Goal: Task Accomplishment & Management: Use online tool/utility

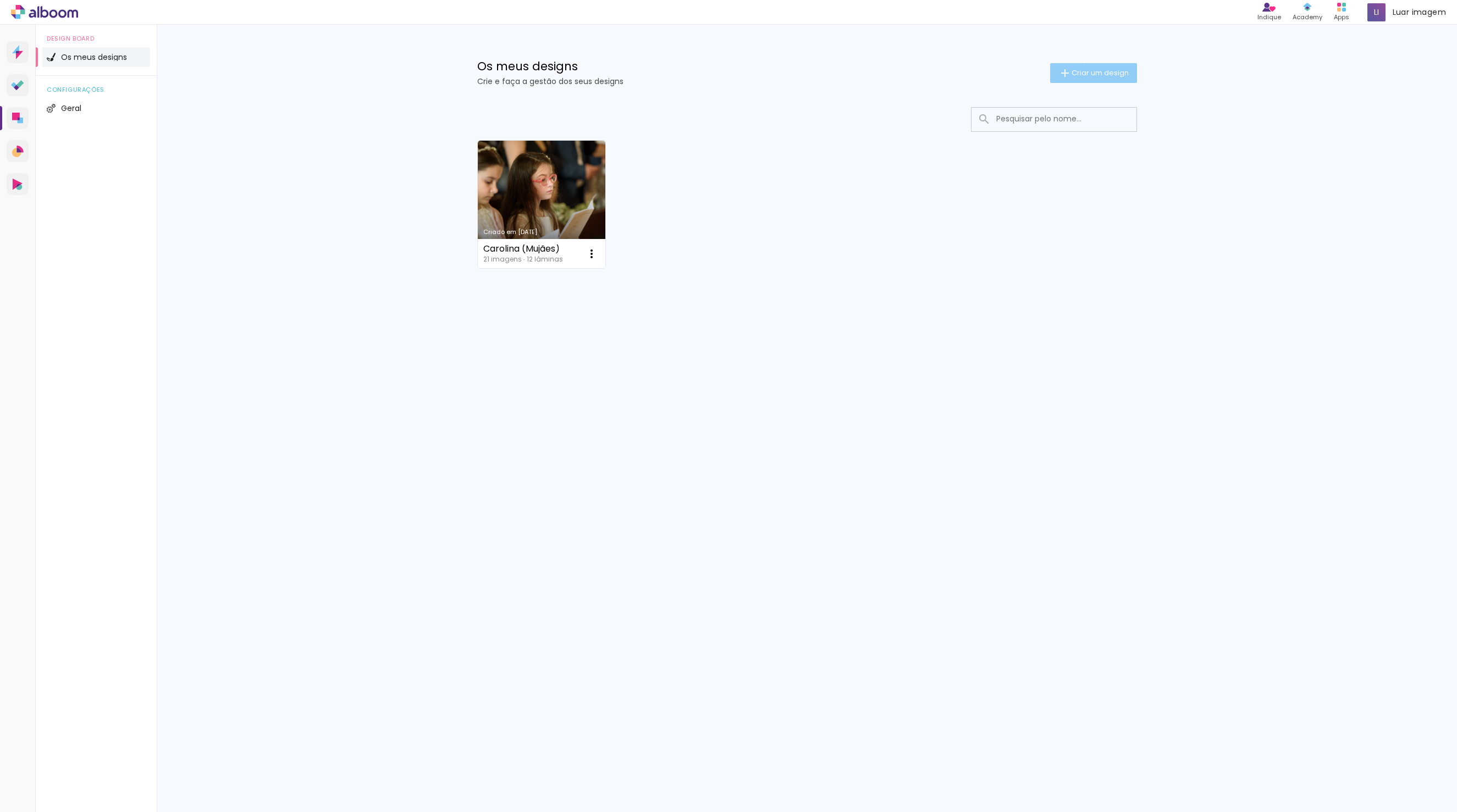
click at [1082, 64] on paper-button "Criar um design" at bounding box center [1094, 72] width 87 height 20
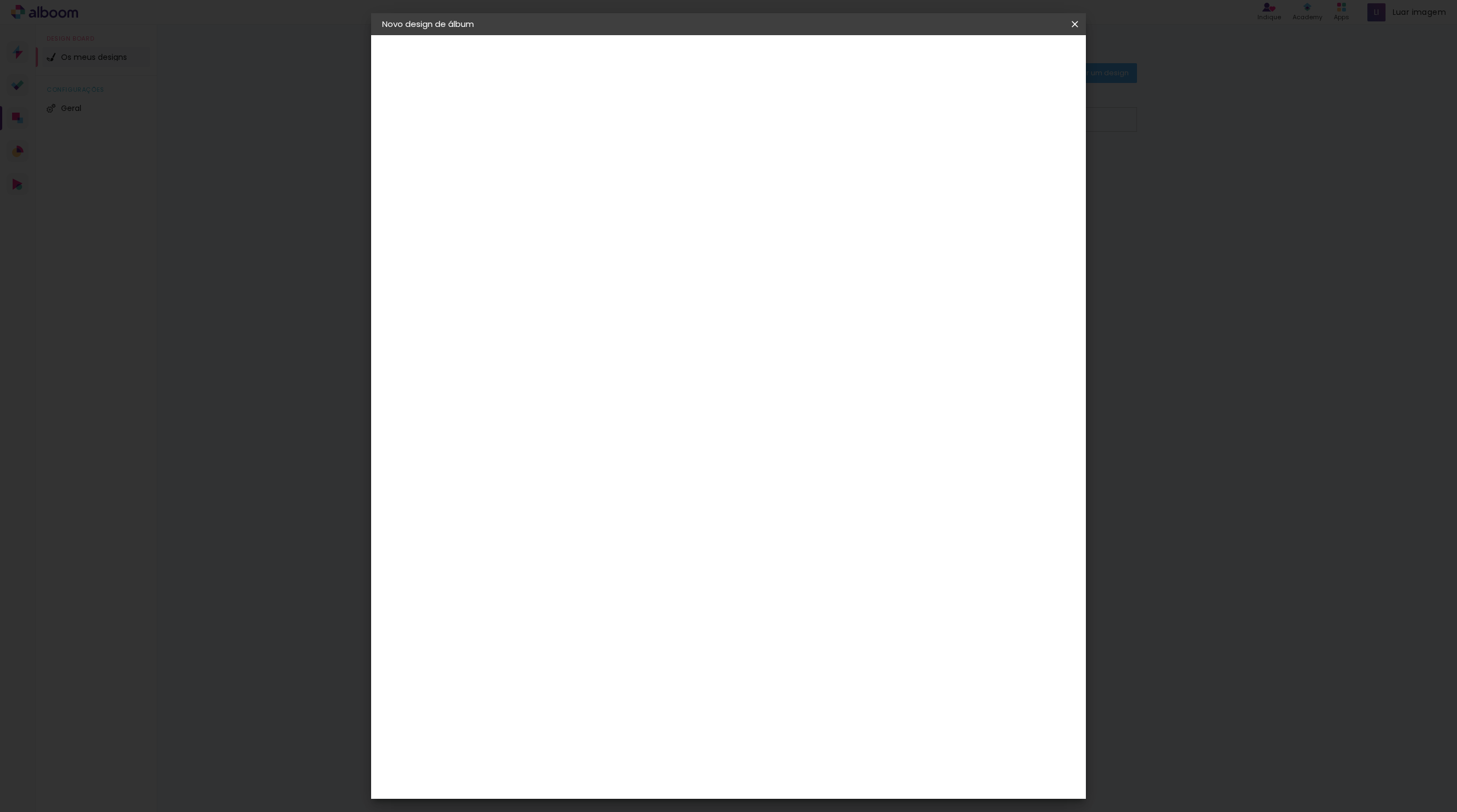
click at [562, 148] on input at bounding box center [562, 147] width 0 height 17
type input "Melany"
type paper-input "Melany"
click at [675, 64] on paper-button "Avançar" at bounding box center [647, 58] width 54 height 19
click at [627, 255] on paper-item "DreambooksPro" at bounding box center [578, 248] width 96 height 24
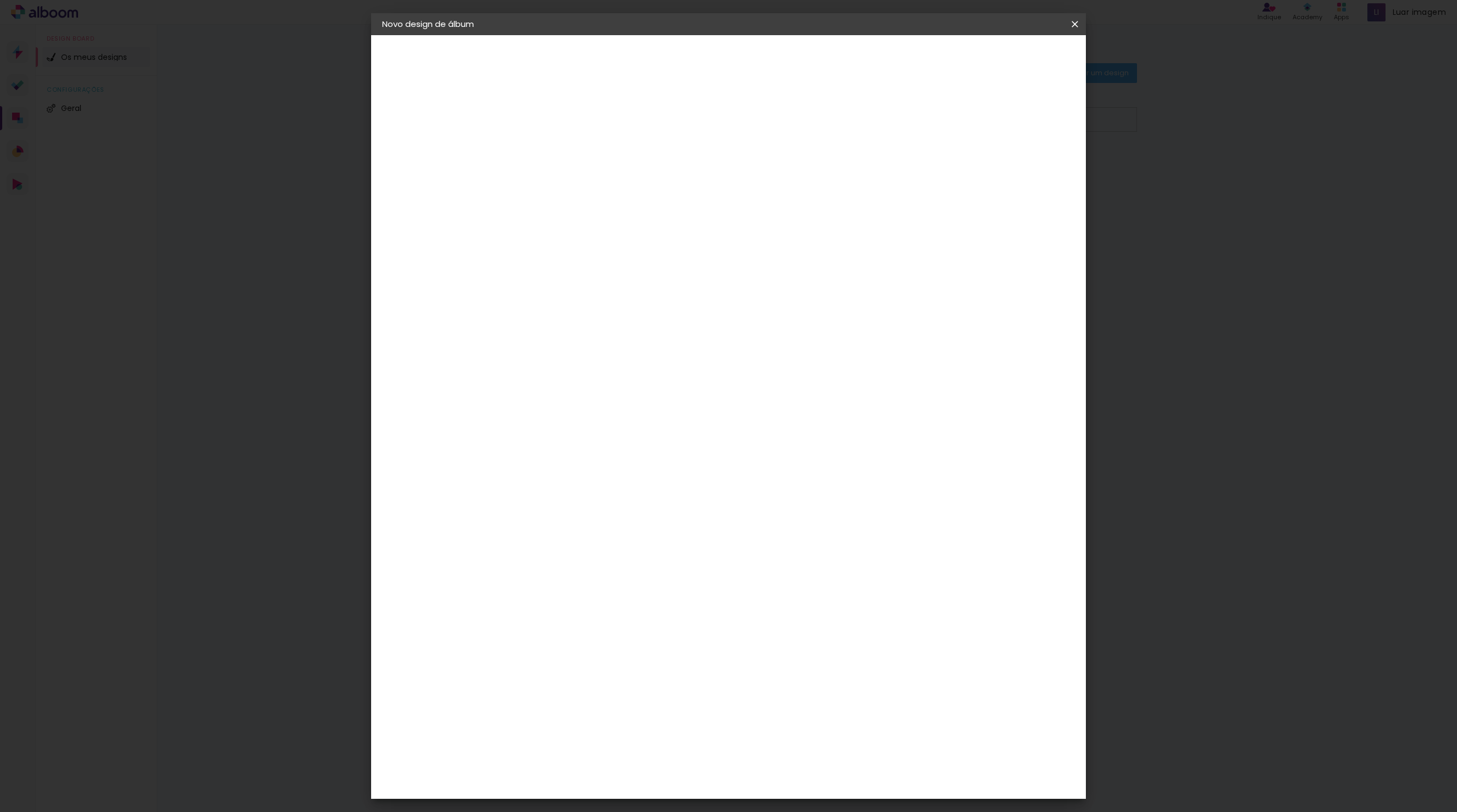
click at [723, 63] on paper-button "Avançar" at bounding box center [695, 58] width 54 height 19
click at [622, 178] on paper-input-container "Linha" at bounding box center [589, 192] width 64 height 28
click at [877, 188] on paper-item "Álbum" at bounding box center [799, 182] width 220 height 22
type input "Álbum"
click at [636, 499] on span "20 × 20" at bounding box center [610, 510] width 51 height 23
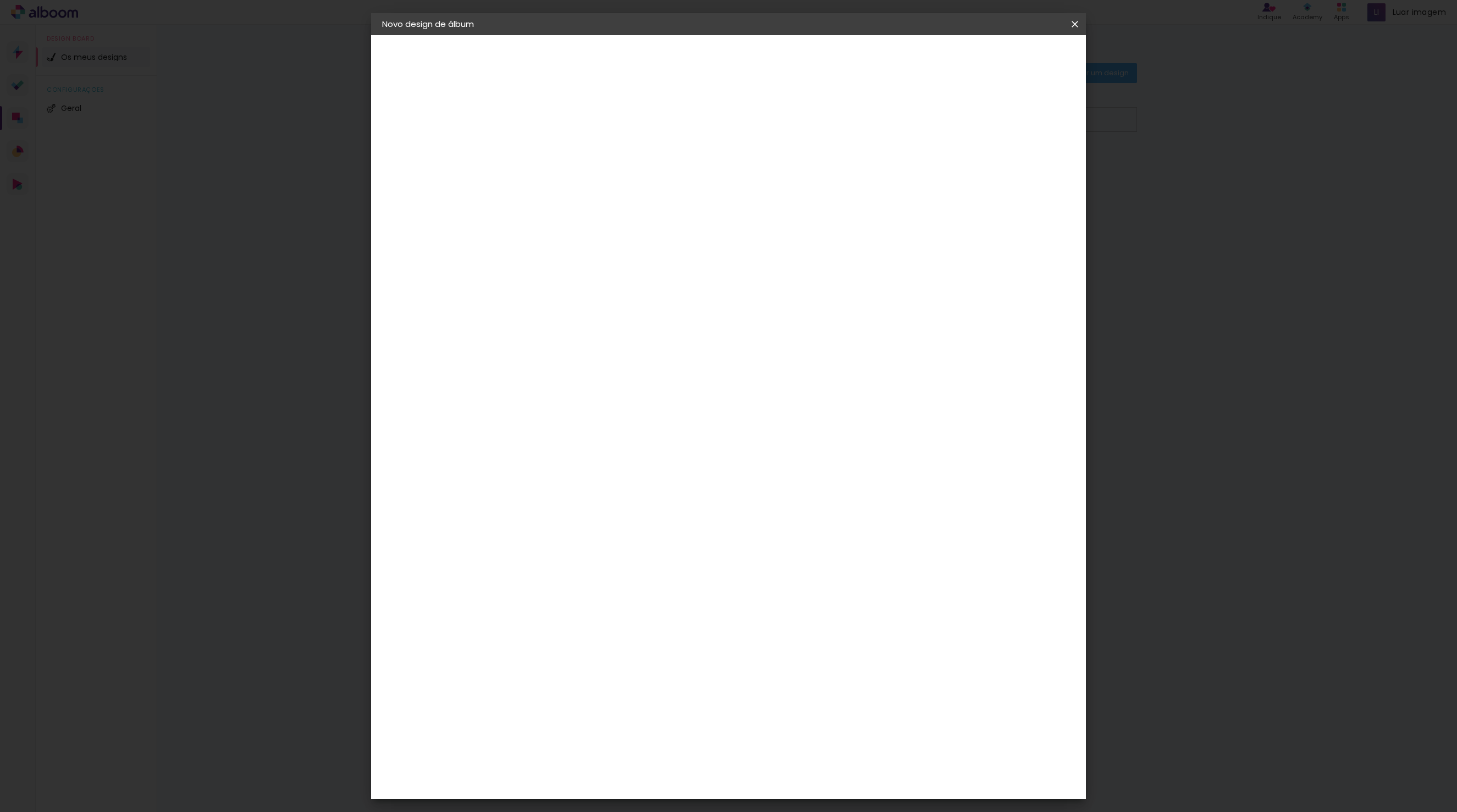
click at [741, 57] on paper-button "Avançar" at bounding box center [714, 58] width 54 height 19
click at [1006, 62] on span "Iniciar design" at bounding box center [981, 59] width 50 height 8
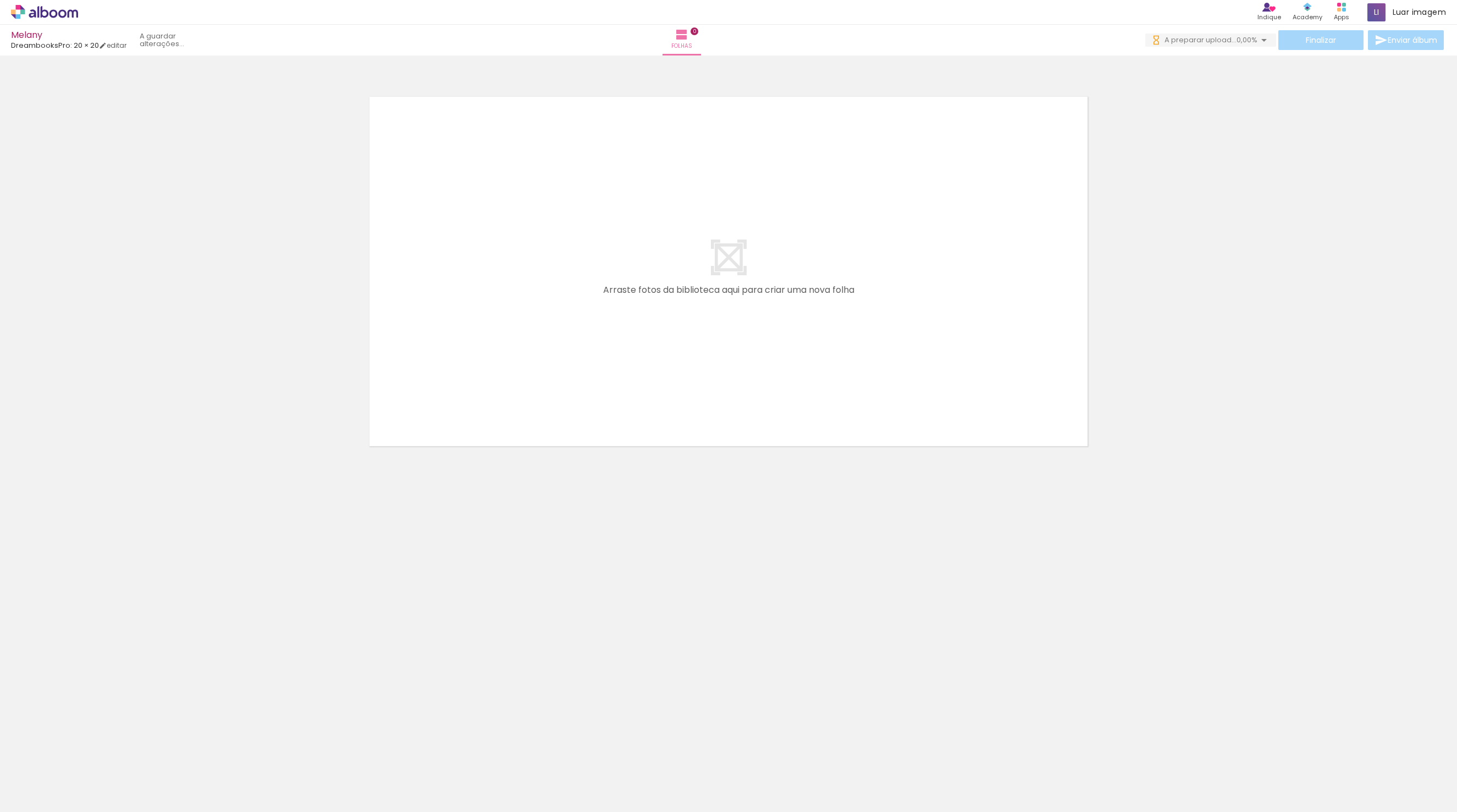
click at [118, 783] on div at bounding box center [110, 775] width 55 height 36
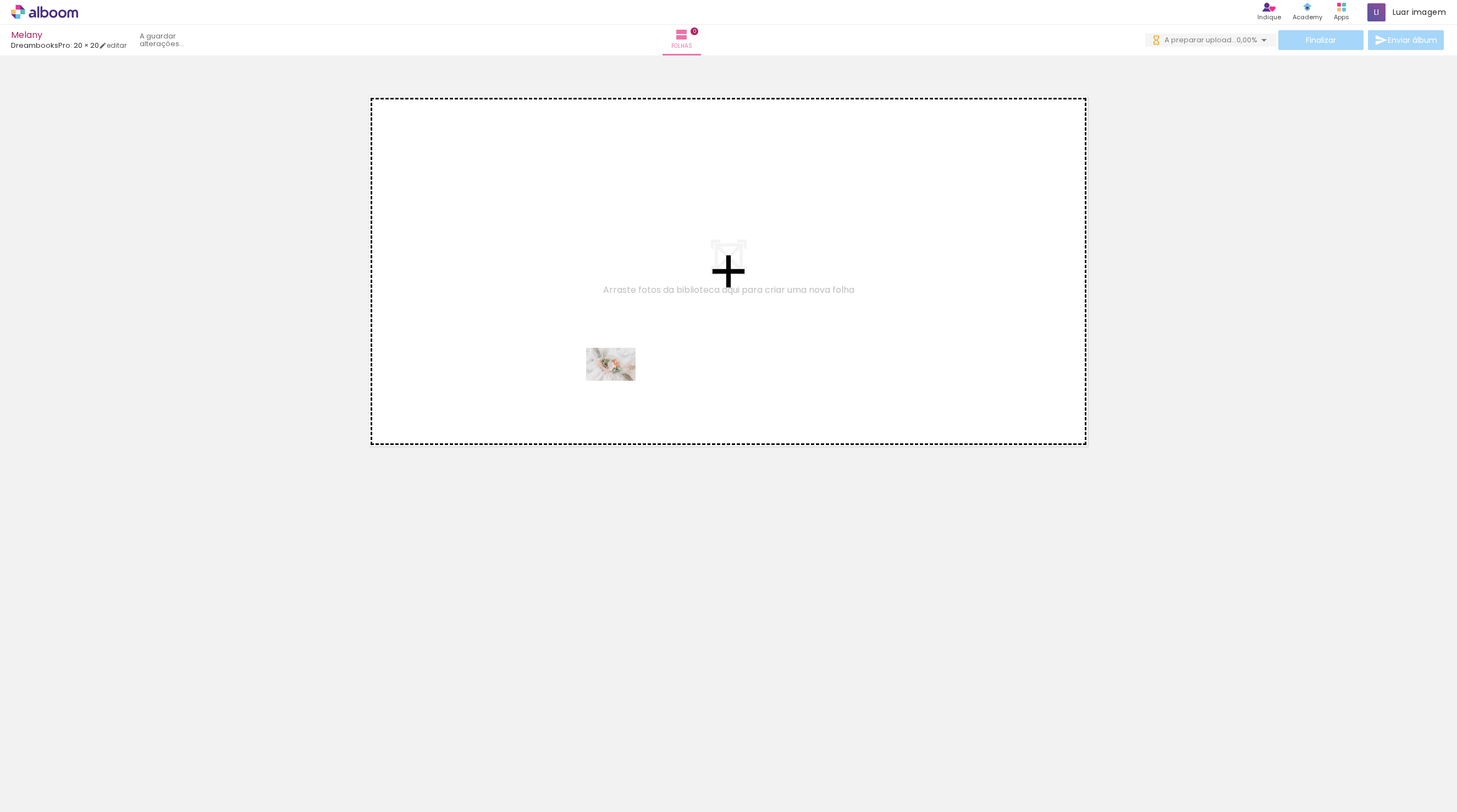
drag, startPoint x: 117, startPoint y: 783, endPoint x: 624, endPoint y: 371, distance: 653.3
click at [624, 371] on quentale-workspace at bounding box center [728, 406] width 1457 height 812
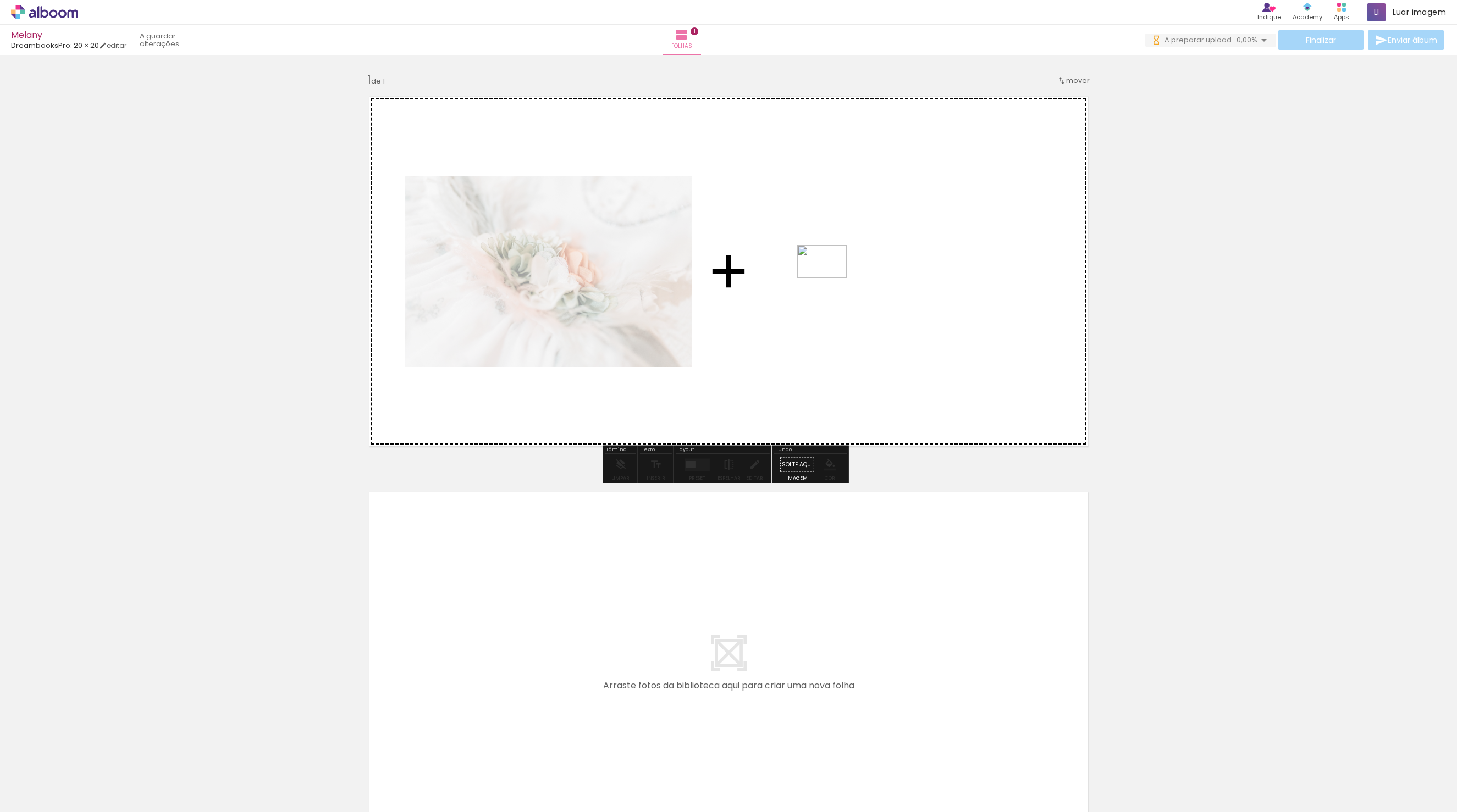
drag, startPoint x: 164, startPoint y: 787, endPoint x: 830, endPoint y: 278, distance: 838.2
click at [830, 278] on quentale-workspace at bounding box center [728, 406] width 1457 height 812
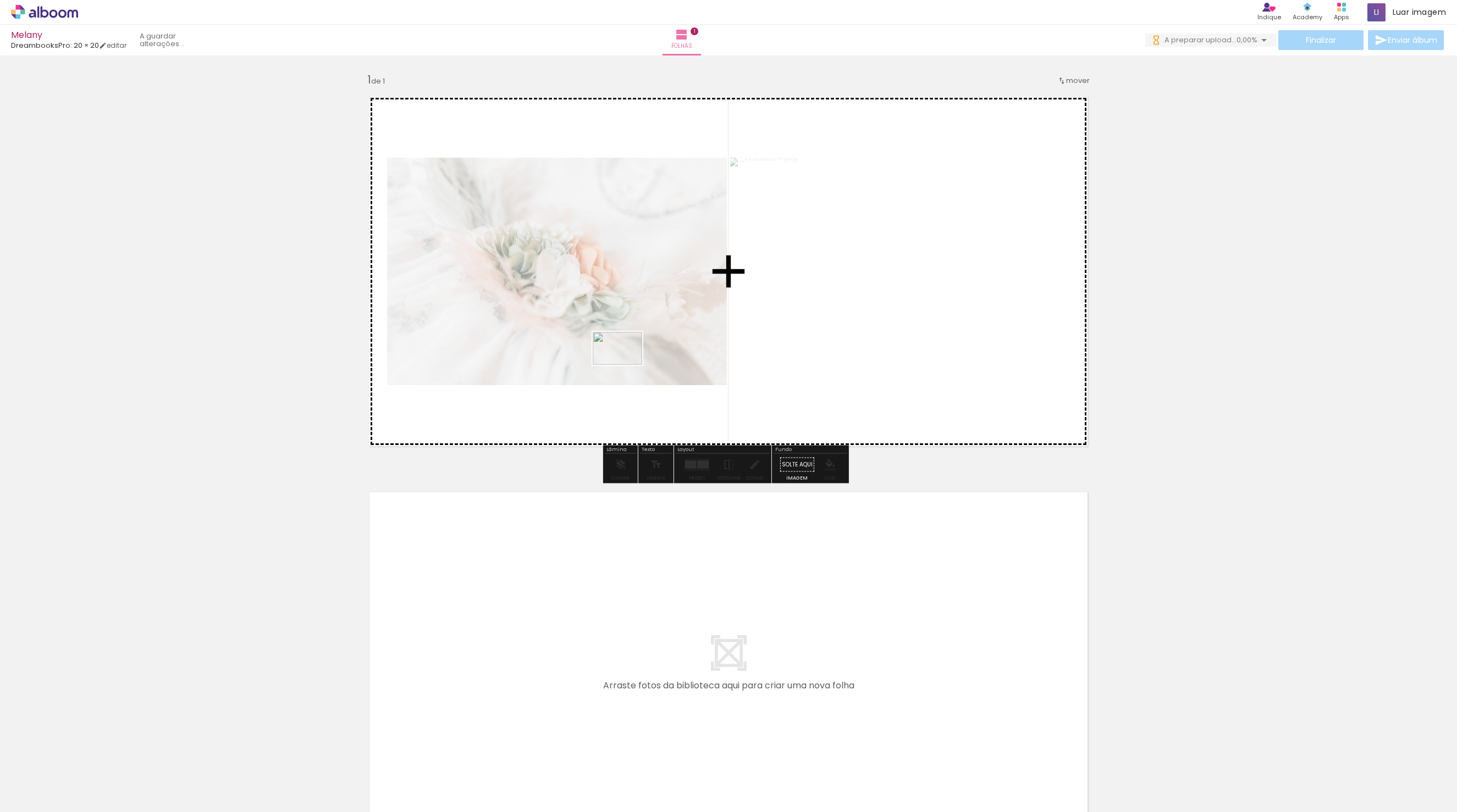
drag, startPoint x: 249, startPoint y: 765, endPoint x: 629, endPoint y: 360, distance: 555.4
click at [629, 360] on quentale-workspace at bounding box center [728, 406] width 1457 height 812
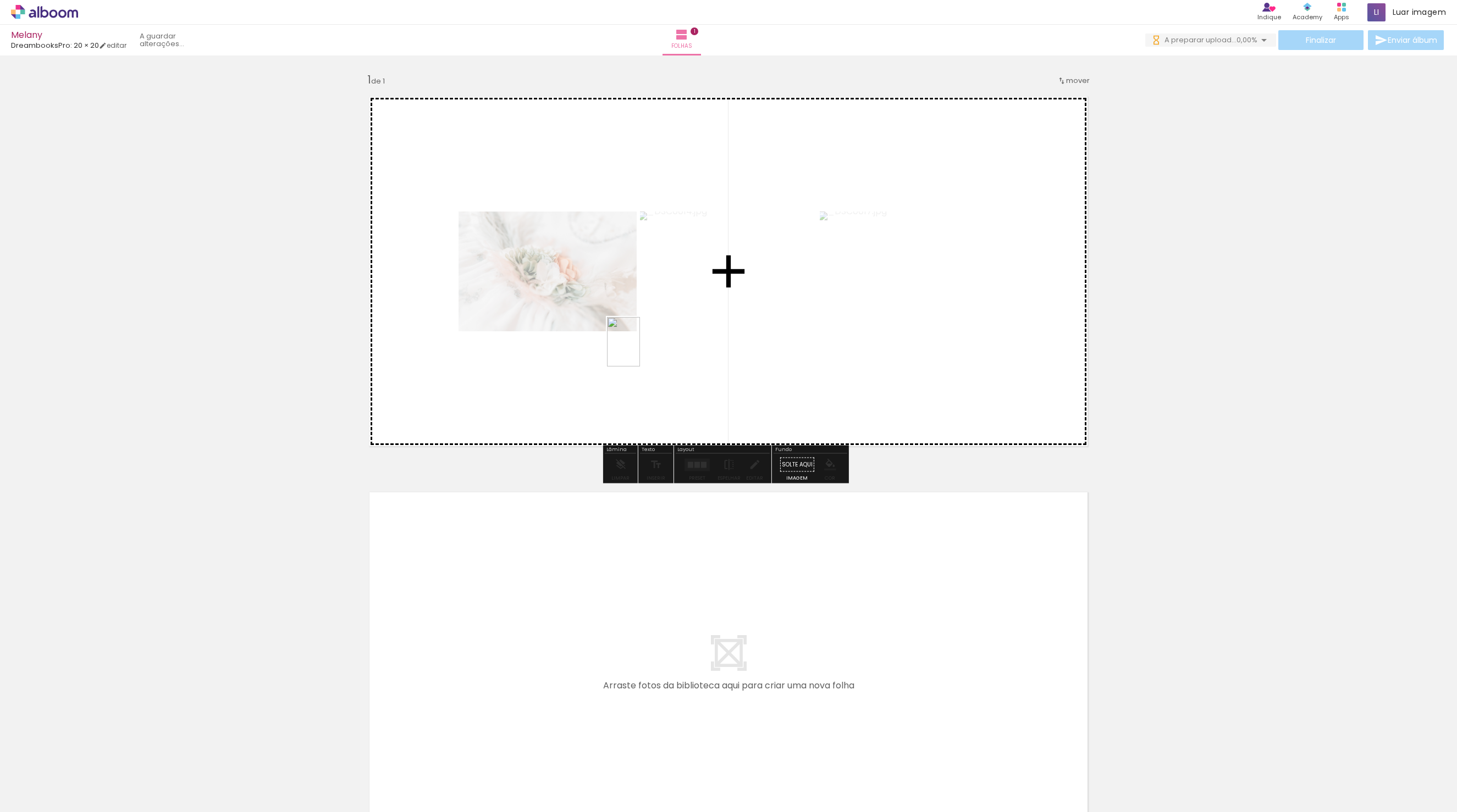
drag, startPoint x: 309, startPoint y: 775, endPoint x: 640, endPoint y: 350, distance: 538.7
click at [640, 350] on quentale-workspace at bounding box center [728, 406] width 1457 height 812
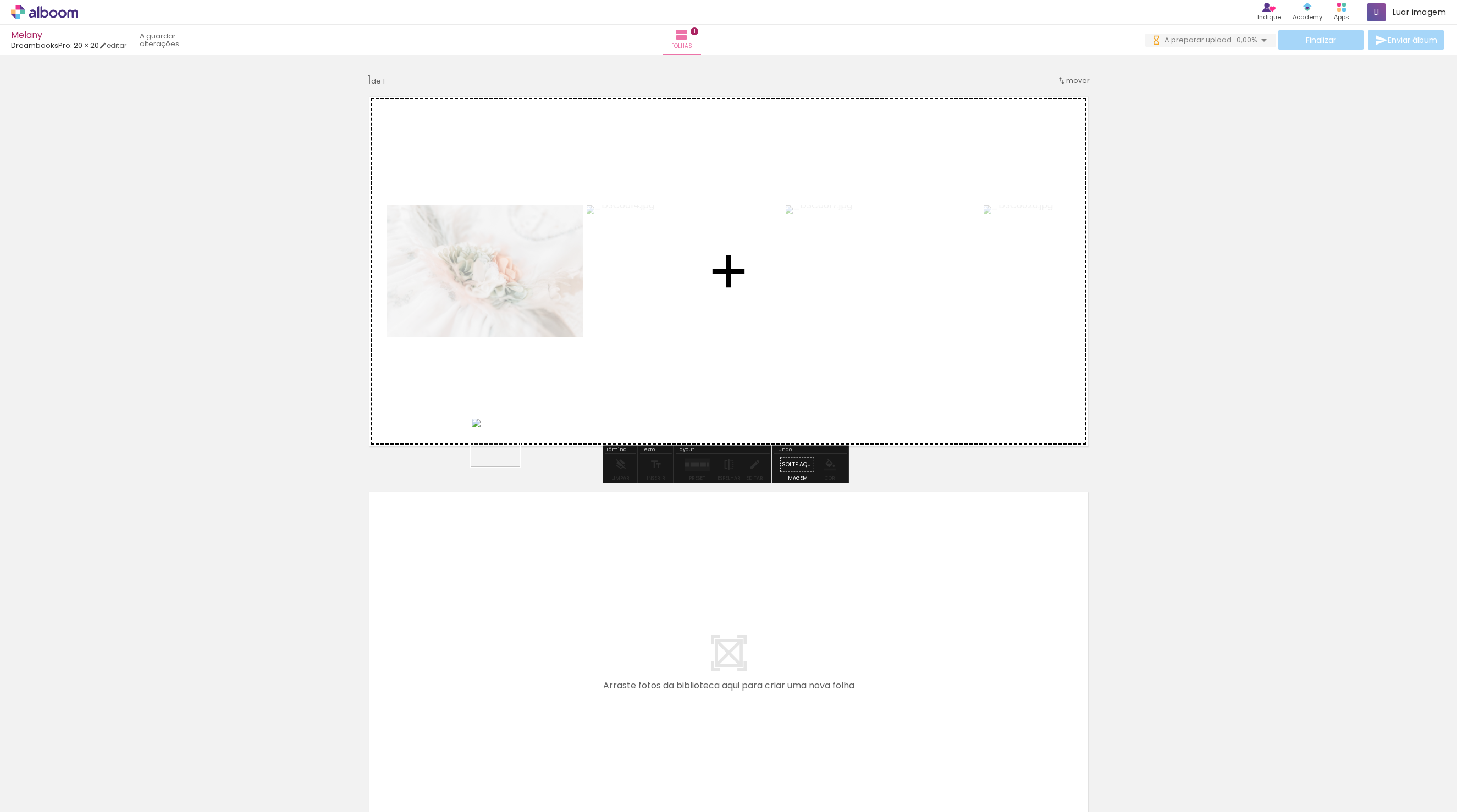
drag, startPoint x: 361, startPoint y: 769, endPoint x: 544, endPoint y: 345, distance: 461.8
click at [544, 345] on quentale-workspace at bounding box center [728, 406] width 1457 height 812
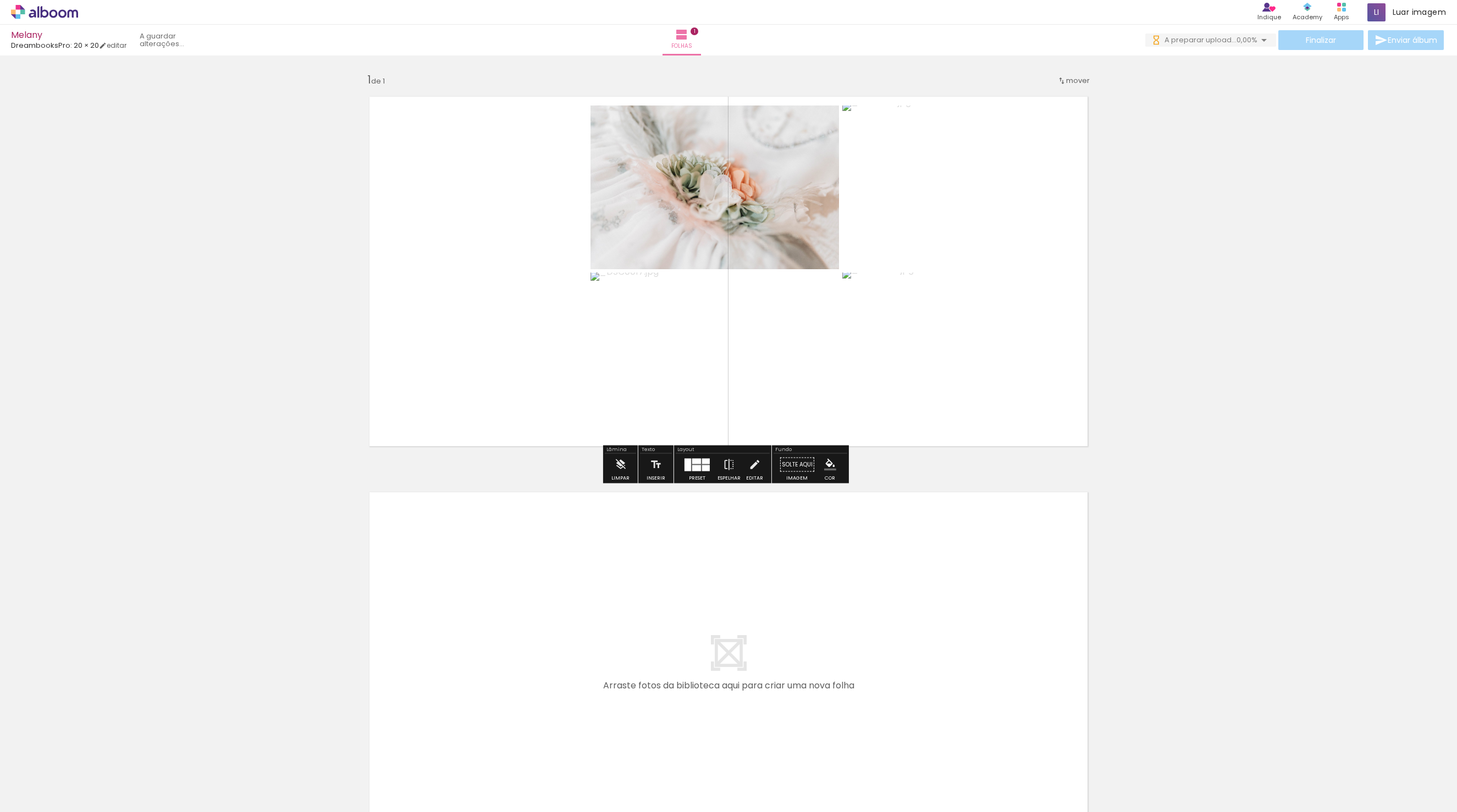
click at [447, 364] on quentale-photo at bounding box center [474, 271] width 227 height 331
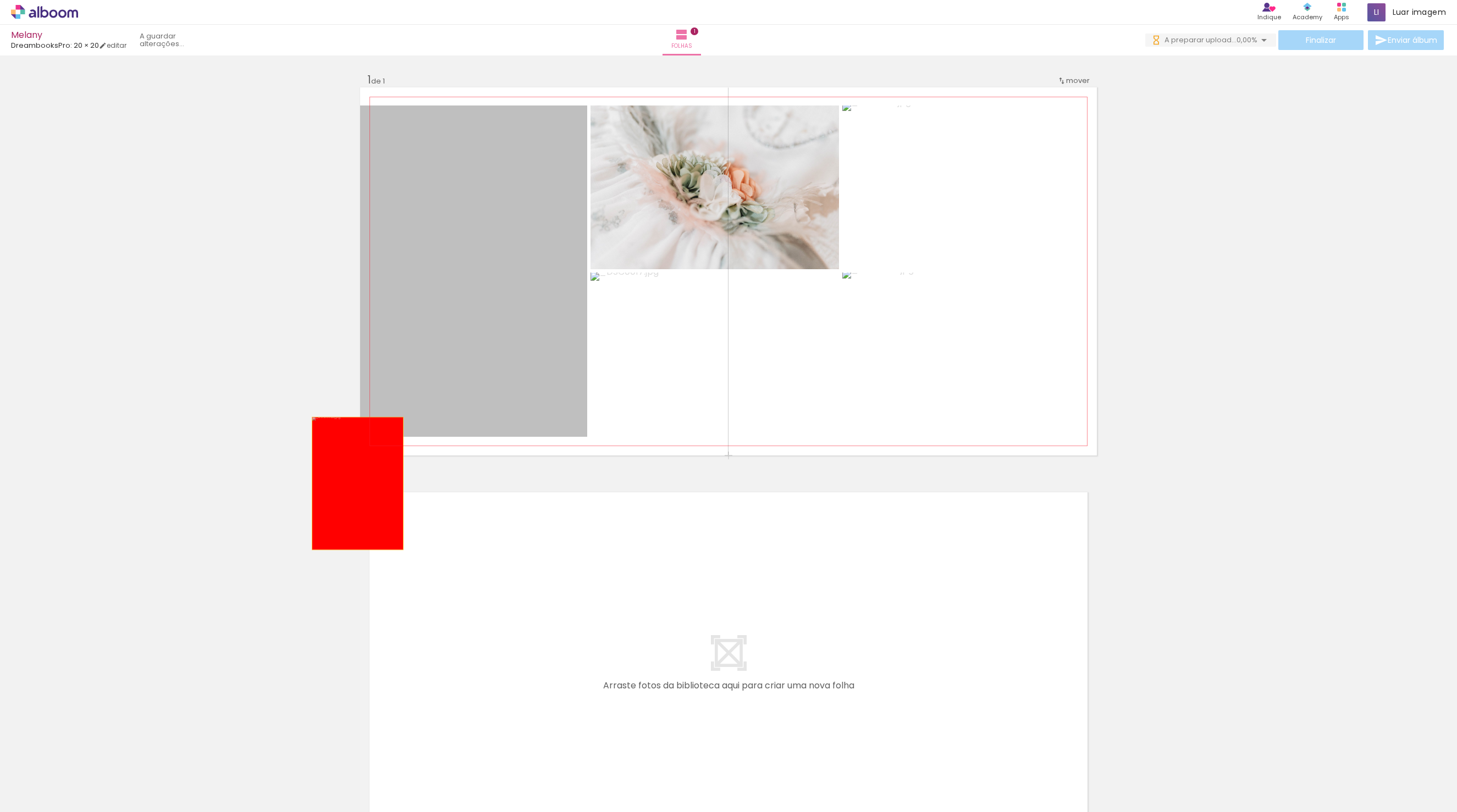
drag, startPoint x: 459, startPoint y: 345, endPoint x: 297, endPoint y: 525, distance: 242.2
click at [297, 525] on div "Inserir folha 1 de 1" at bounding box center [728, 455] width 1457 height 792
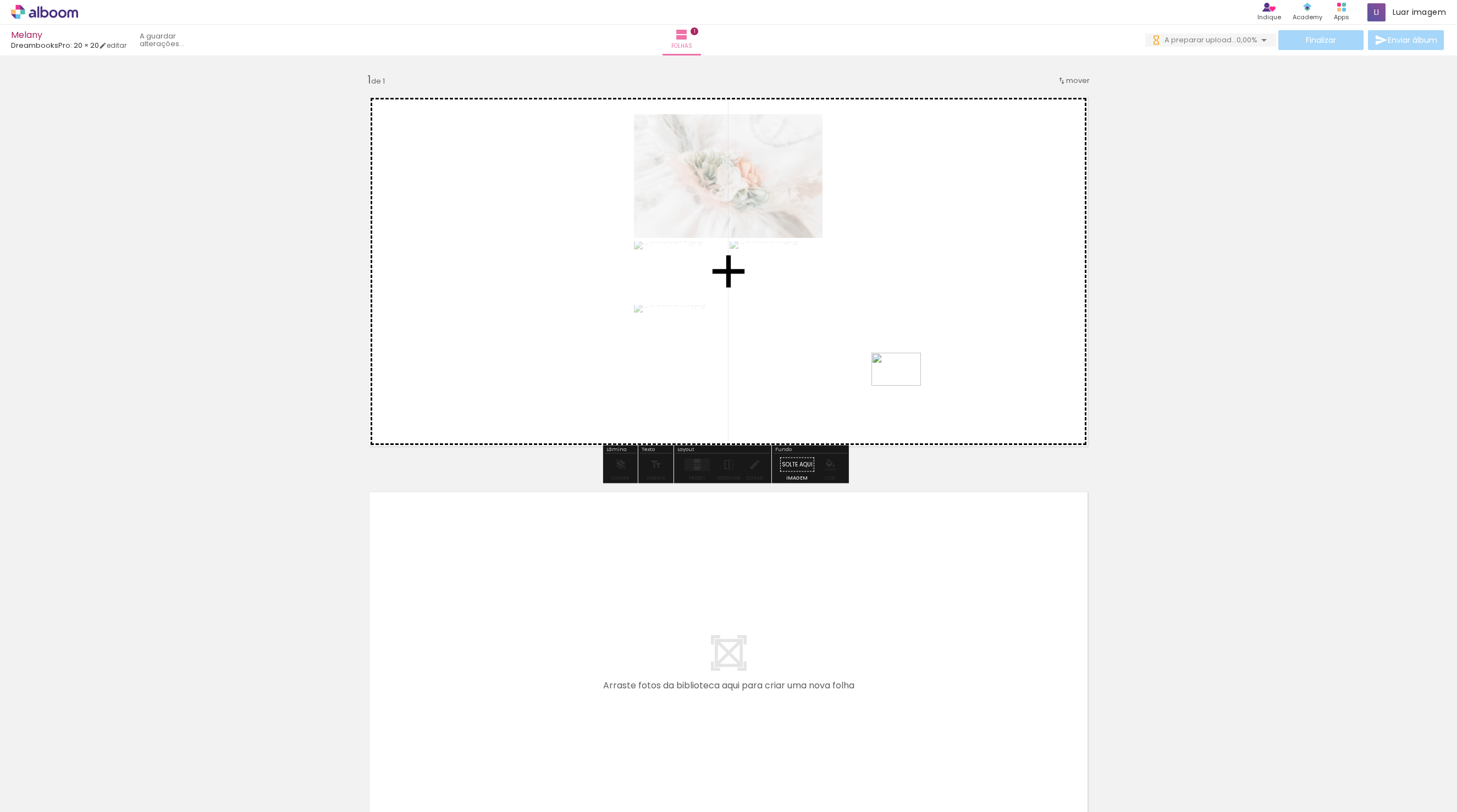
drag, startPoint x: 425, startPoint y: 785, endPoint x: 905, endPoint y: 385, distance: 624.8
click at [905, 385] on quentale-workspace at bounding box center [728, 406] width 1457 height 812
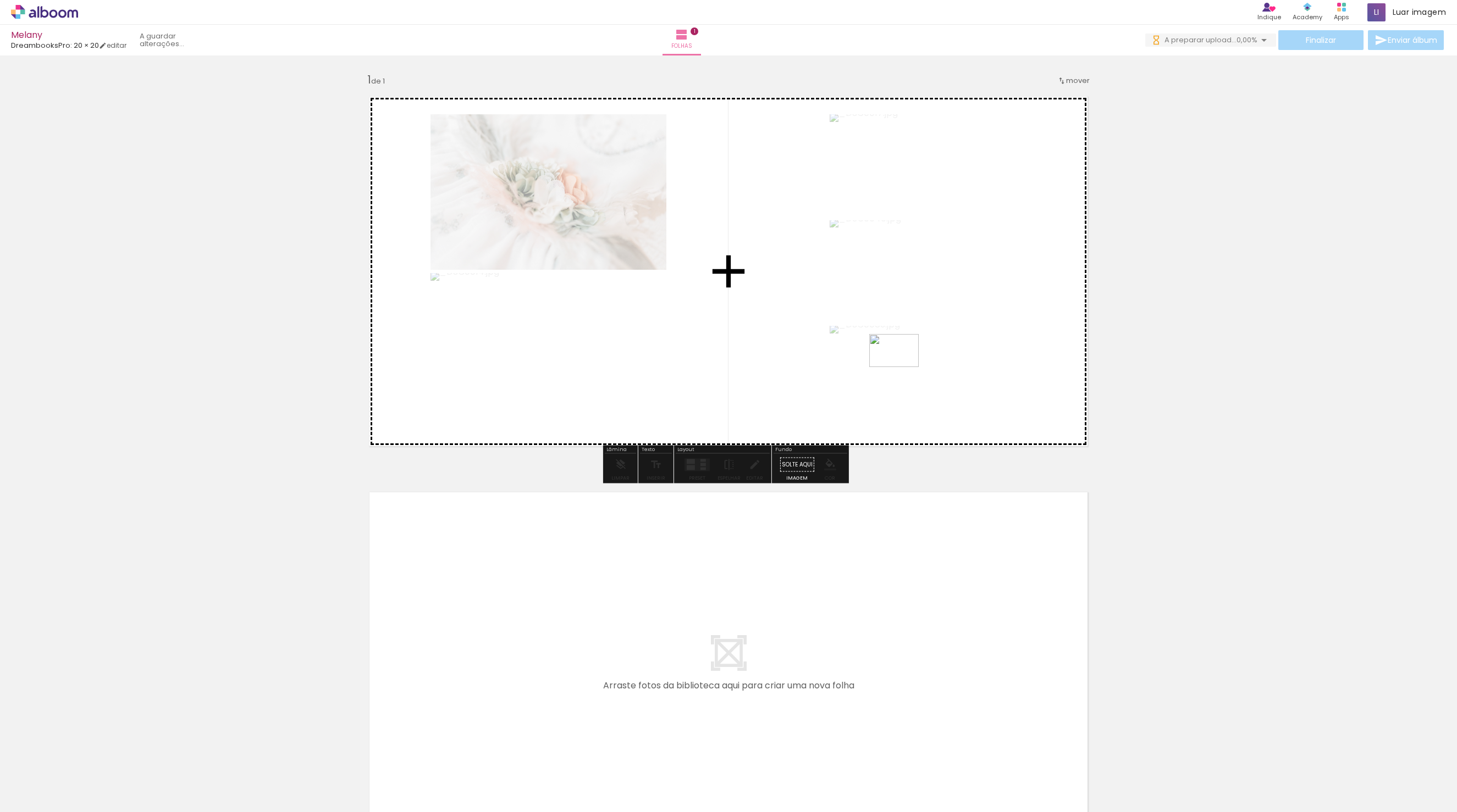
drag, startPoint x: 584, startPoint y: 720, endPoint x: 906, endPoint y: 362, distance: 481.5
click at [906, 362] on quentale-workspace at bounding box center [728, 406] width 1457 height 812
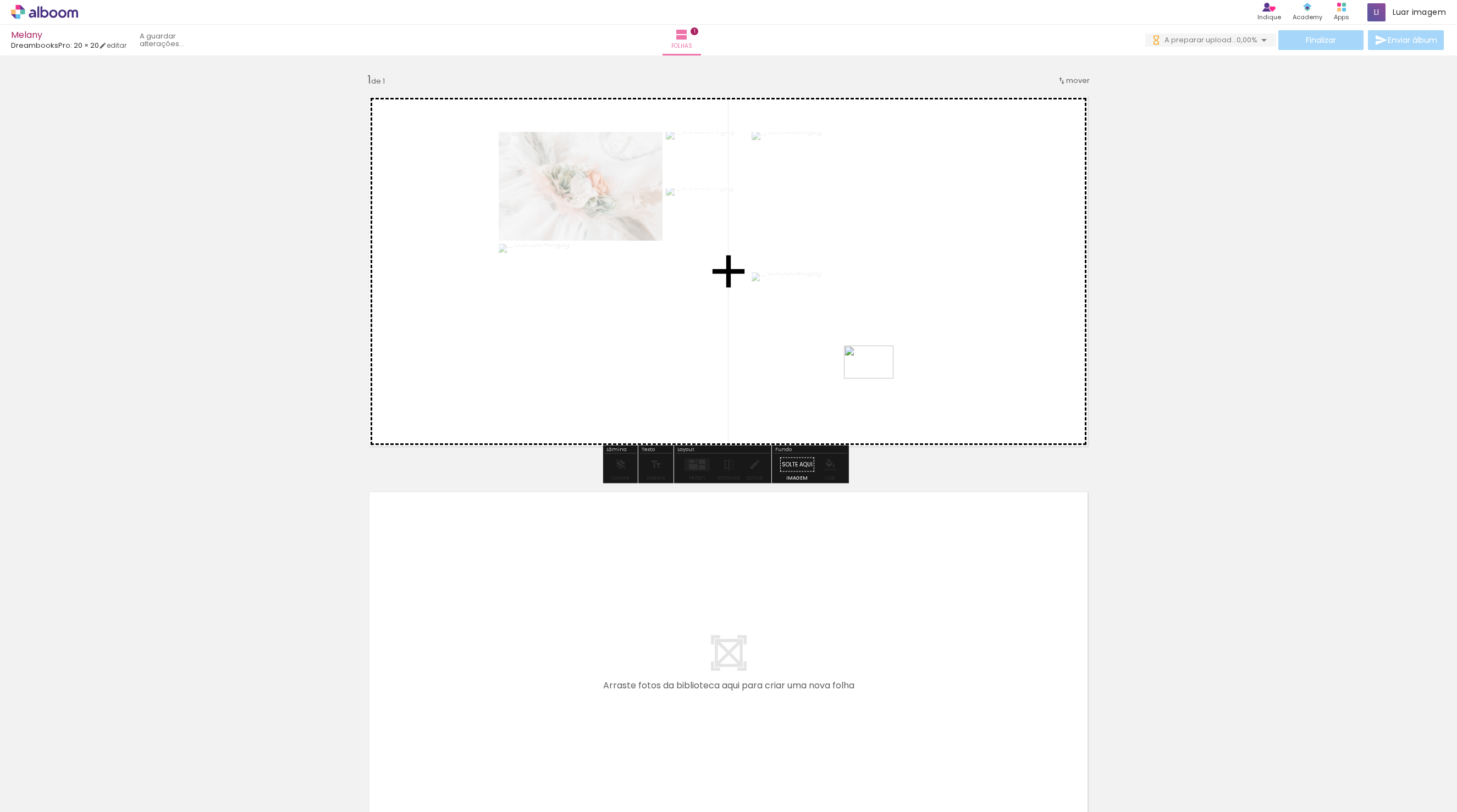
drag, startPoint x: 544, startPoint y: 781, endPoint x: 877, endPoint y: 378, distance: 522.8
click at [877, 378] on quentale-workspace at bounding box center [728, 406] width 1457 height 812
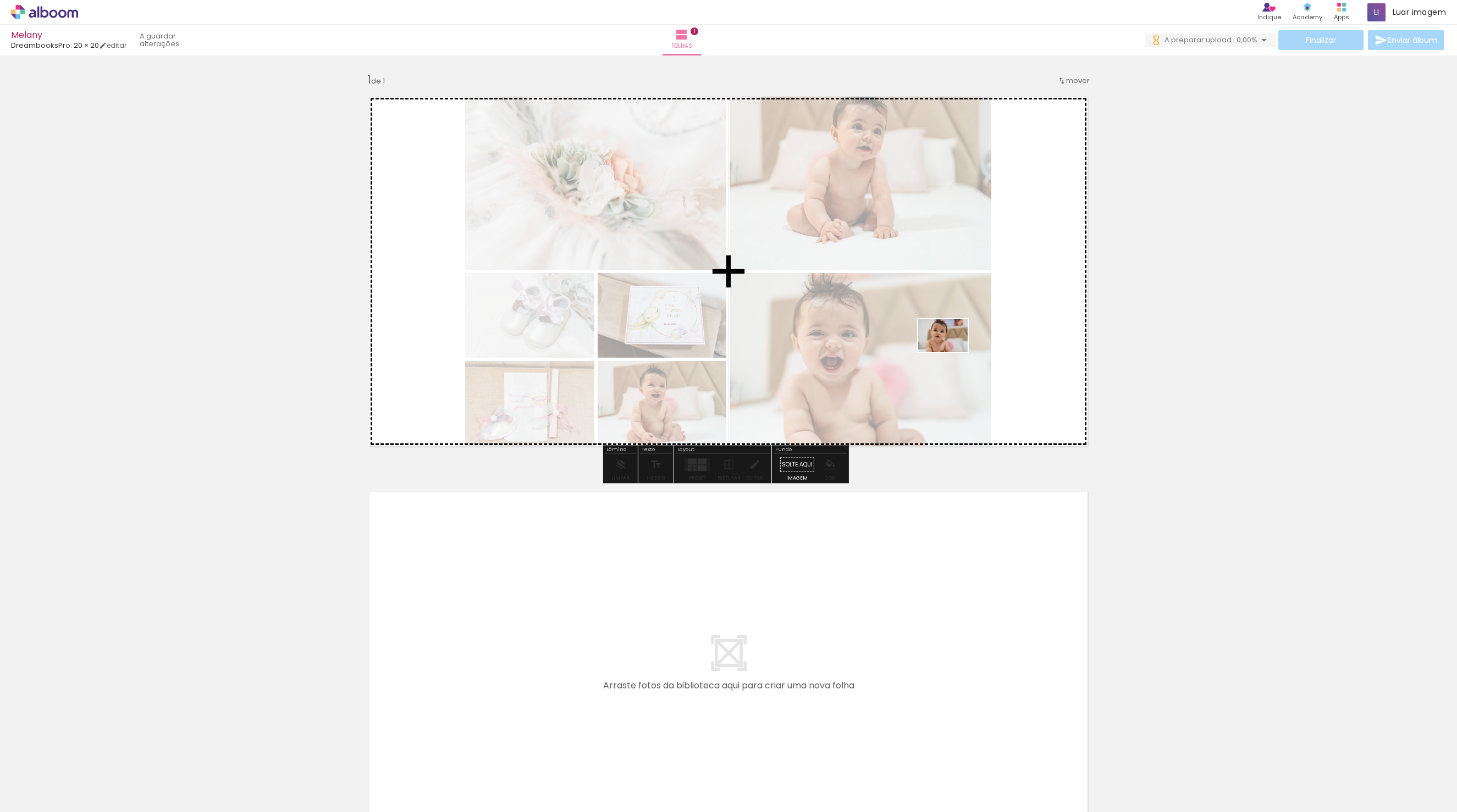
drag, startPoint x: 678, startPoint y: 785, endPoint x: 951, endPoint y: 352, distance: 511.9
click at [951, 352] on quentale-workspace at bounding box center [728, 406] width 1457 height 812
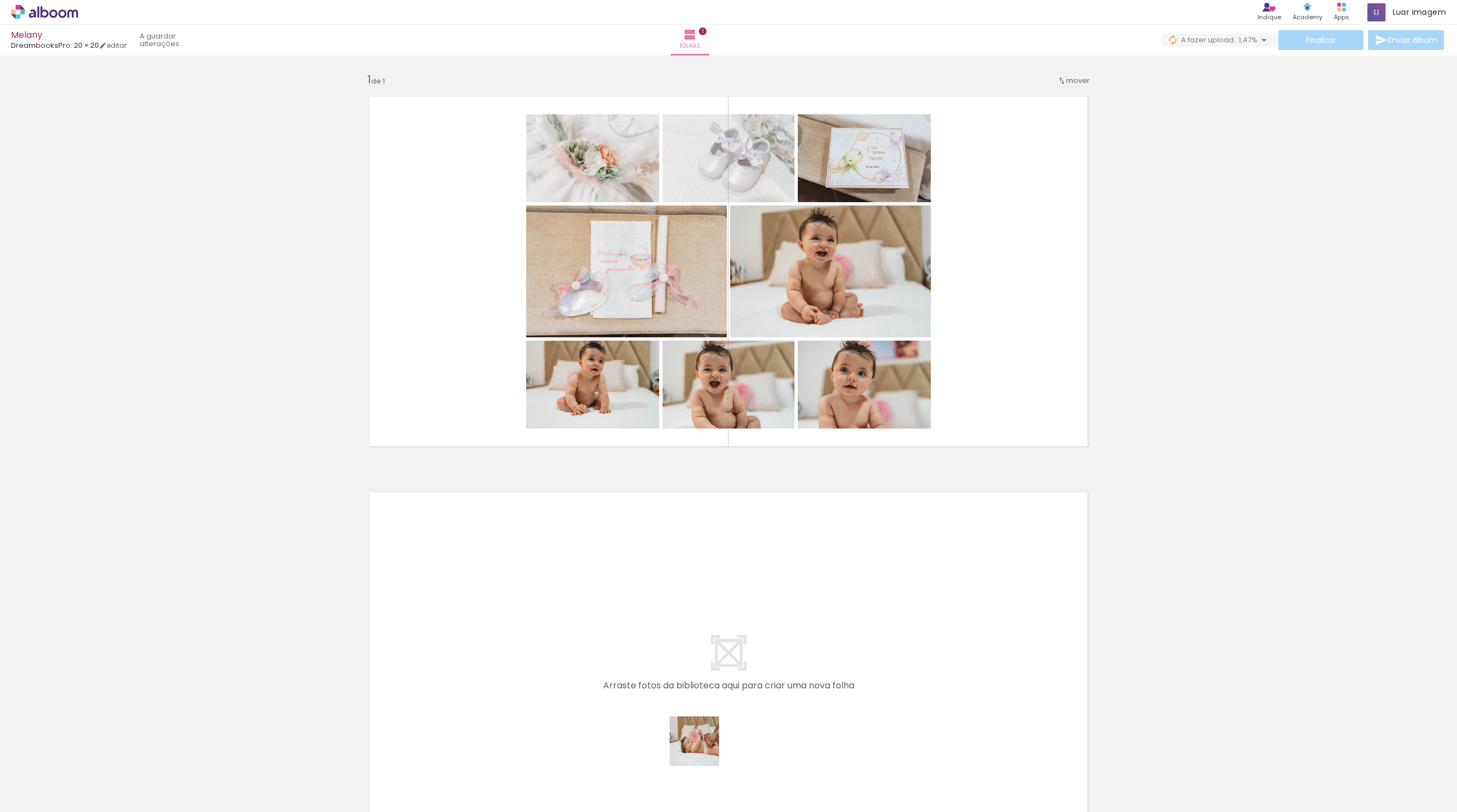
drag, startPoint x: 738, startPoint y: 788, endPoint x: 606, endPoint y: 671, distance: 176.4
click at [606, 671] on quentale-workspace at bounding box center [728, 406] width 1457 height 812
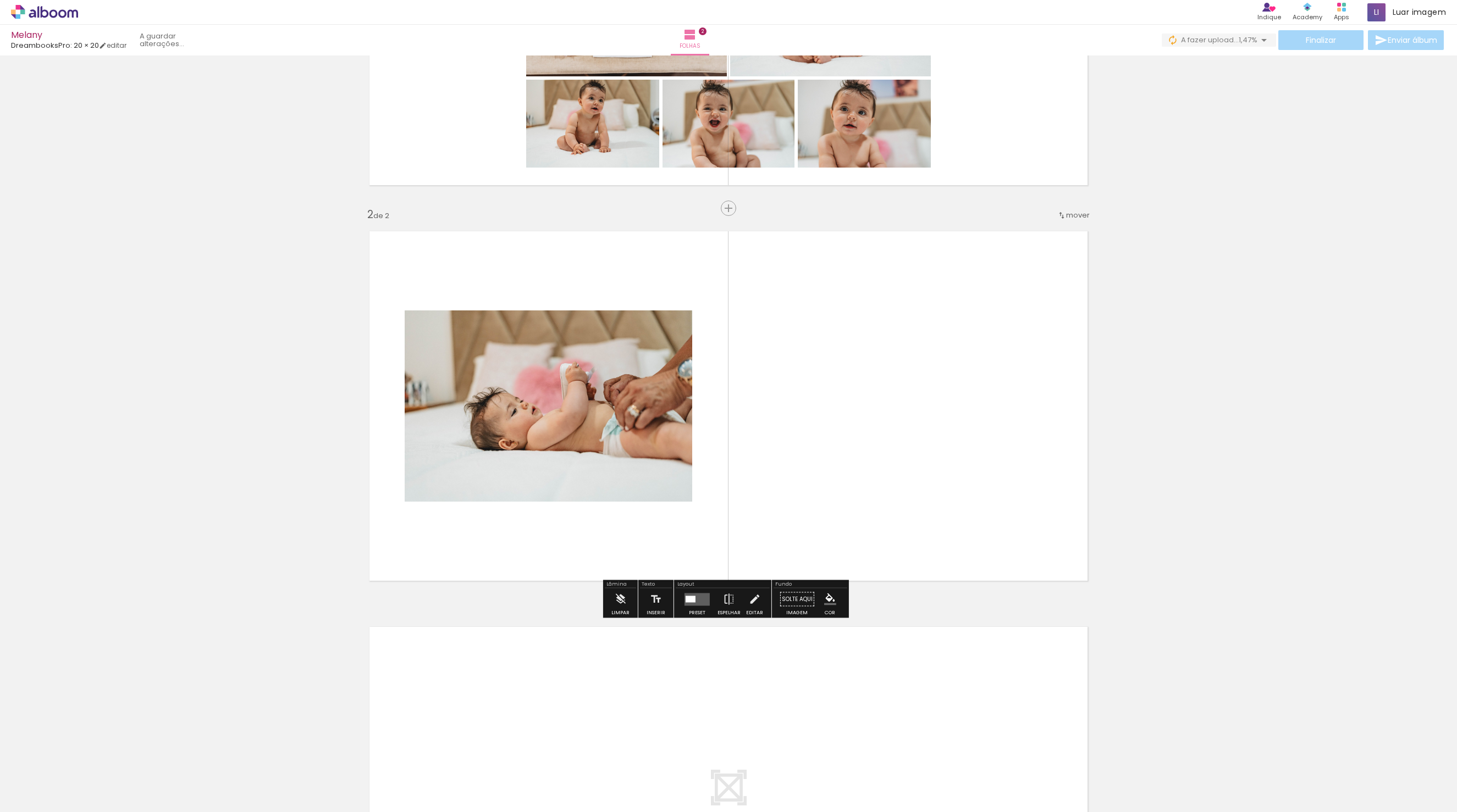
scroll to position [267, 0]
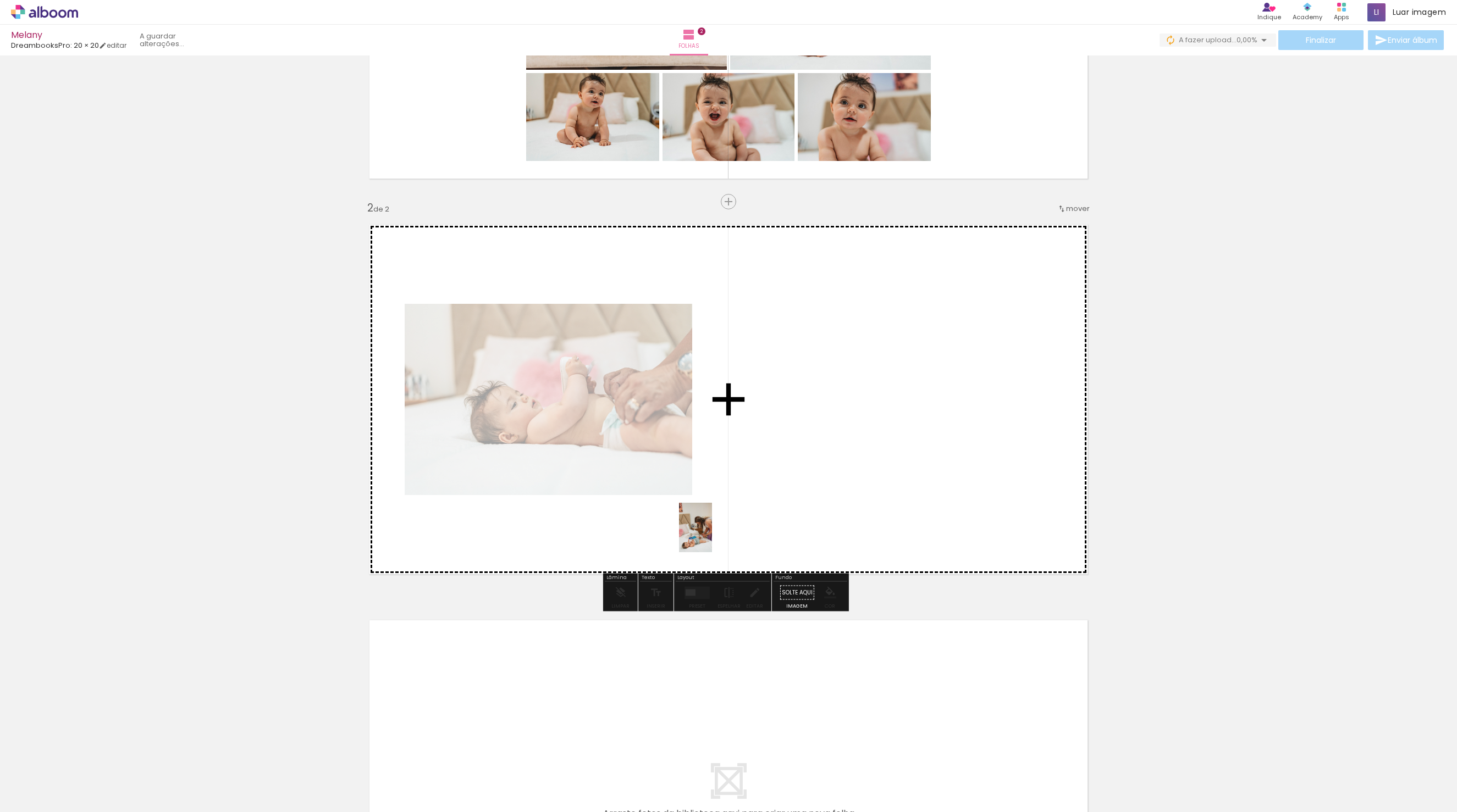
drag, startPoint x: 791, startPoint y: 789, endPoint x: 712, endPoint y: 513, distance: 287.1
click at [712, 513] on quentale-workspace at bounding box center [728, 406] width 1457 height 812
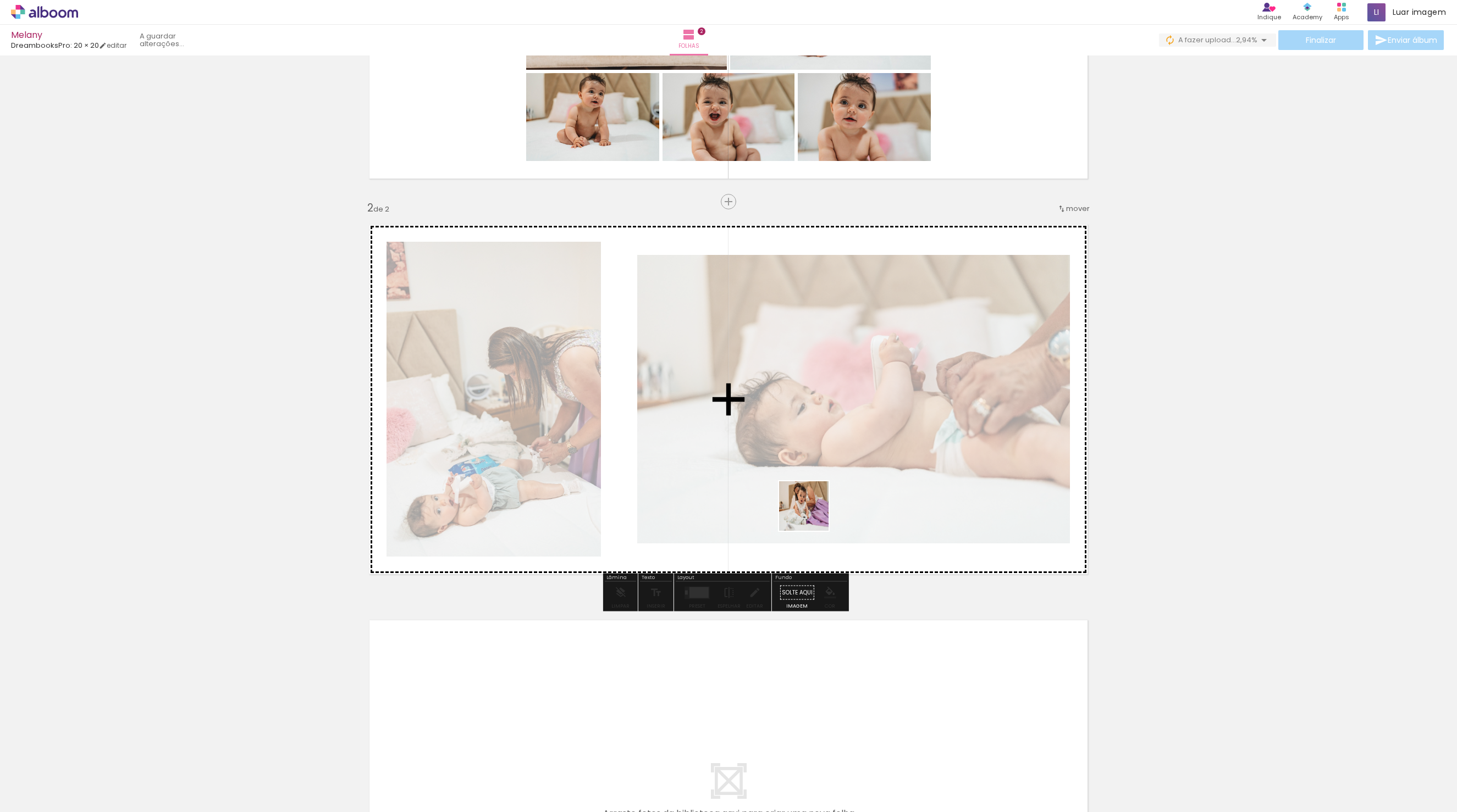
drag, startPoint x: 857, startPoint y: 789, endPoint x: 812, endPoint y: 509, distance: 283.6
click at [812, 509] on quentale-workspace at bounding box center [728, 406] width 1457 height 812
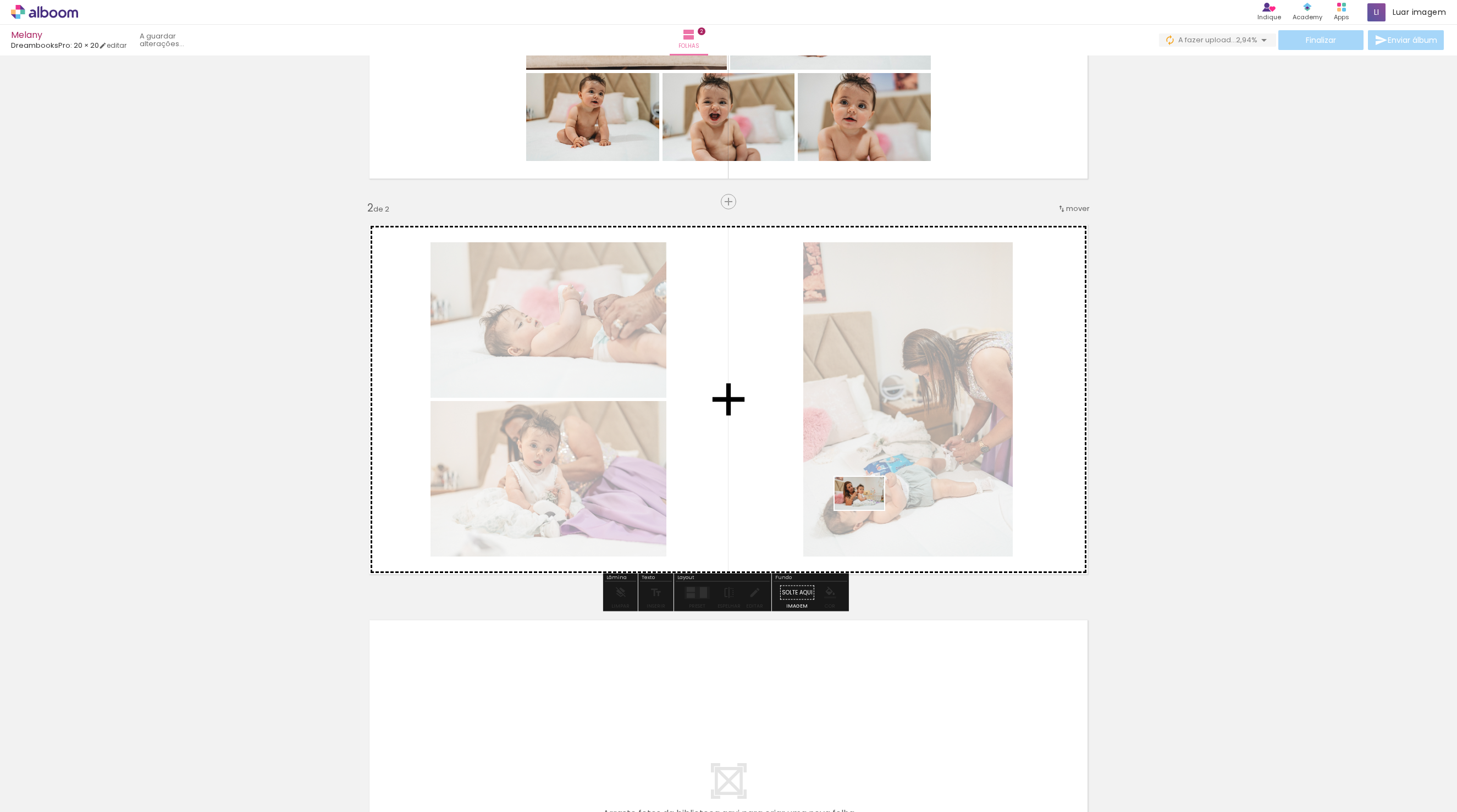
drag, startPoint x: 916, startPoint y: 778, endPoint x: 868, endPoint y: 510, distance: 272.3
click at [868, 510] on quentale-workspace at bounding box center [728, 406] width 1457 height 812
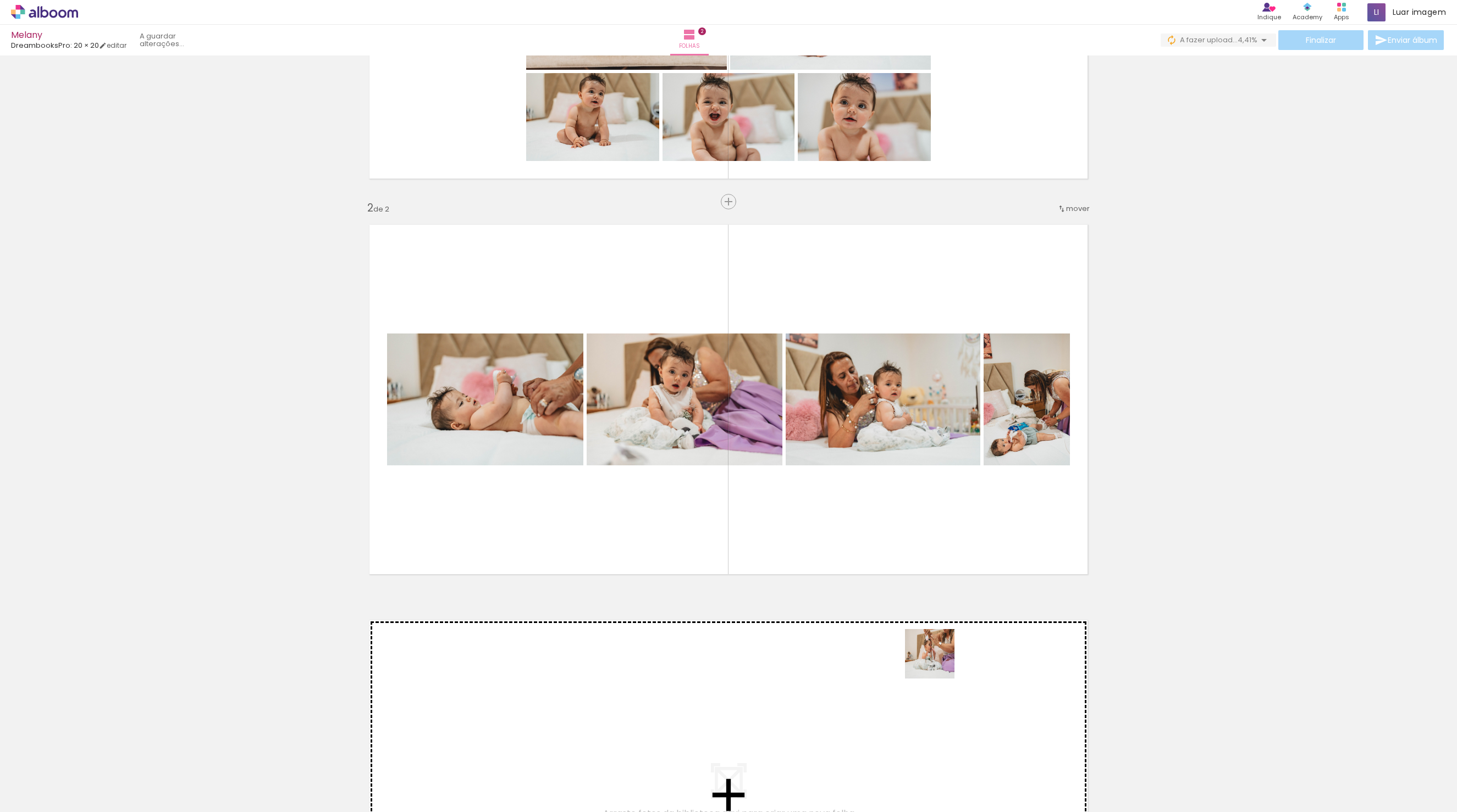
drag, startPoint x: 980, startPoint y: 786, endPoint x: 891, endPoint y: 536, distance: 265.4
click at [891, 536] on quentale-workspace at bounding box center [728, 406] width 1457 height 812
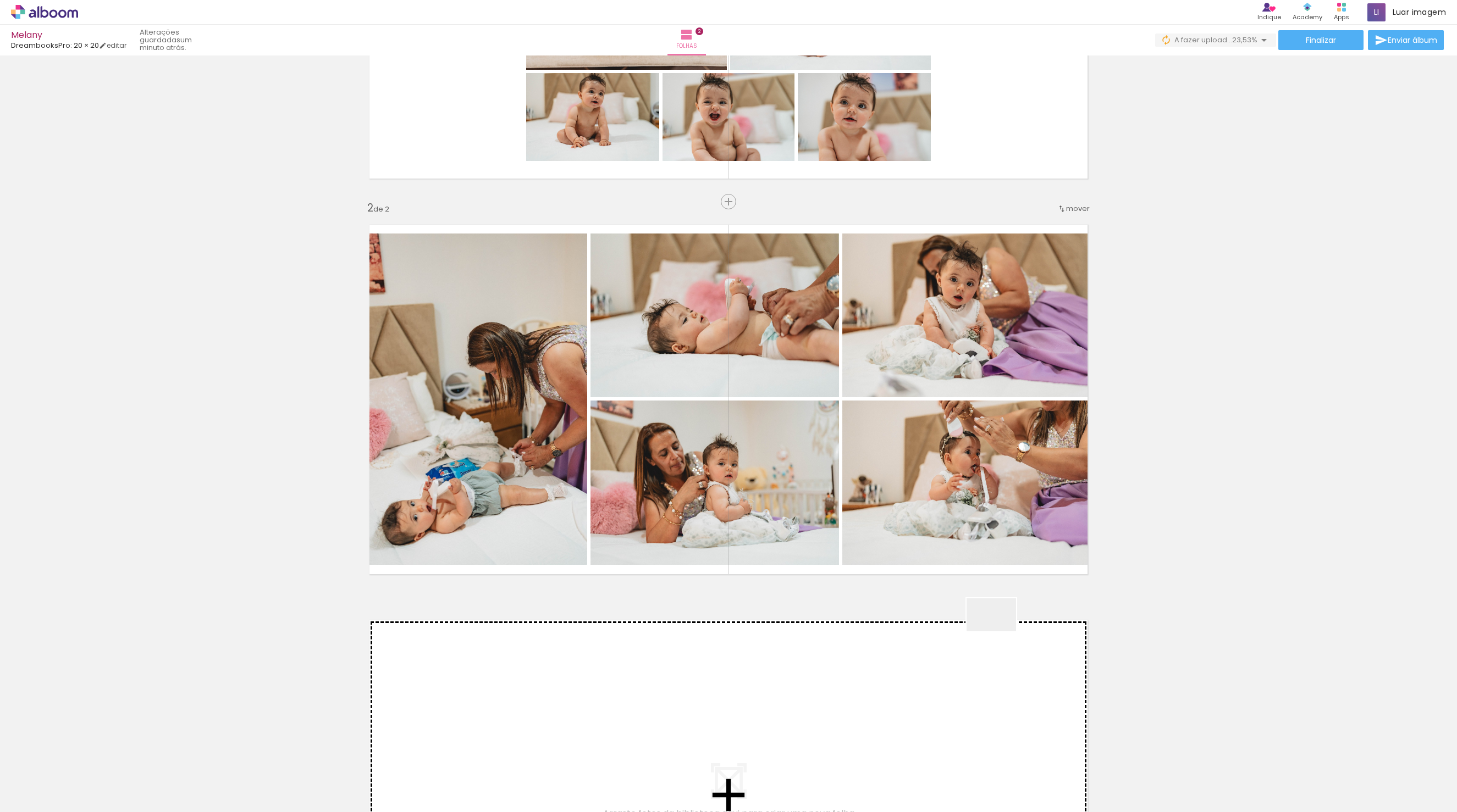
drag, startPoint x: 1049, startPoint y: 782, endPoint x: 1108, endPoint y: 787, distance: 59.2
click at [949, 501] on quentale-workspace at bounding box center [728, 406] width 1457 height 812
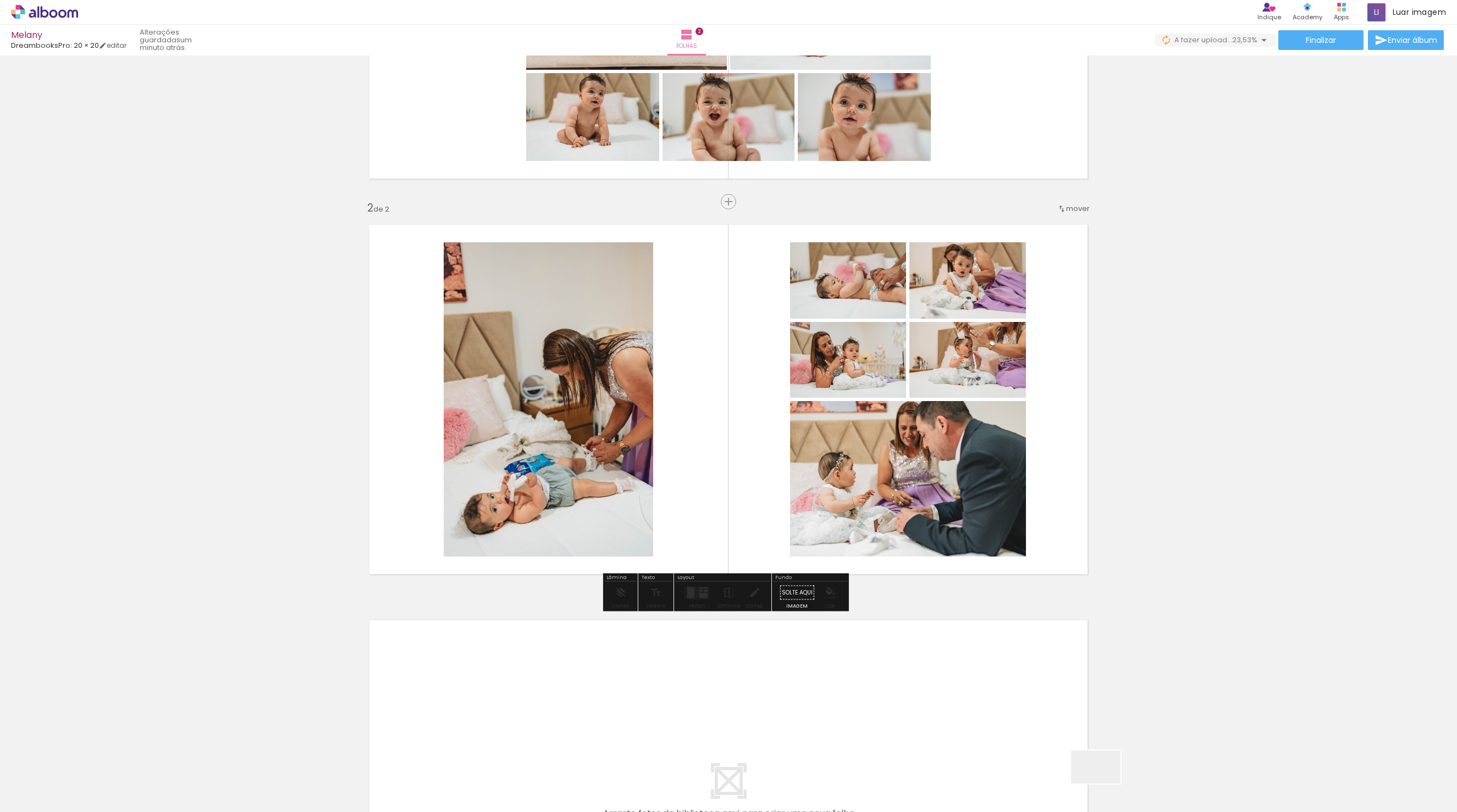
drag, startPoint x: 1104, startPoint y: 784, endPoint x: 961, endPoint y: 586, distance: 244.2
click at [949, 549] on quentale-workspace at bounding box center [728, 406] width 1457 height 812
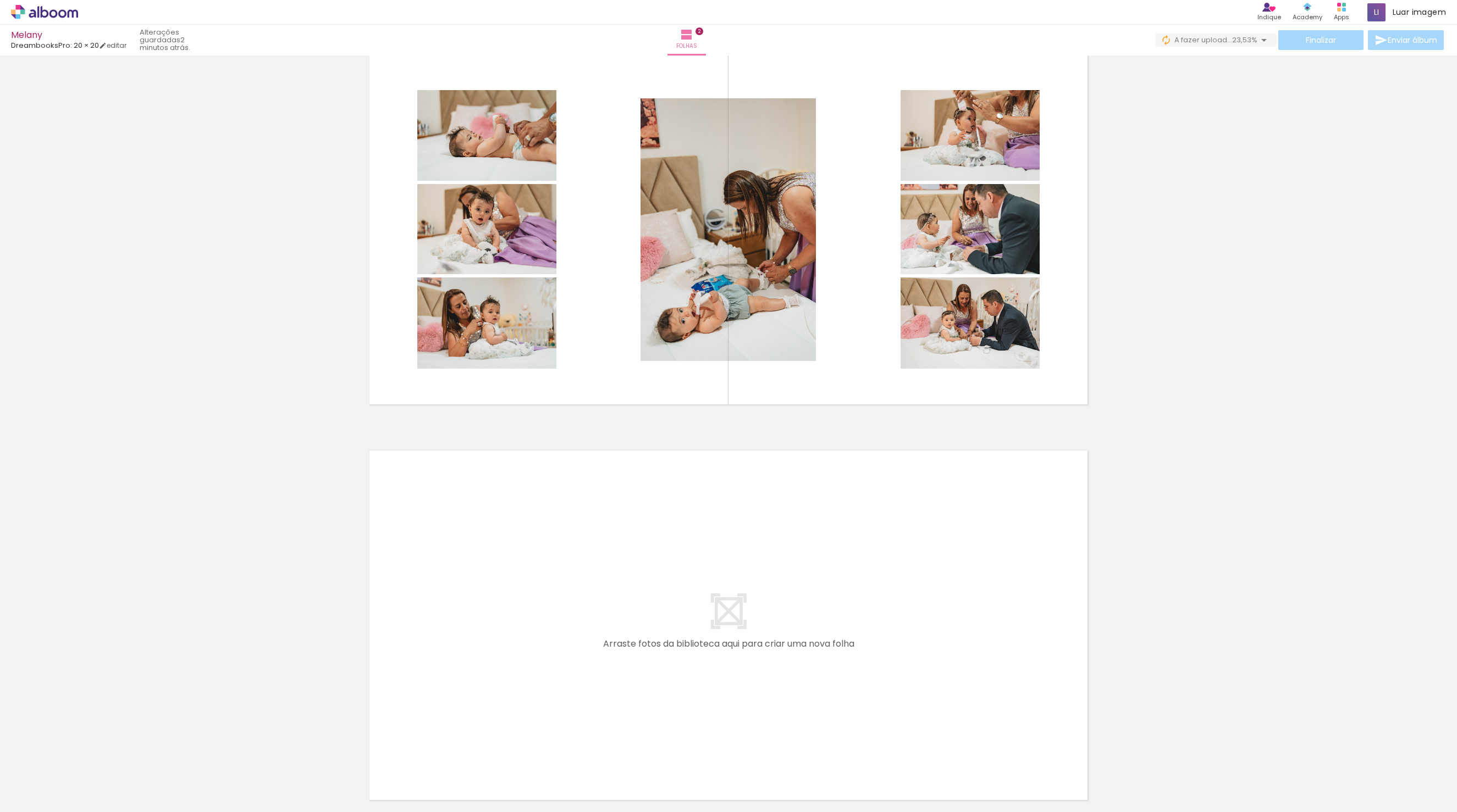
scroll to position [461, 0]
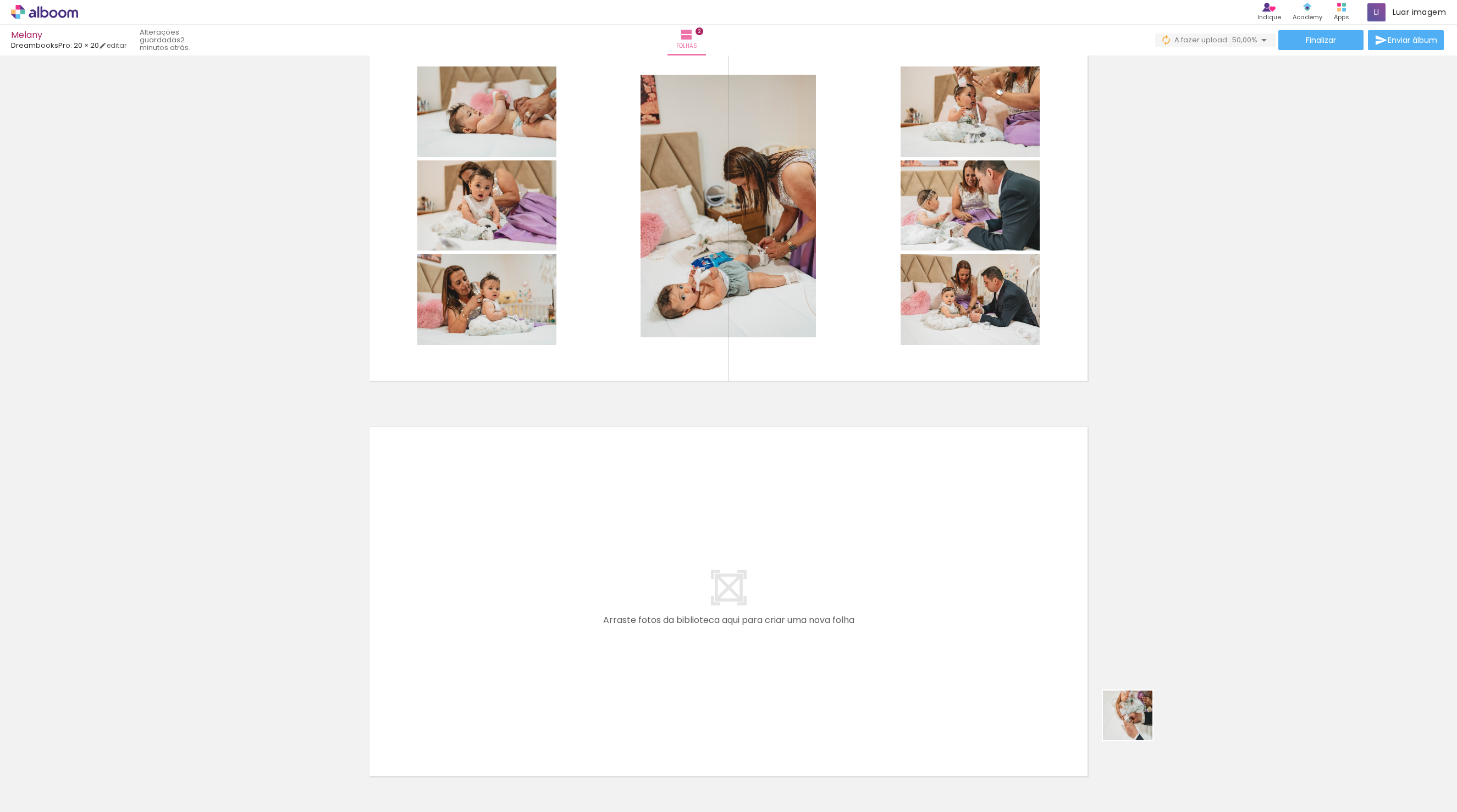
drag, startPoint x: 1167, startPoint y: 785, endPoint x: 922, endPoint y: 399, distance: 457.2
click at [922, 399] on quentale-workspace at bounding box center [728, 406] width 1457 height 812
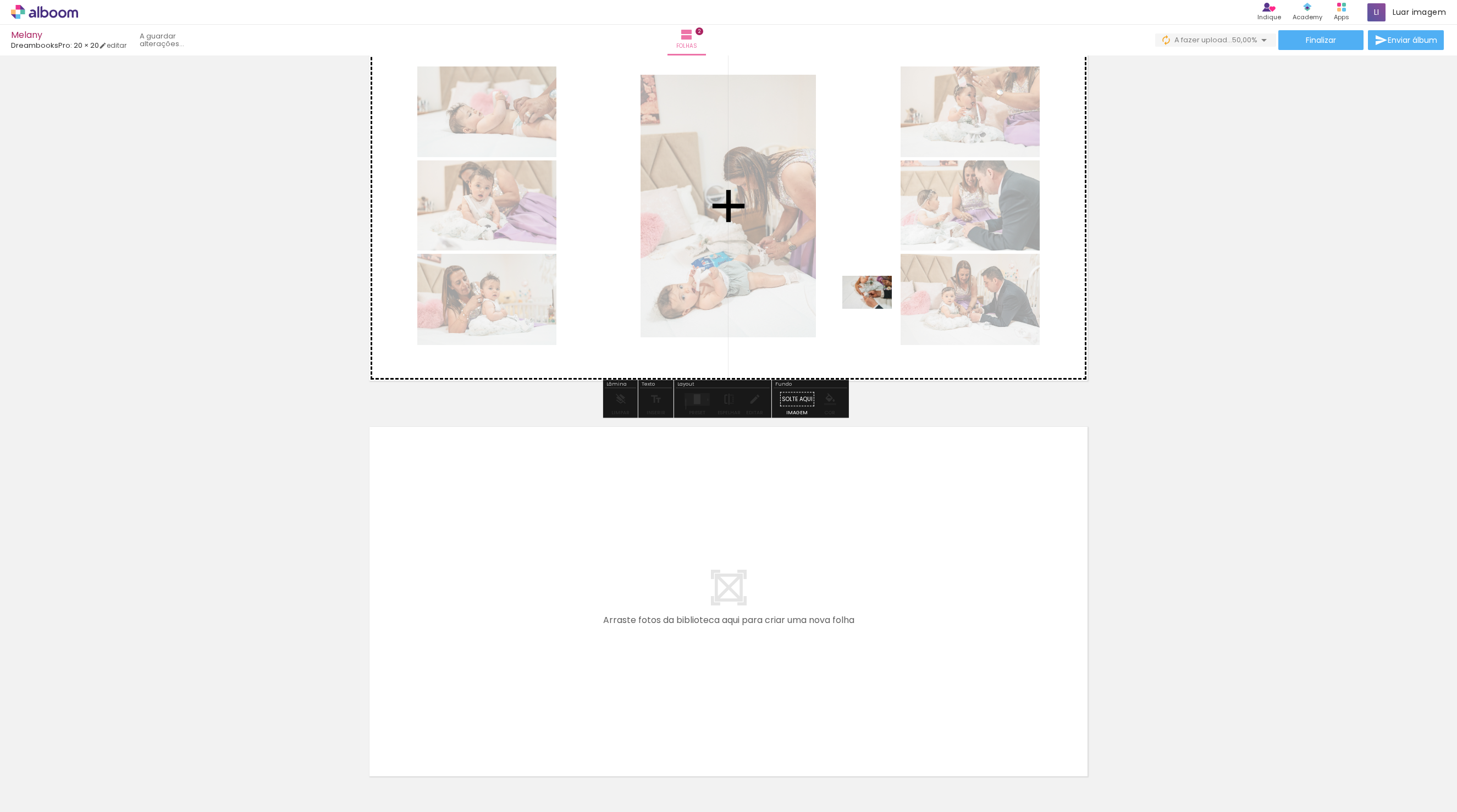
drag, startPoint x: 1170, startPoint y: 781, endPoint x: 870, endPoint y: 300, distance: 566.9
click at [870, 300] on quentale-workspace at bounding box center [728, 406] width 1457 height 812
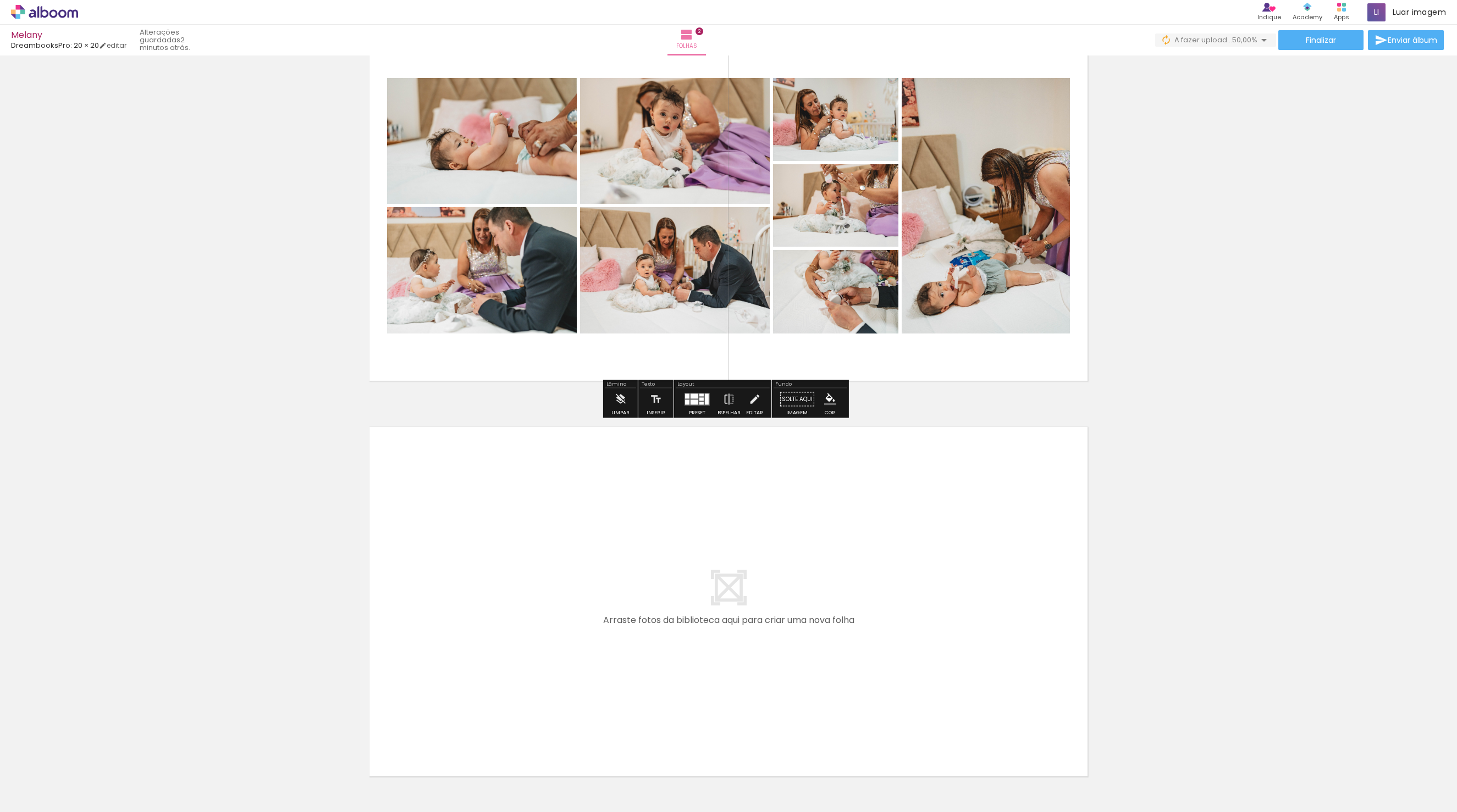
click at [849, 228] on quentale-workspace at bounding box center [728, 406] width 1457 height 812
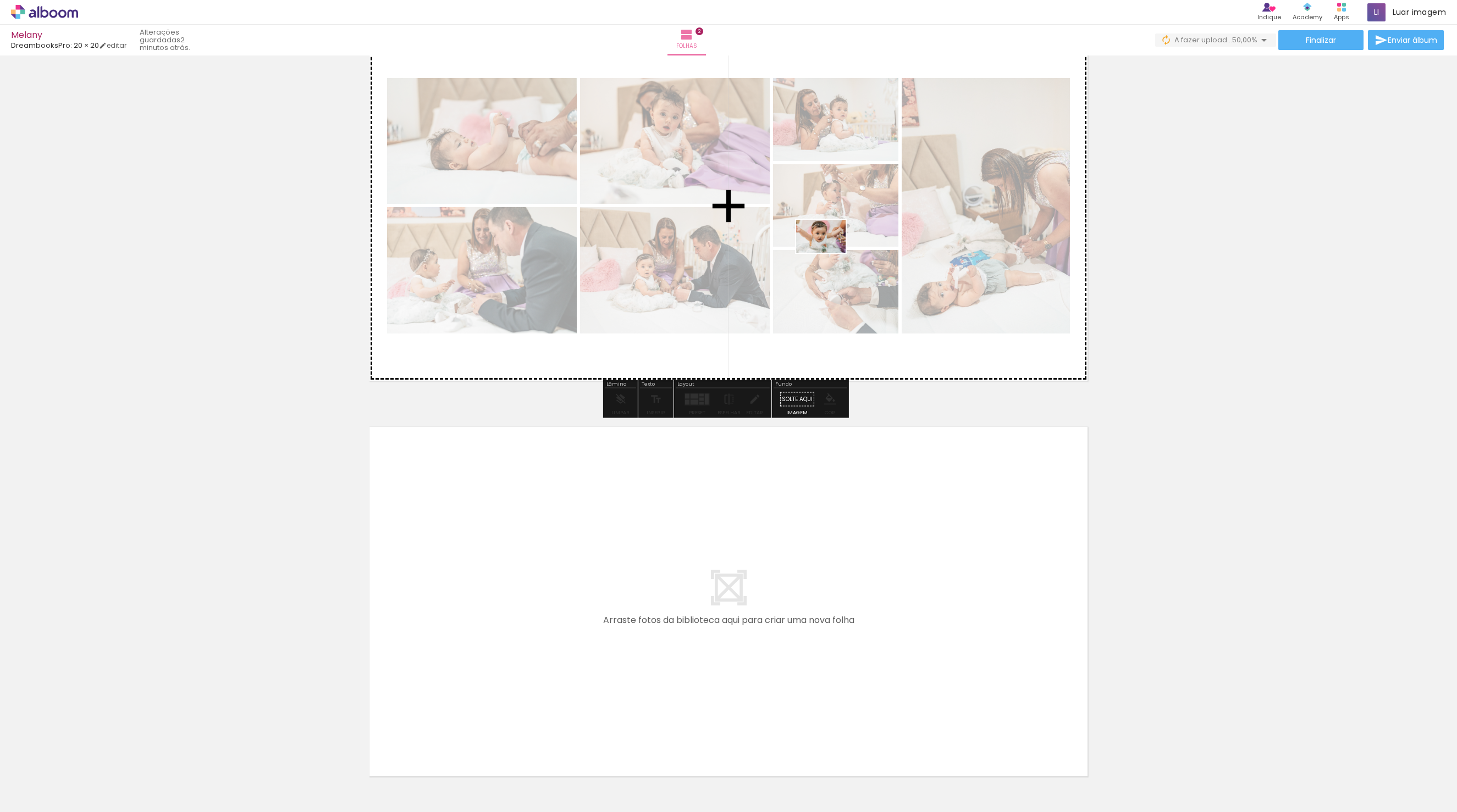
drag, startPoint x: 1211, startPoint y: 789, endPoint x: 828, endPoint y: 251, distance: 660.4
click at [828, 251] on quentale-workspace at bounding box center [728, 406] width 1457 height 812
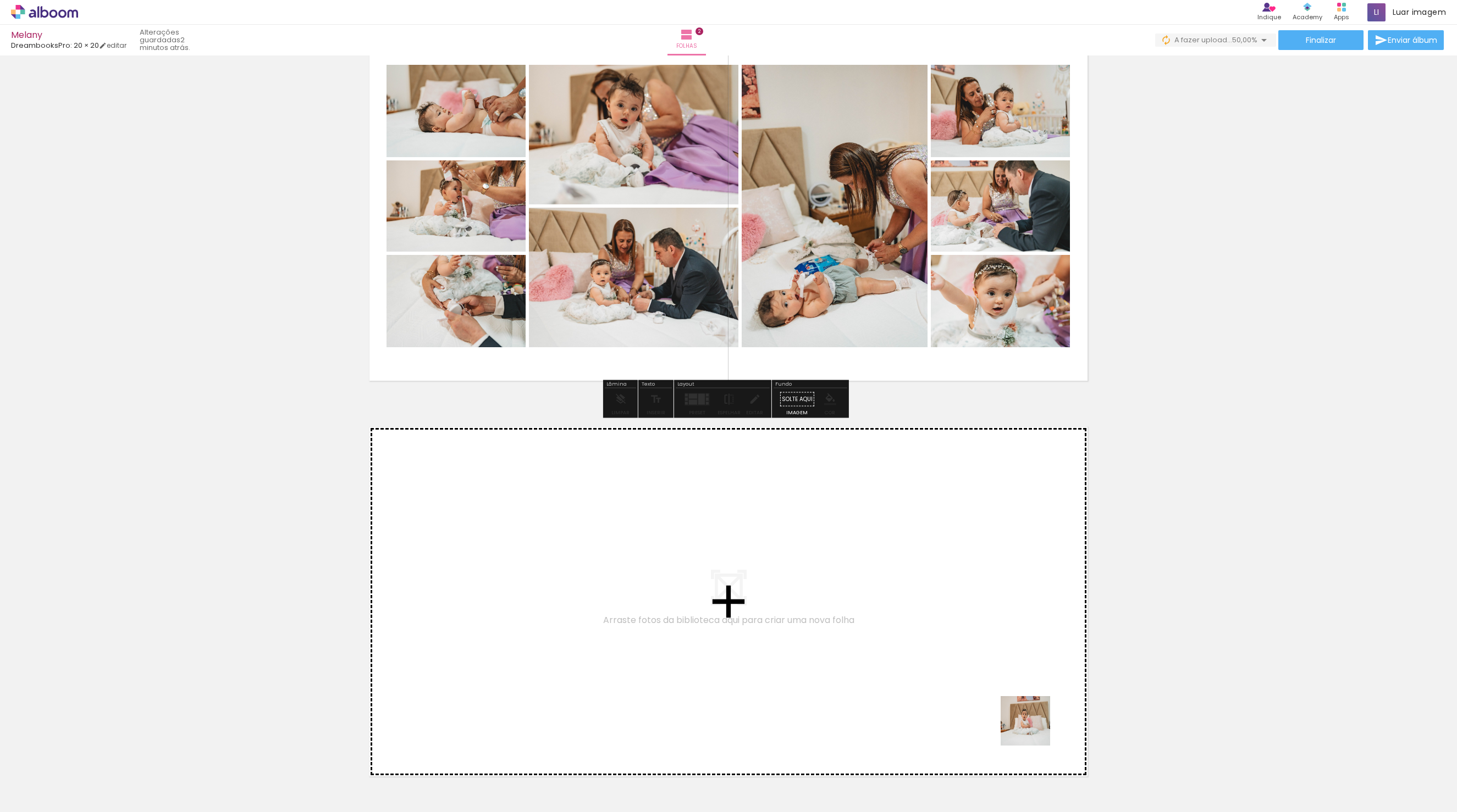
drag, startPoint x: 1277, startPoint y: 785, endPoint x: 1212, endPoint y: 766, distance: 67.7
click at [835, 663] on quentale-workspace at bounding box center [728, 406] width 1457 height 812
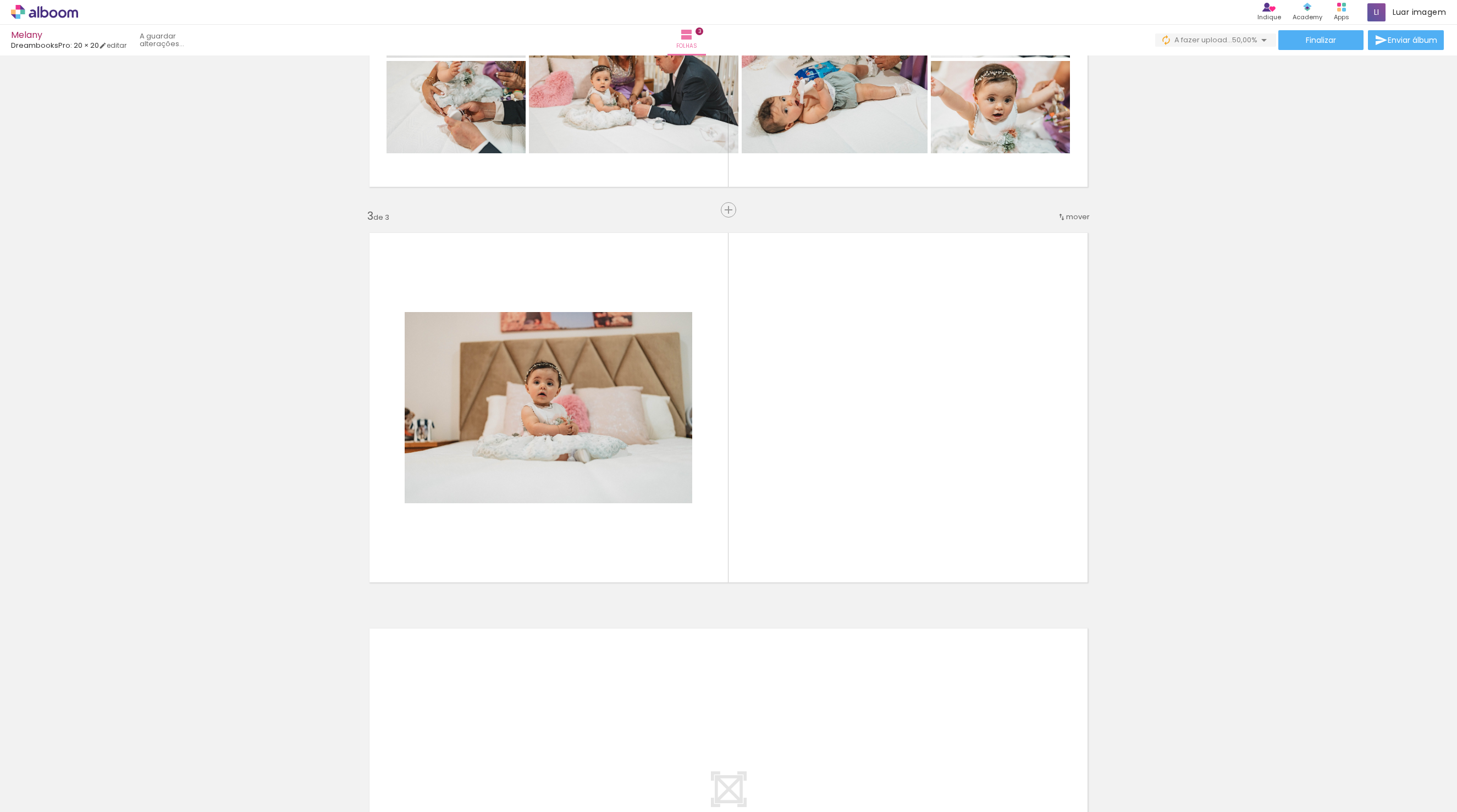
scroll to position [663, 0]
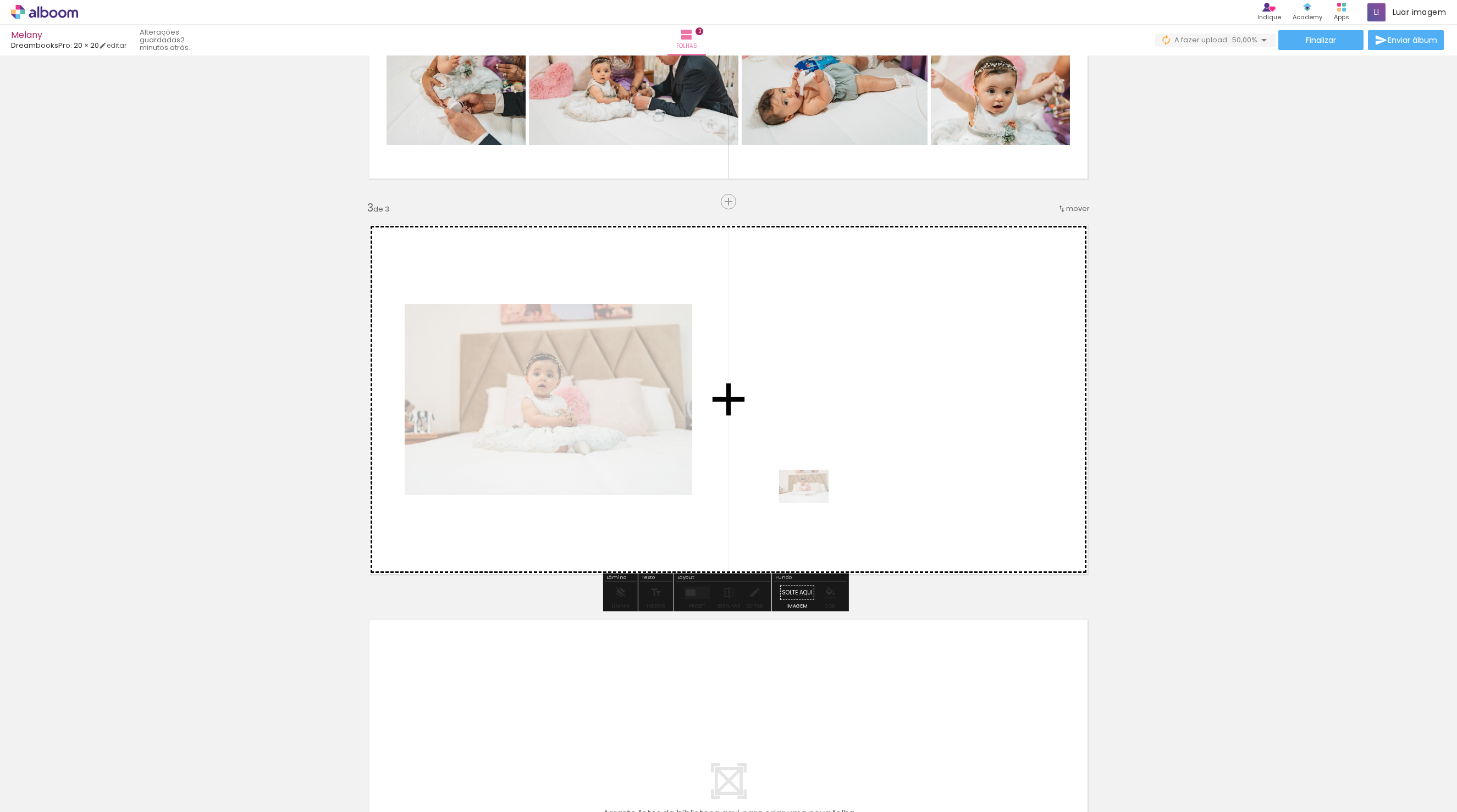
drag, startPoint x: 1282, startPoint y: 780, endPoint x: 807, endPoint y: 499, distance: 551.9
click at [807, 499] on quentale-workspace at bounding box center [728, 406] width 1457 height 812
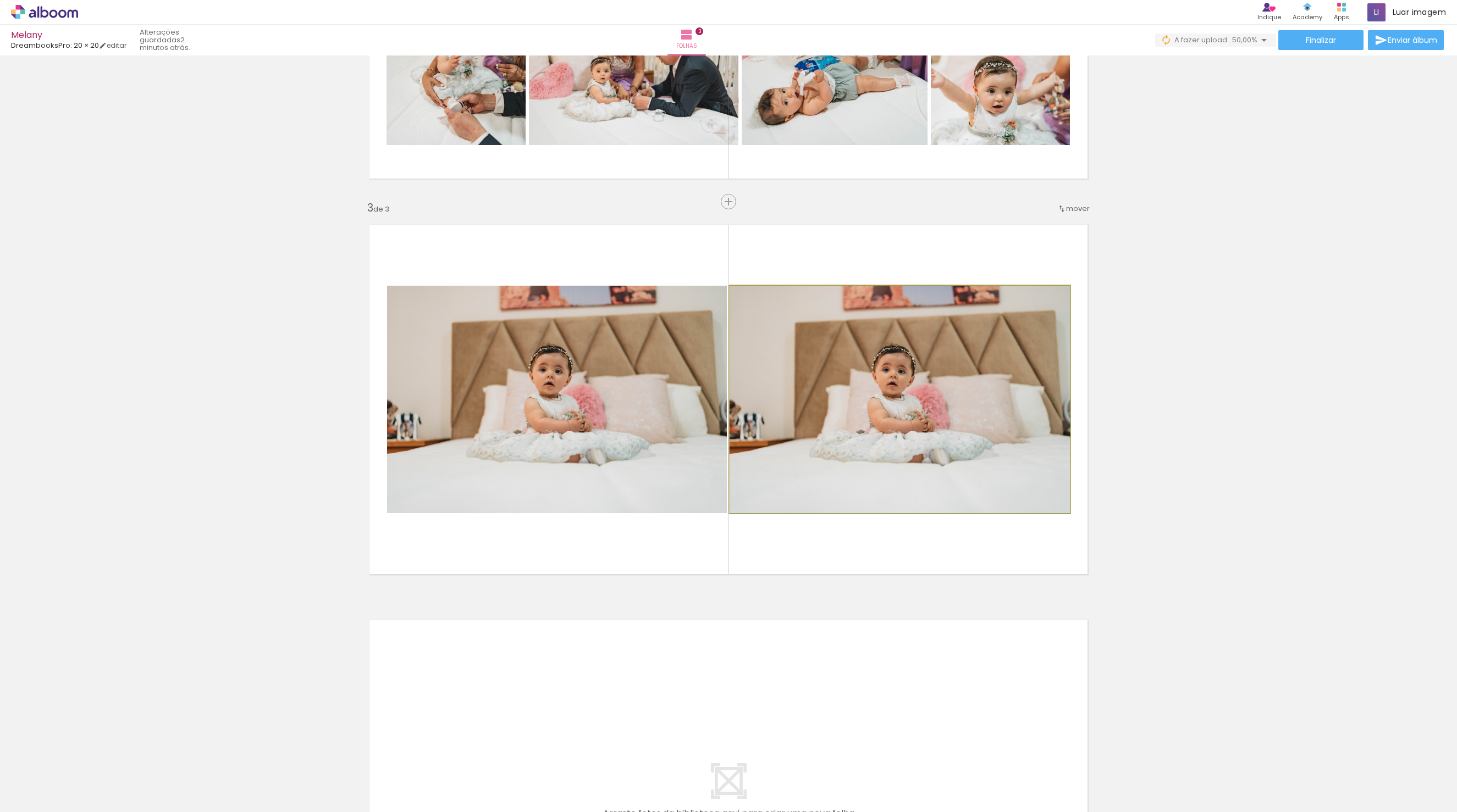
drag, startPoint x: 969, startPoint y: 385, endPoint x: 1139, endPoint y: 474, distance: 191.9
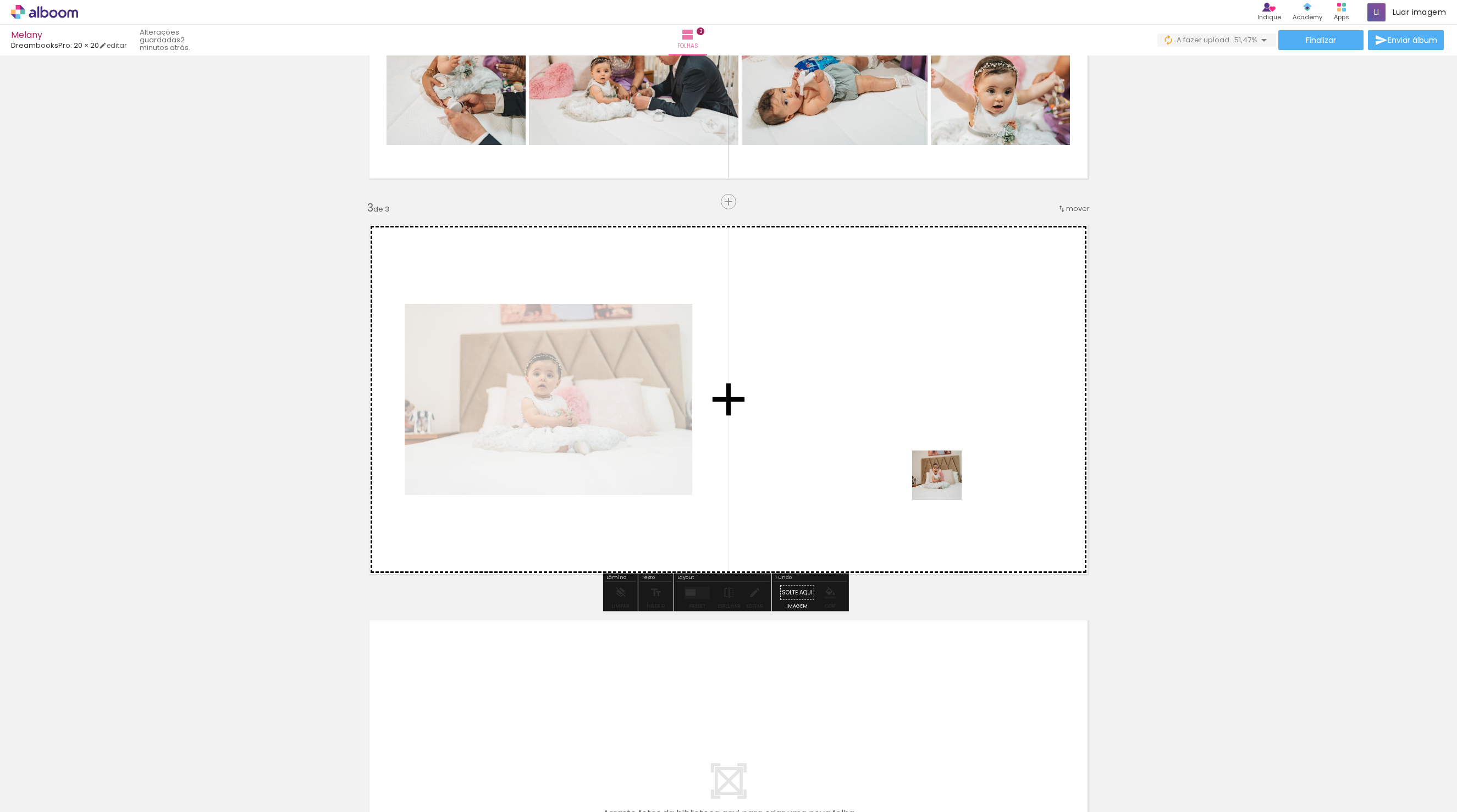
drag, startPoint x: 1343, startPoint y: 776, endPoint x: 866, endPoint y: 432, distance: 588.1
click at [866, 432] on quentale-workspace at bounding box center [728, 406] width 1457 height 812
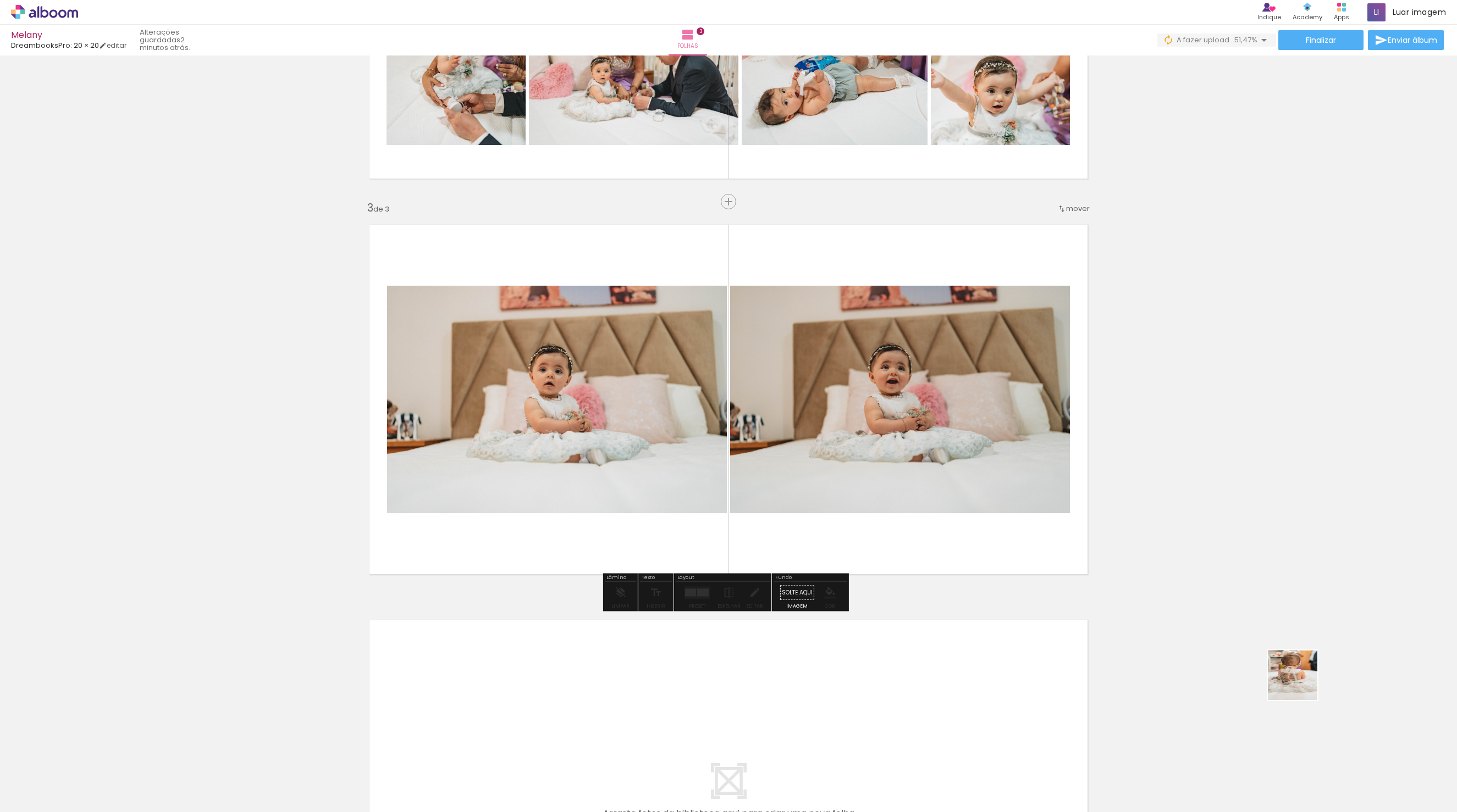
drag, startPoint x: 1411, startPoint y: 785, endPoint x: 845, endPoint y: 426, distance: 670.3
click at [845, 426] on quentale-workspace at bounding box center [728, 406] width 1457 height 812
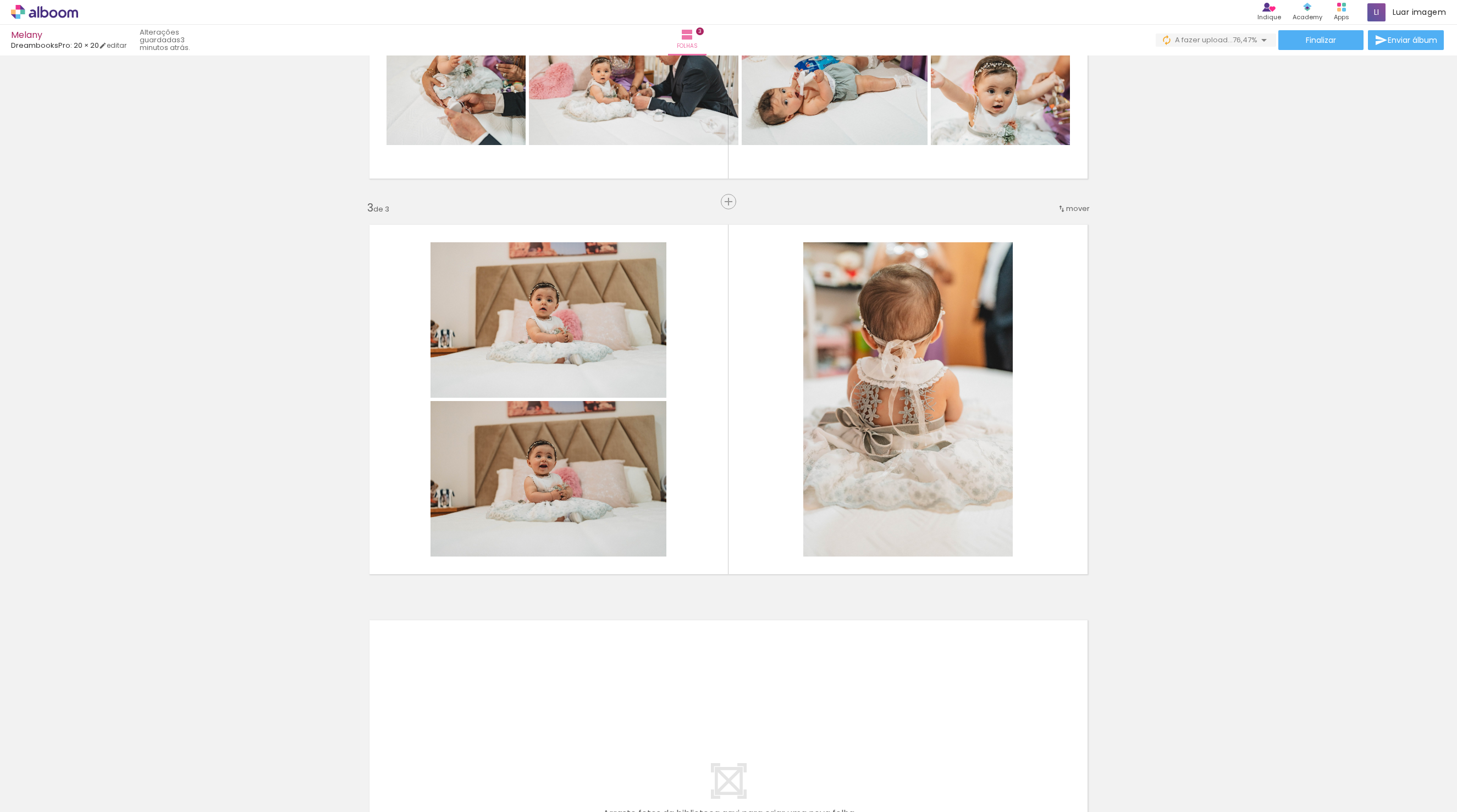
click at [1271, 682] on div "Inserir folha 1 de 3 Inserir folha 2 de 3 Inserir folha 3 de 3" at bounding box center [728, 188] width 1457 height 1584
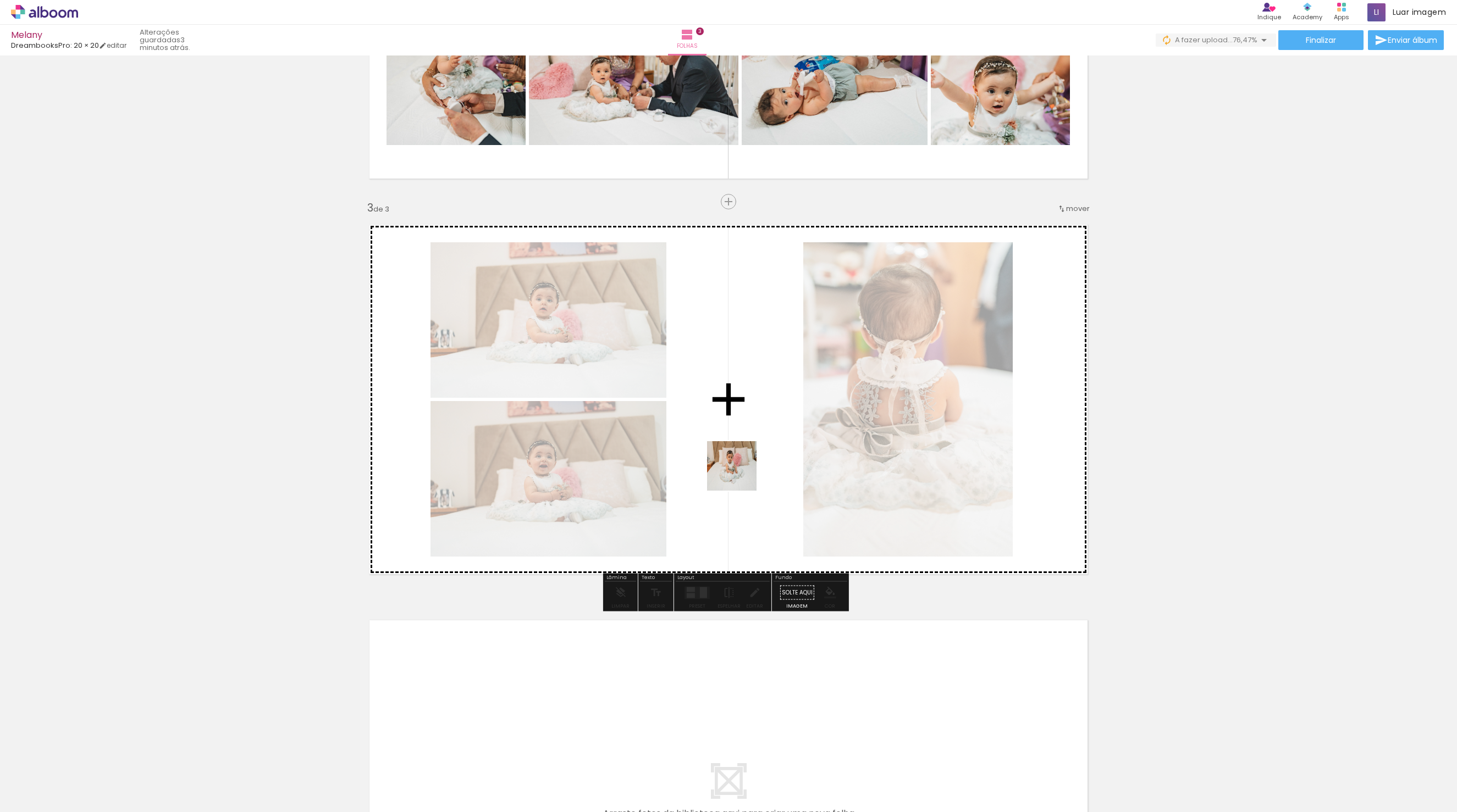
drag, startPoint x: 451, startPoint y: 786, endPoint x: 741, endPoint y: 473, distance: 426.7
click at [741, 473] on quentale-workspace at bounding box center [728, 406] width 1457 height 812
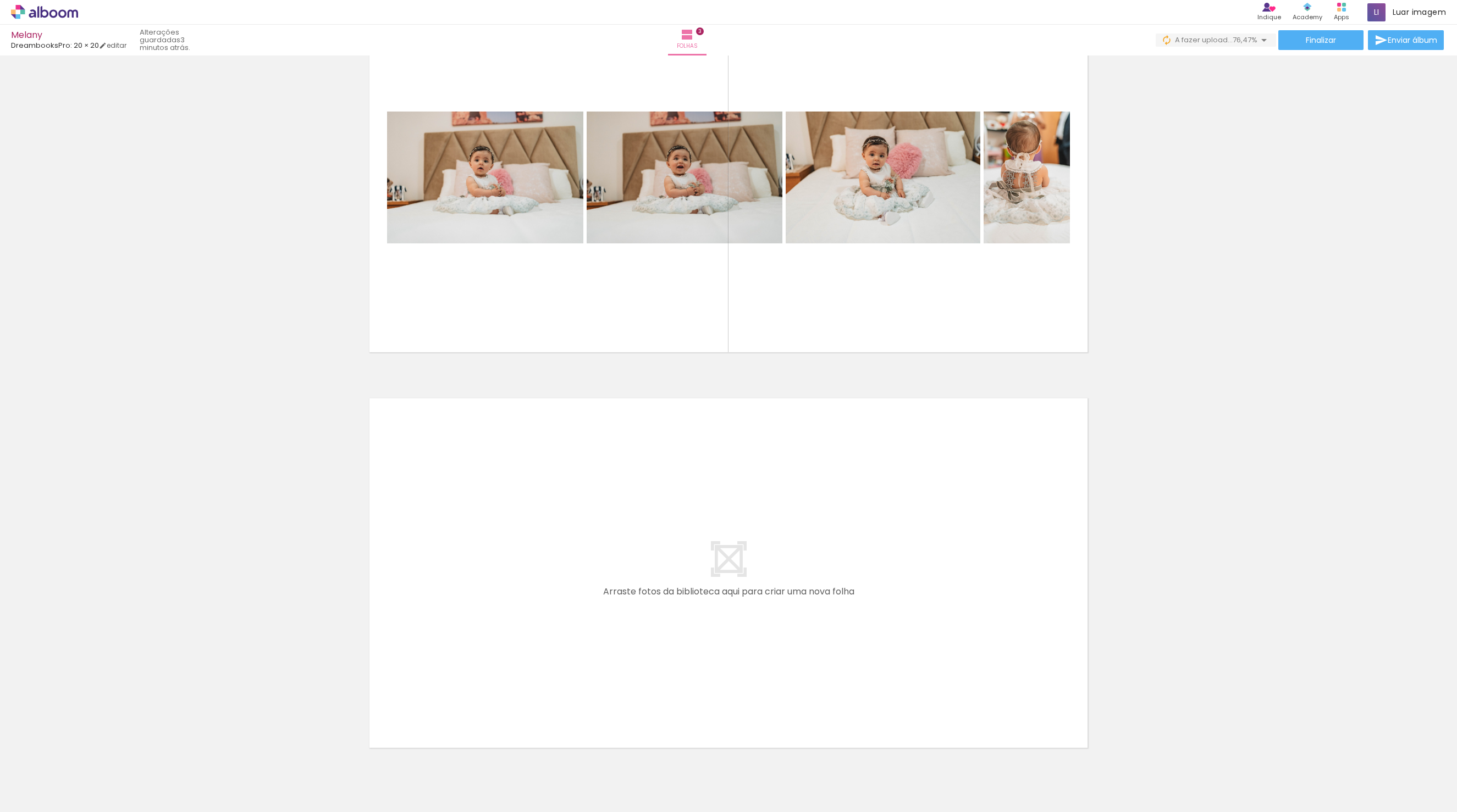
scroll to position [893, 0]
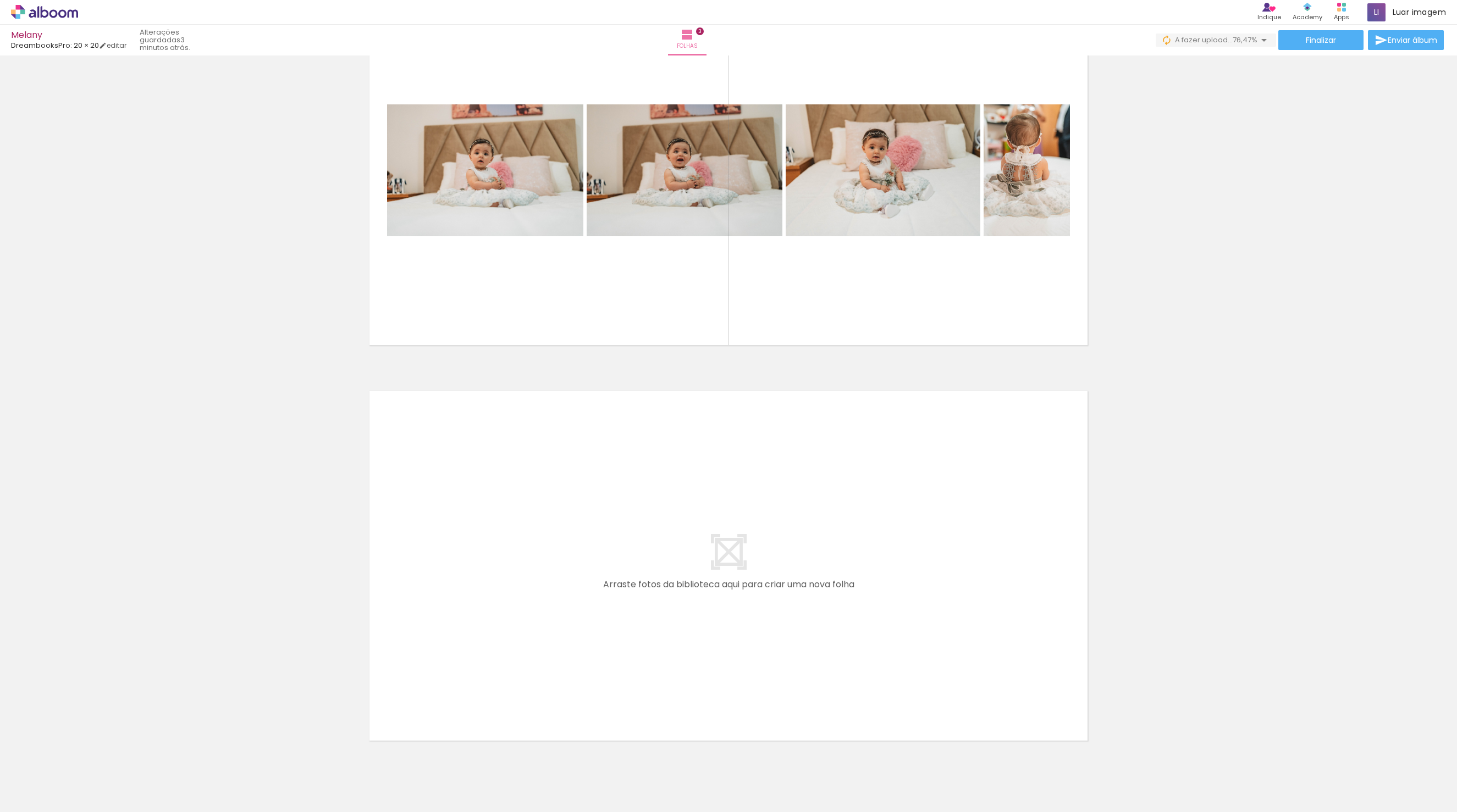
drag, startPoint x: 511, startPoint y: 783, endPoint x: 551, endPoint y: 785, distance: 40.0
click at [511, 662] on quentale-workspace at bounding box center [728, 406] width 1457 height 812
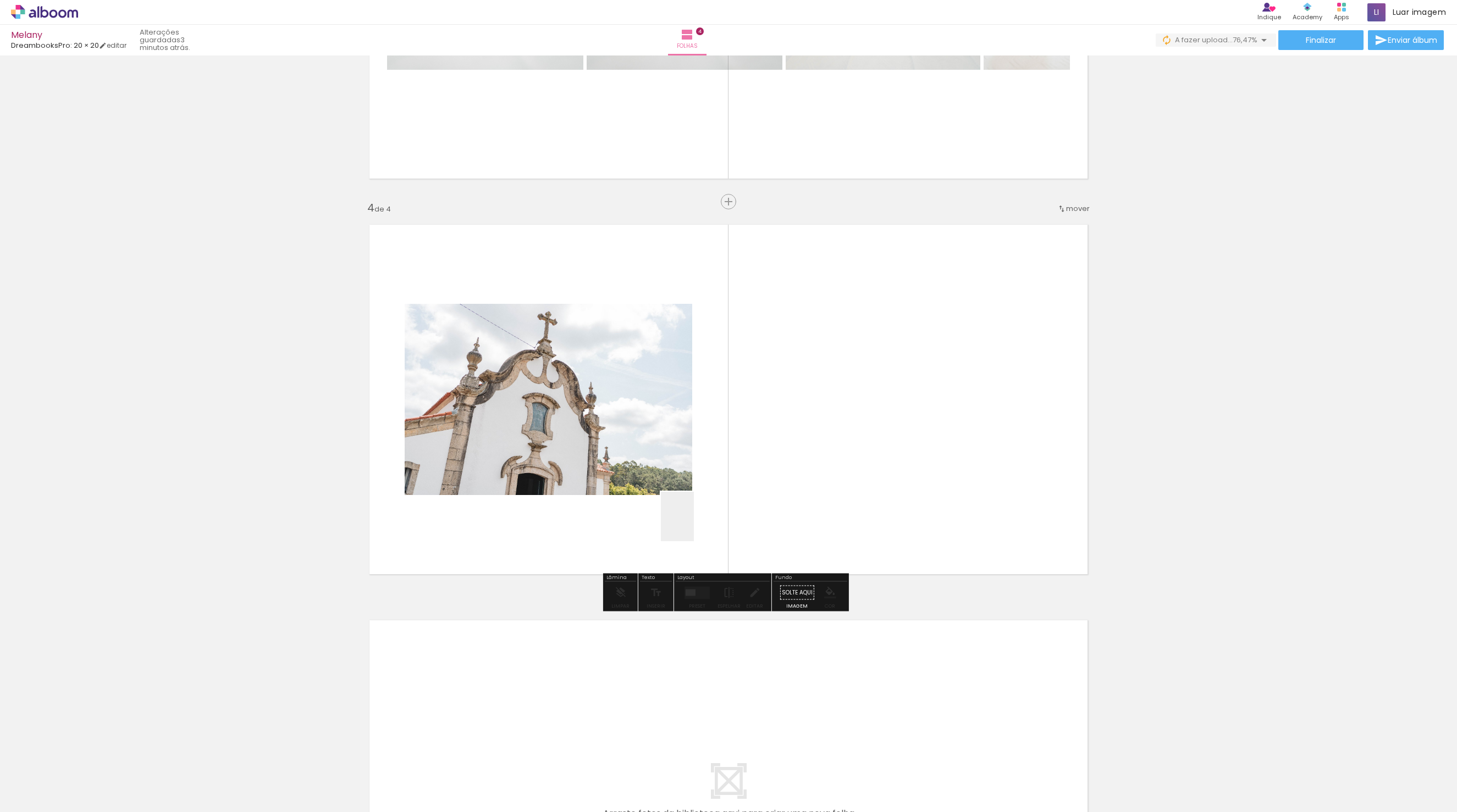
drag, startPoint x: 563, startPoint y: 790, endPoint x: 694, endPoint y: 525, distance: 295.6
click at [694, 525] on quentale-workspace at bounding box center [728, 406] width 1457 height 812
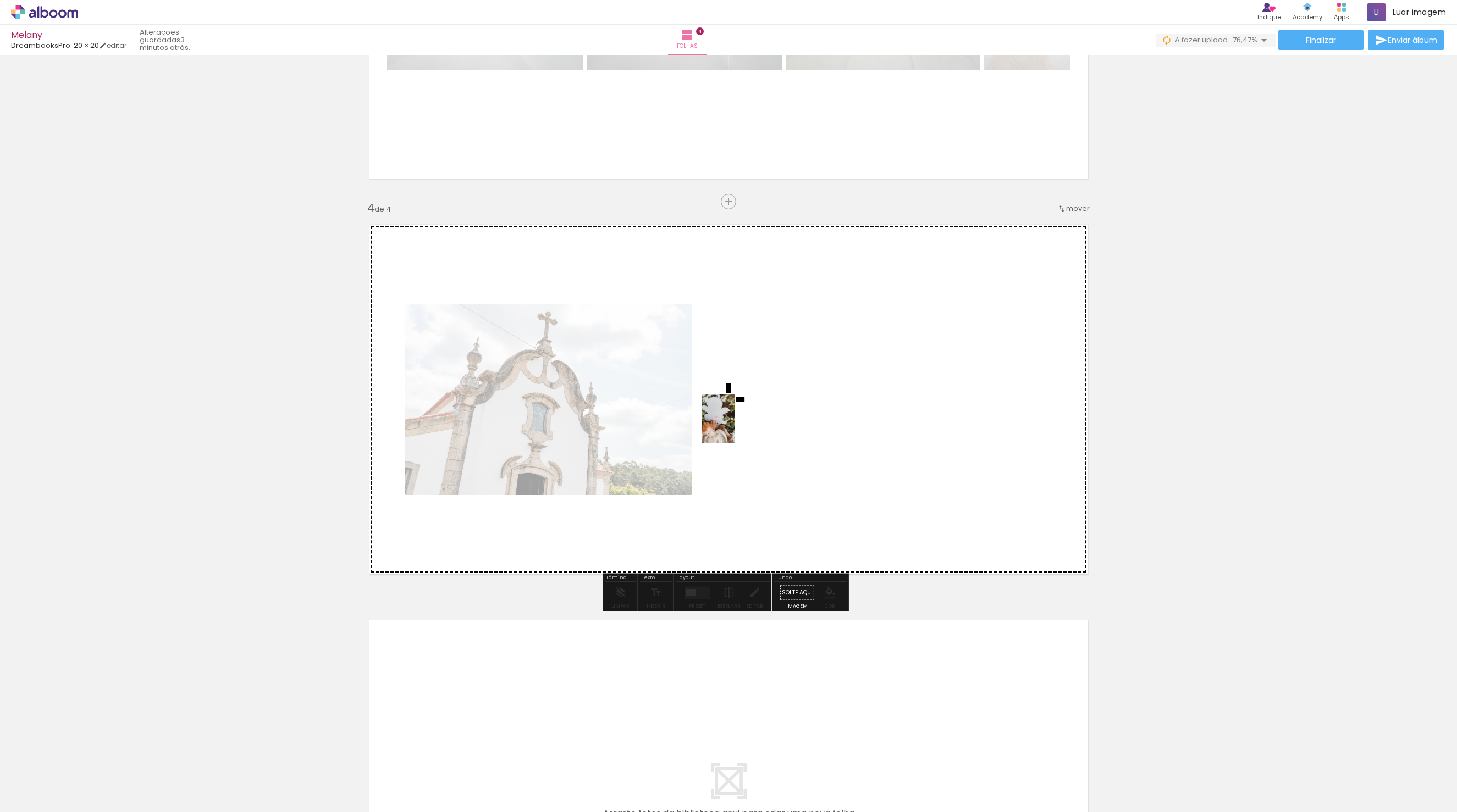
drag, startPoint x: 563, startPoint y: 782, endPoint x: 734, endPoint y: 427, distance: 394.0
click at [734, 427] on quentale-workspace at bounding box center [728, 406] width 1457 height 812
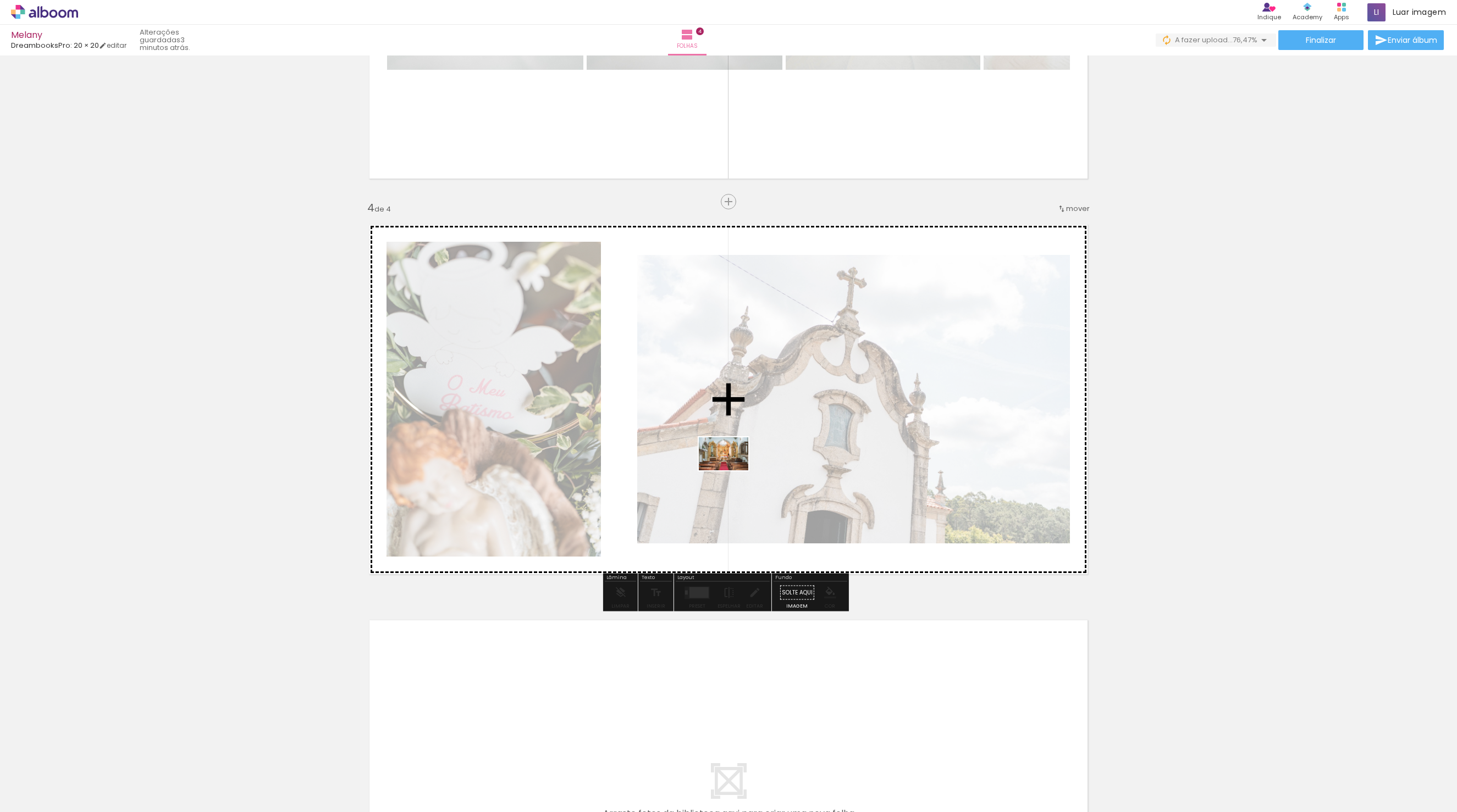
drag, startPoint x: 604, startPoint y: 781, endPoint x: 732, endPoint y: 470, distance: 336.3
click at [732, 470] on quentale-workspace at bounding box center [728, 406] width 1457 height 812
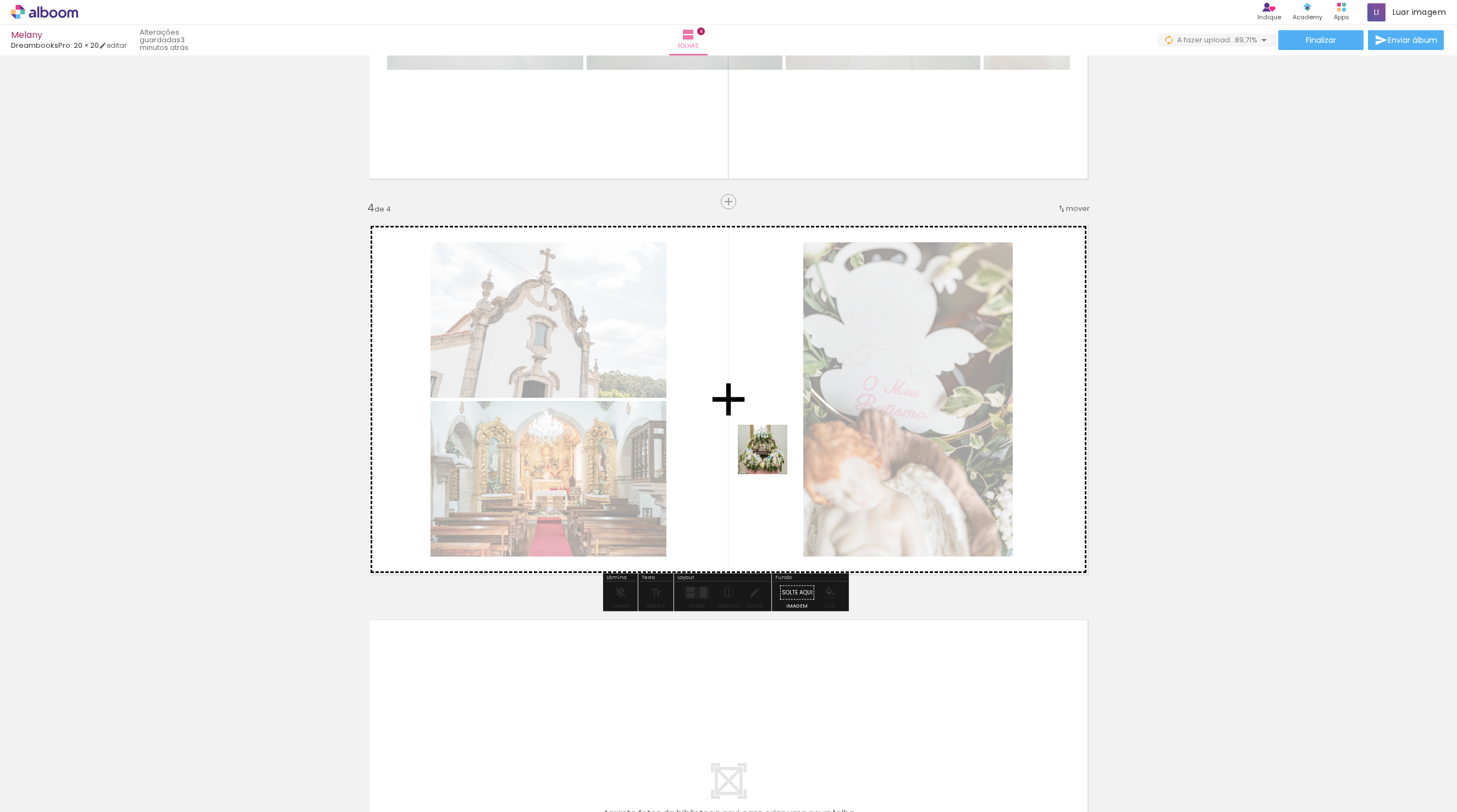
drag, startPoint x: 675, startPoint y: 779, endPoint x: 771, endPoint y: 445, distance: 347.5
click at [771, 445] on quentale-workspace at bounding box center [728, 406] width 1457 height 812
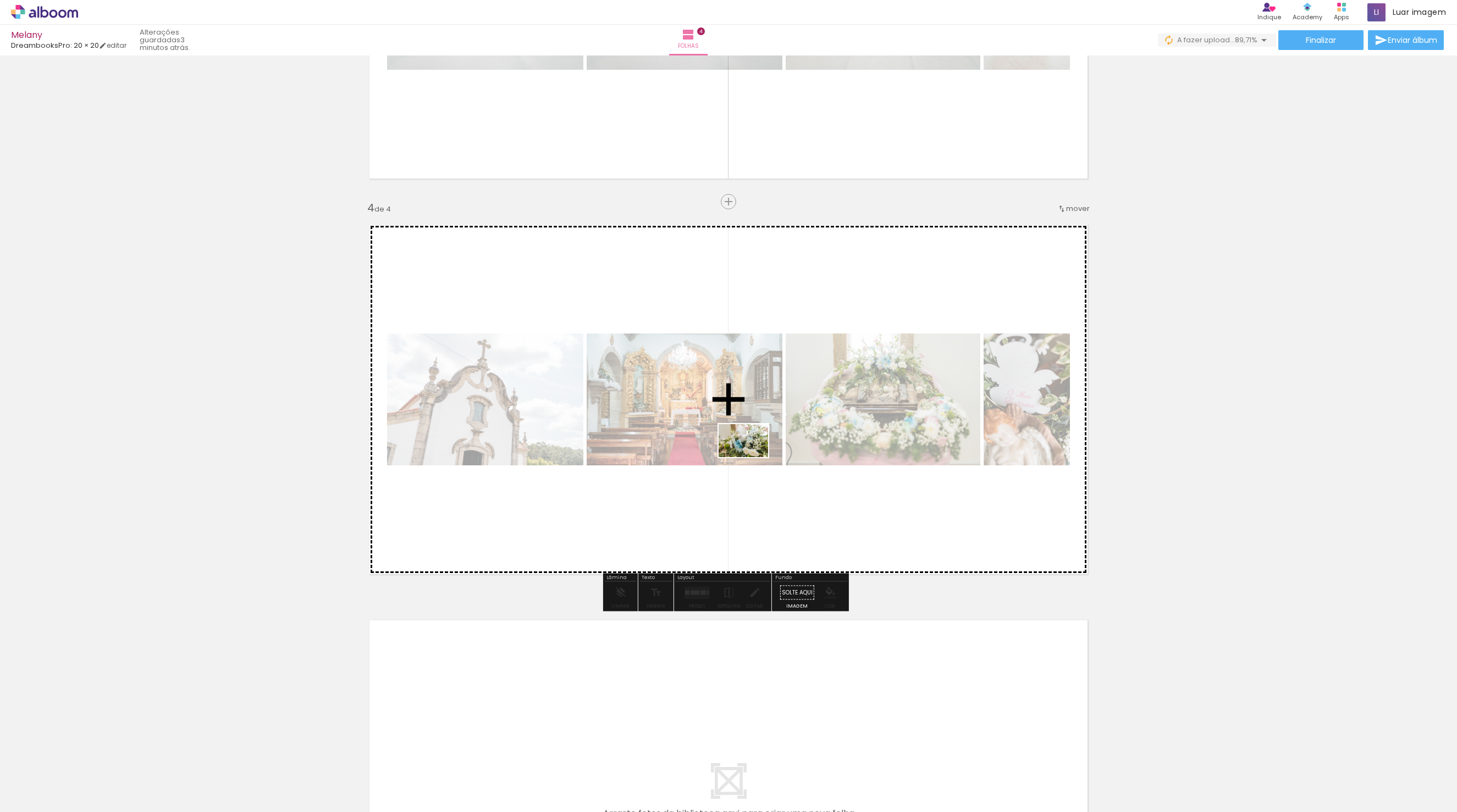
drag, startPoint x: 759, startPoint y: 788, endPoint x: 752, endPoint y: 458, distance: 330.1
click at [752, 458] on quentale-workspace at bounding box center [728, 406] width 1457 height 812
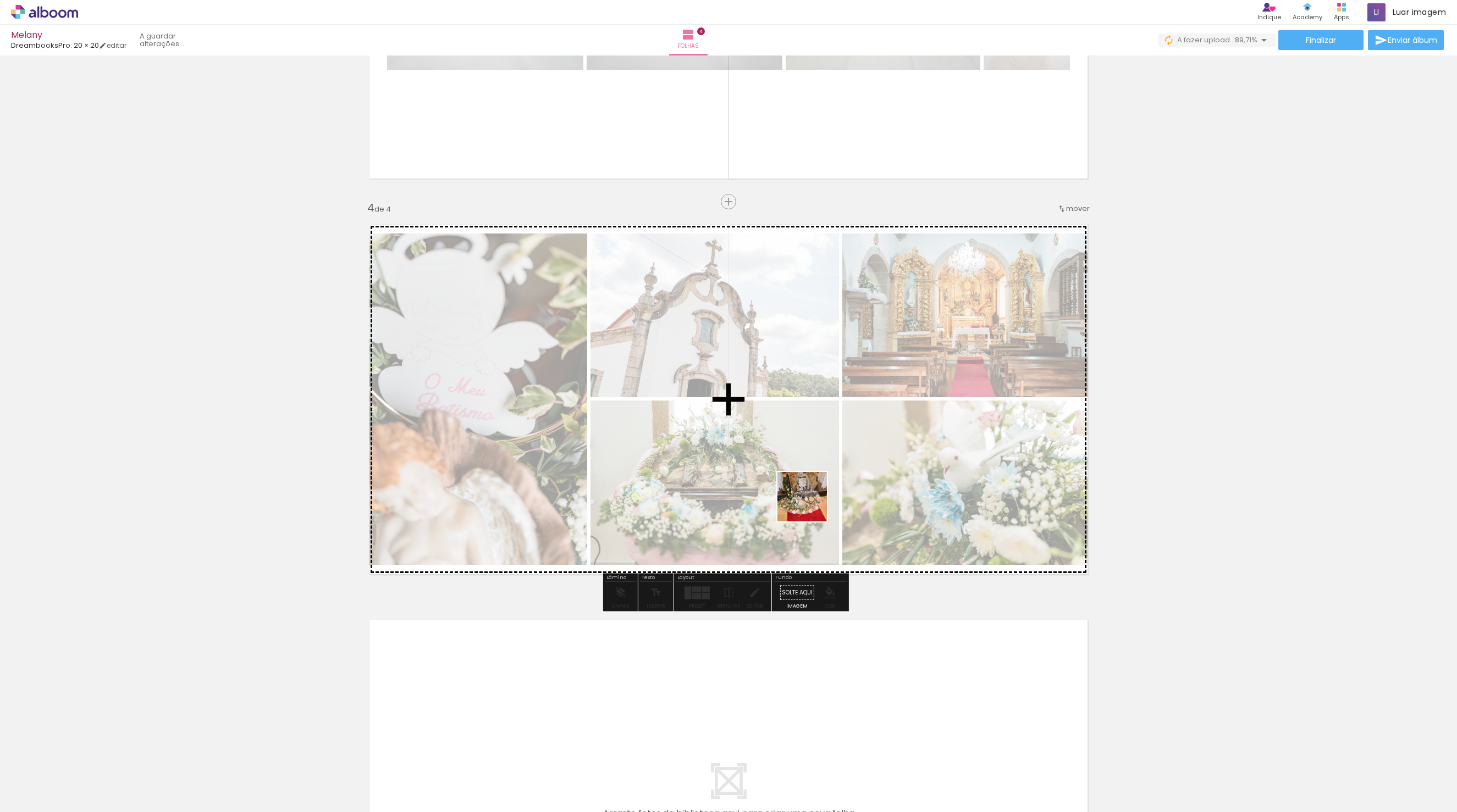
drag, startPoint x: 821, startPoint y: 781, endPoint x: 809, endPoint y: 497, distance: 284.3
click at [809, 497] on quentale-workspace at bounding box center [728, 406] width 1457 height 812
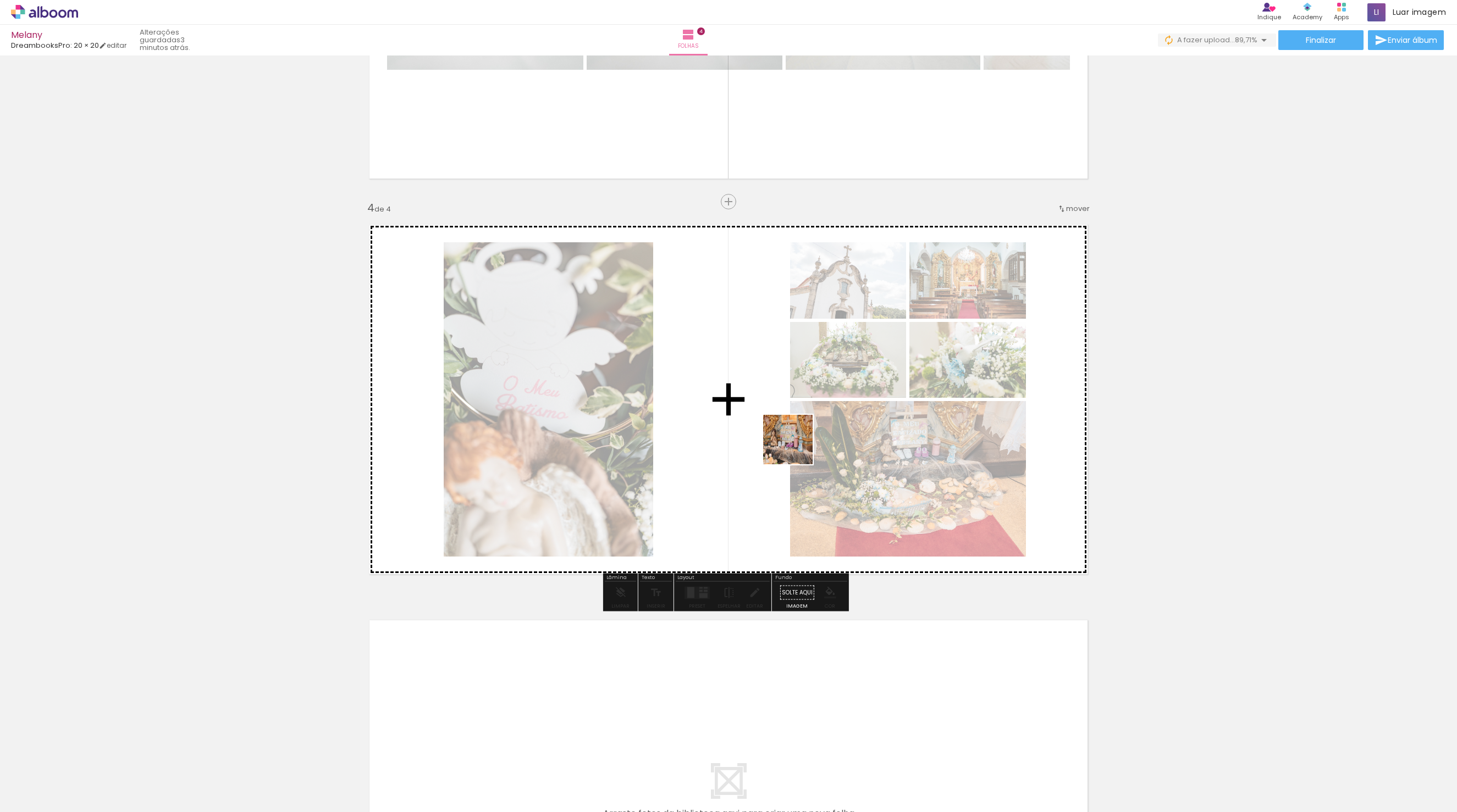
drag, startPoint x: 856, startPoint y: 773, endPoint x: 791, endPoint y: 431, distance: 348.1
click at [791, 431] on quentale-workspace at bounding box center [728, 406] width 1457 height 812
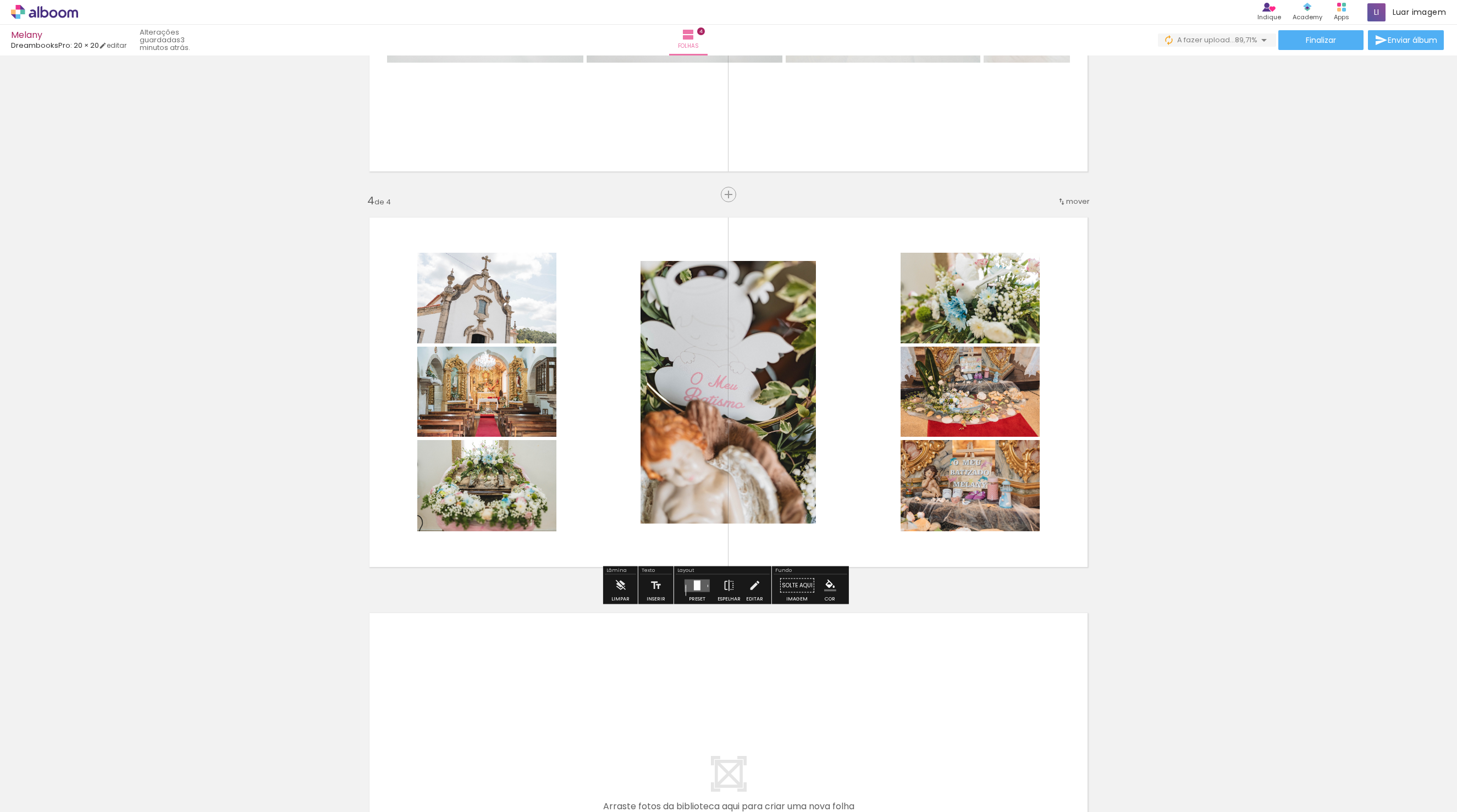
scroll to position [1129, 0]
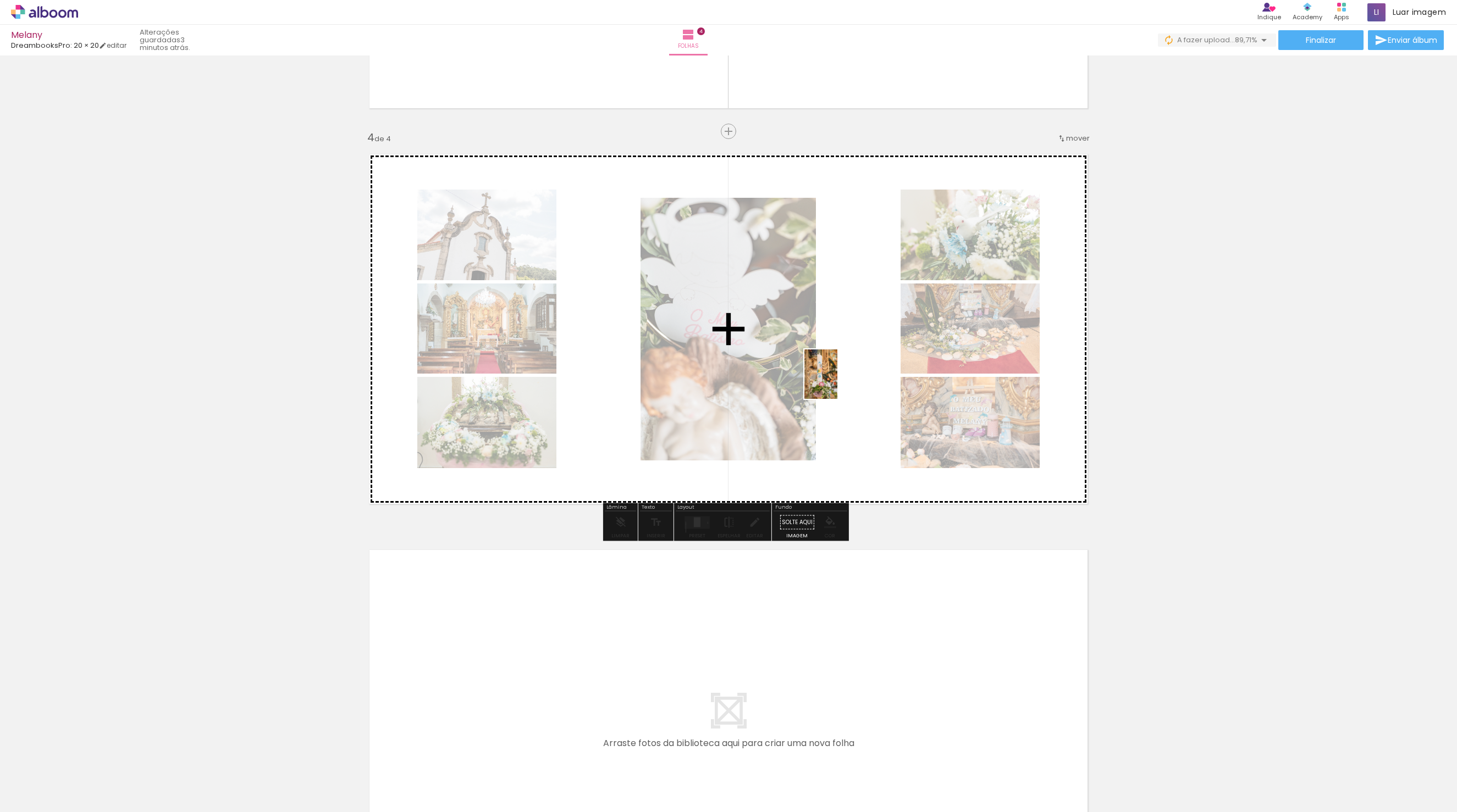
drag, startPoint x: 925, startPoint y: 778, endPoint x: 837, endPoint y: 383, distance: 404.7
click at [837, 383] on quentale-workspace at bounding box center [728, 406] width 1457 height 812
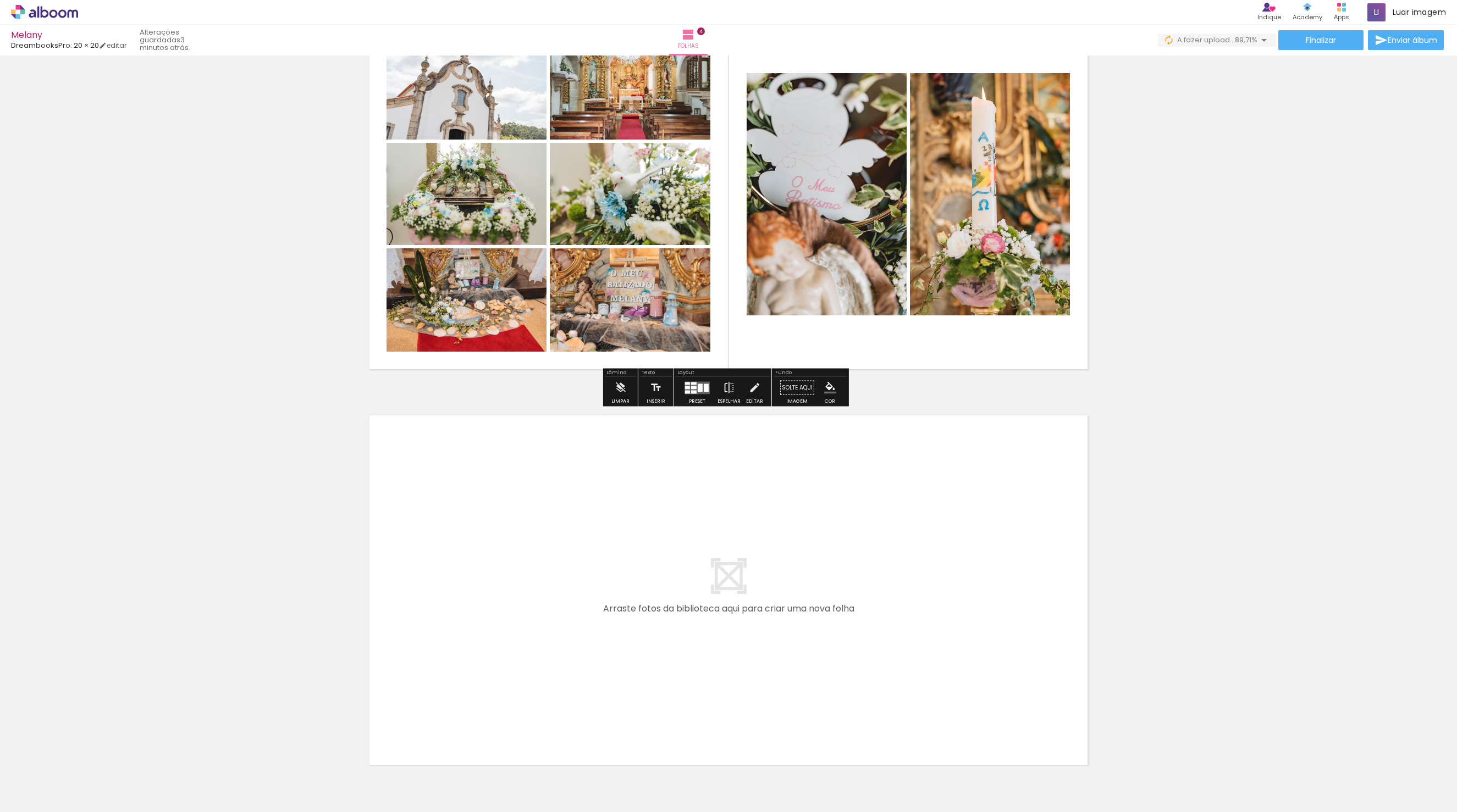
scroll to position [1333, 0]
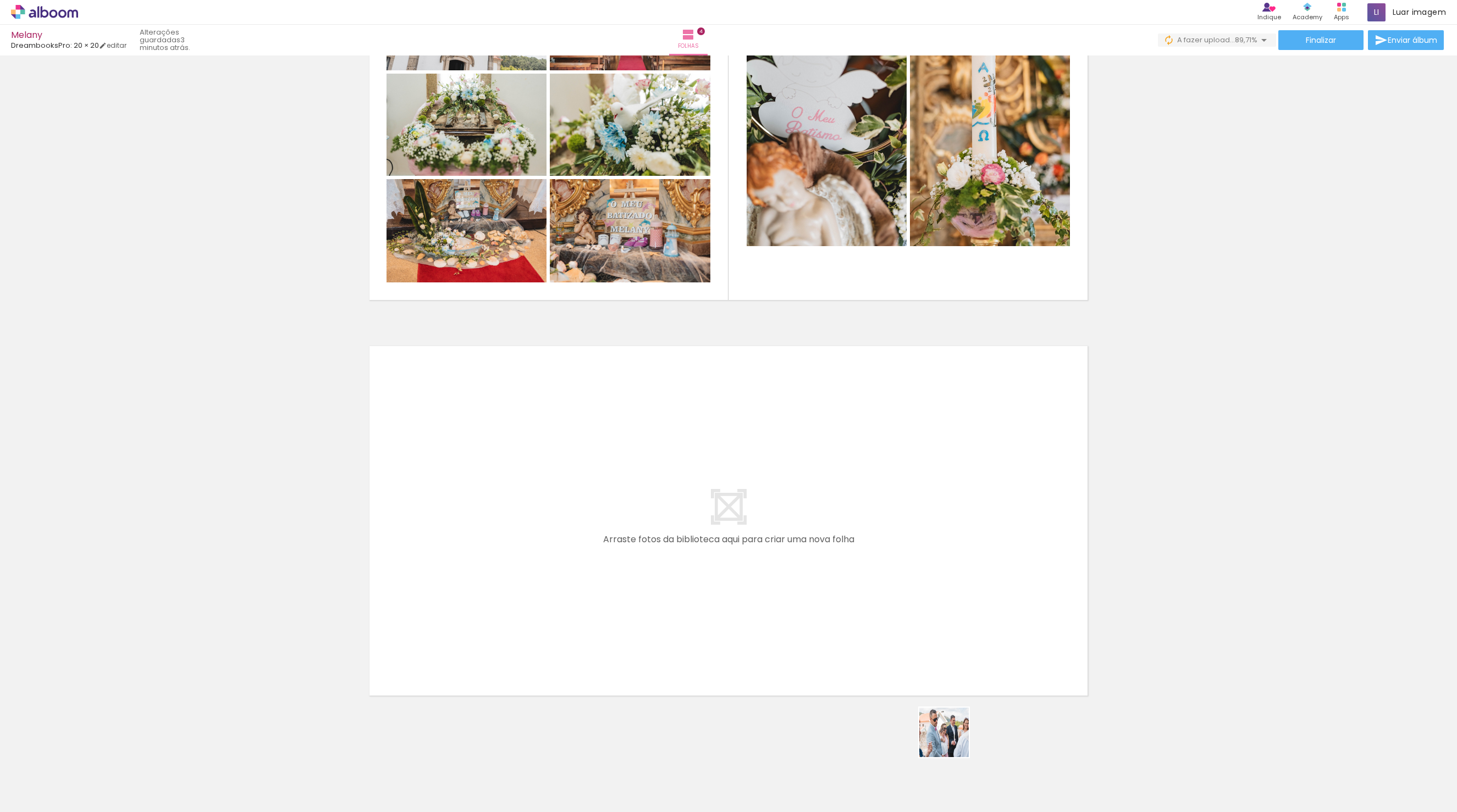
drag, startPoint x: 991, startPoint y: 781, endPoint x: 738, endPoint y: 566, distance: 332.0
click at [738, 566] on quentale-workspace at bounding box center [728, 406] width 1457 height 812
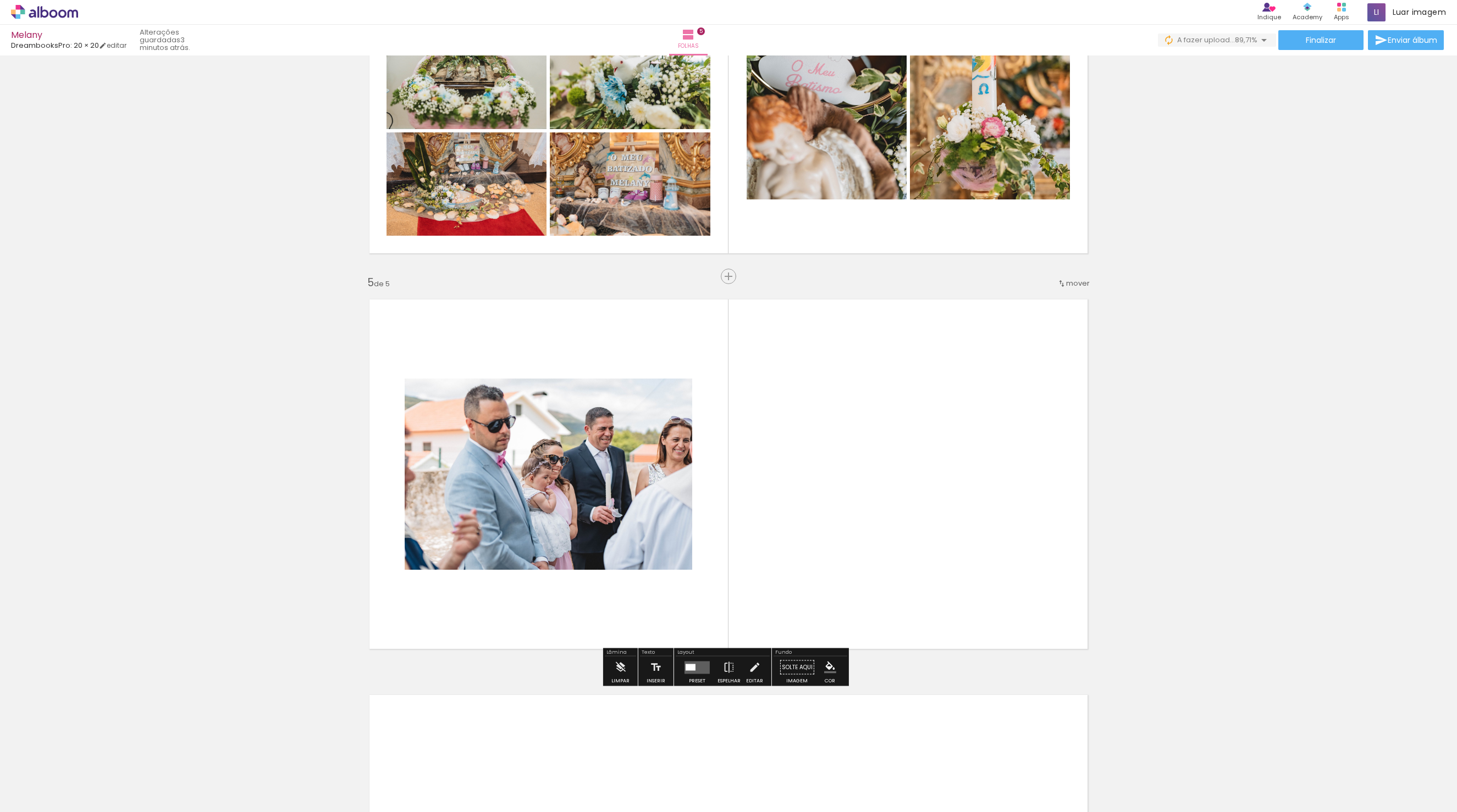
scroll to position [1455, 0]
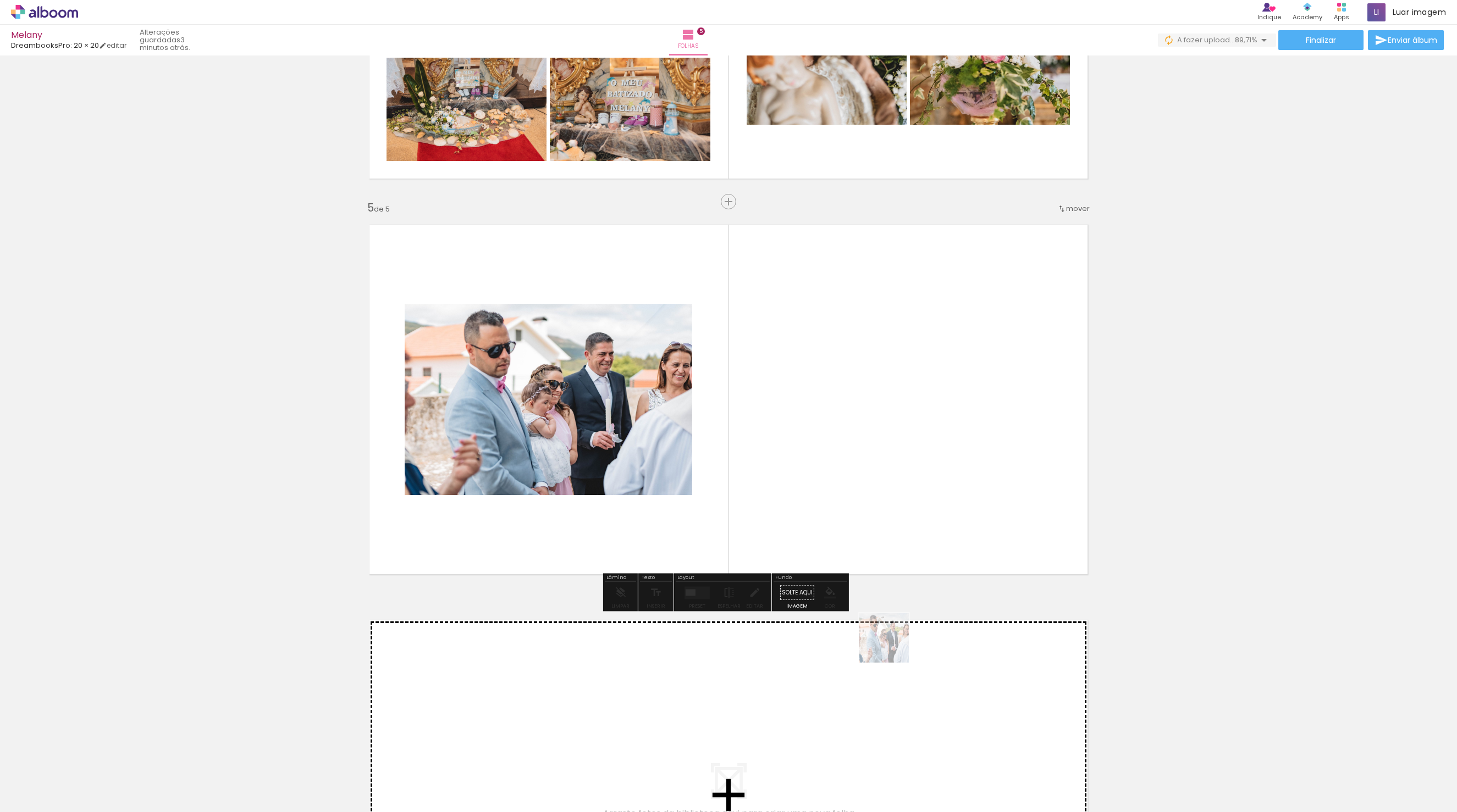
drag, startPoint x: 988, startPoint y: 784, endPoint x: 768, endPoint y: 475, distance: 379.3
click at [768, 475] on quentale-workspace at bounding box center [728, 406] width 1457 height 812
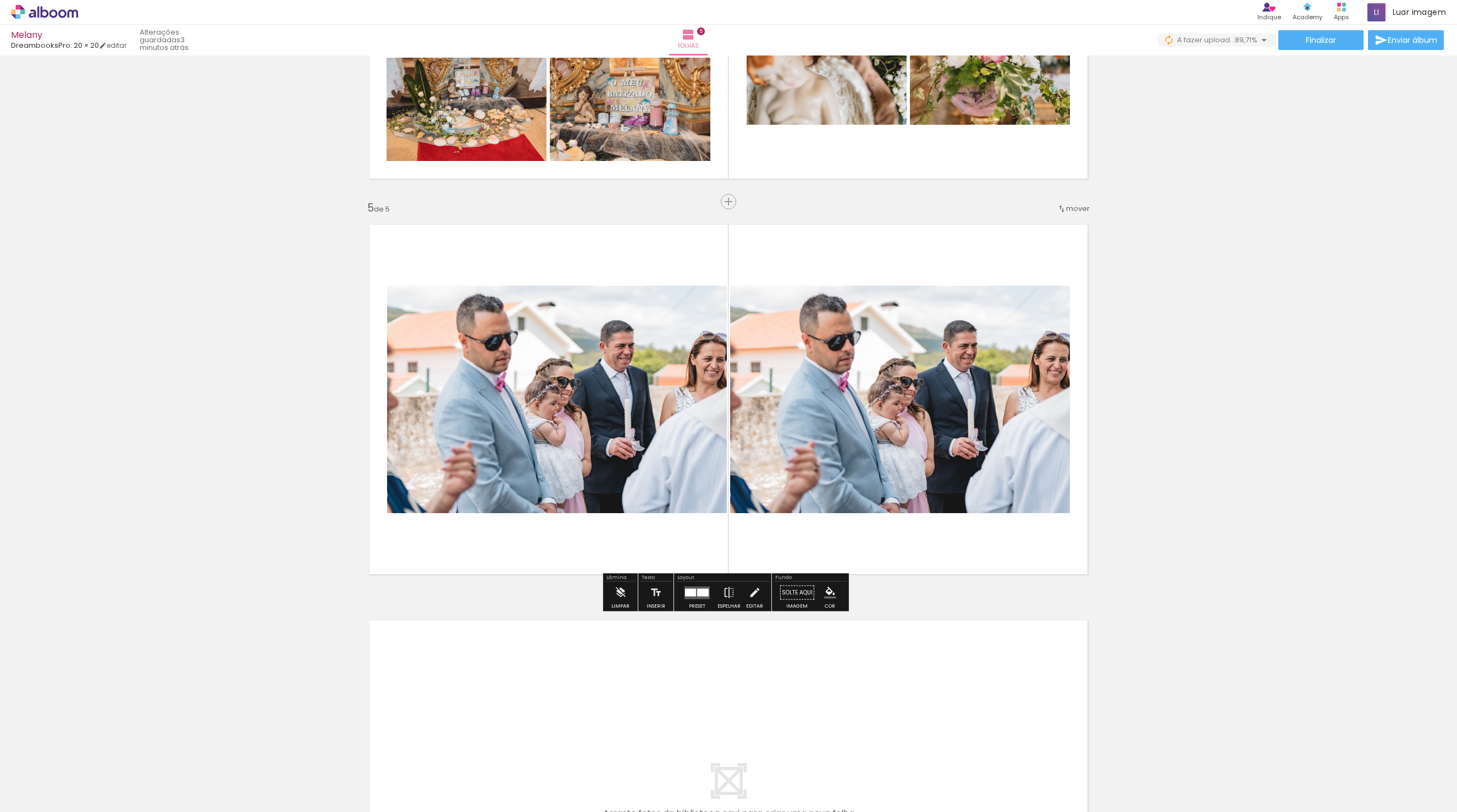
drag, startPoint x: 871, startPoint y: 483, endPoint x: 1239, endPoint y: 561, distance: 376.2
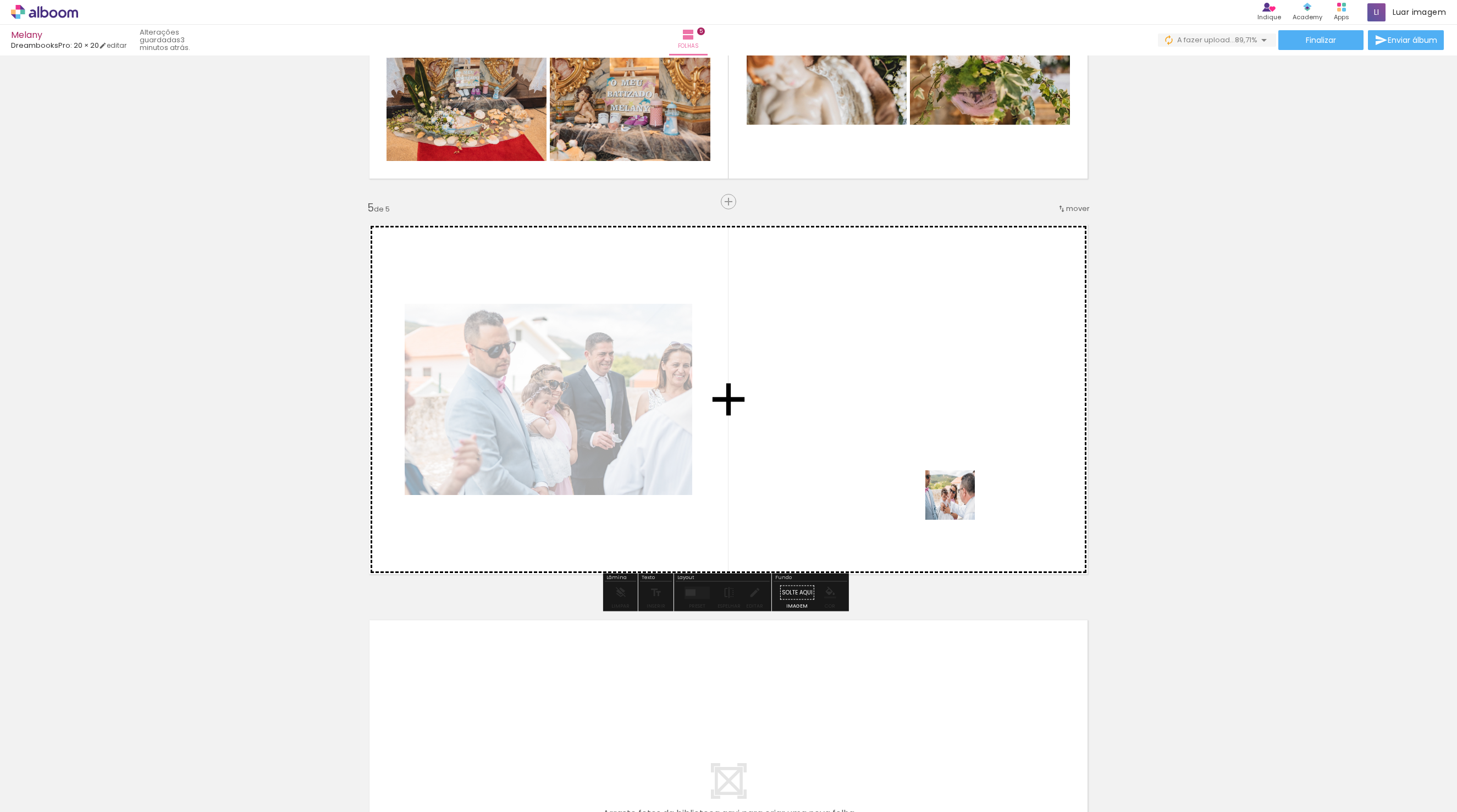
drag, startPoint x: 1056, startPoint y: 789, endPoint x: 916, endPoint y: 441, distance: 375.1
click at [916, 441] on quentale-workspace at bounding box center [728, 406] width 1457 height 812
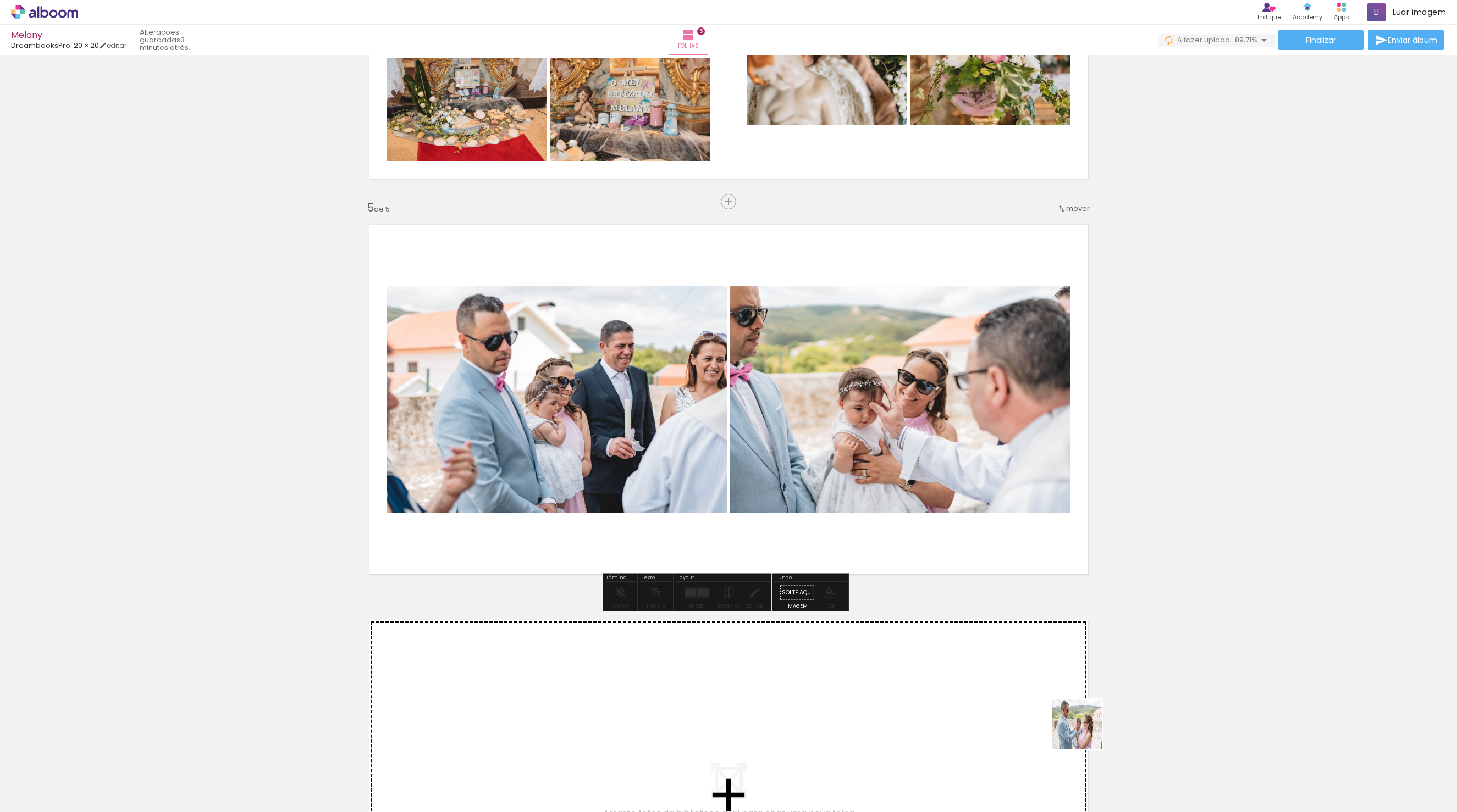
drag, startPoint x: 1116, startPoint y: 781, endPoint x: 885, endPoint y: 532, distance: 339.6
click at [885, 532] on quentale-workspace at bounding box center [728, 406] width 1457 height 812
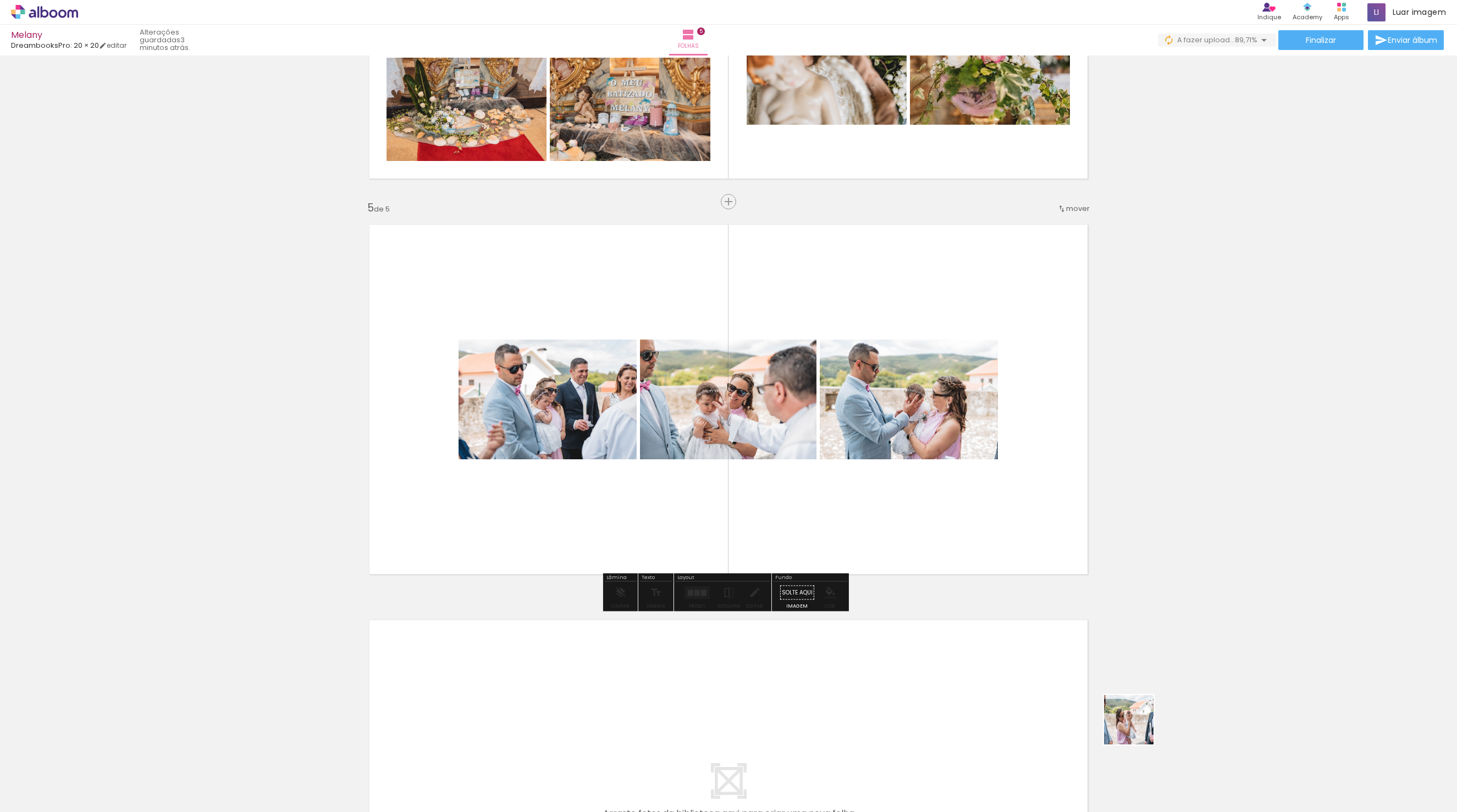
drag, startPoint x: 1162, startPoint y: 751, endPoint x: 1001, endPoint y: 659, distance: 185.4
click at [840, 474] on quentale-workspace at bounding box center [728, 406] width 1457 height 812
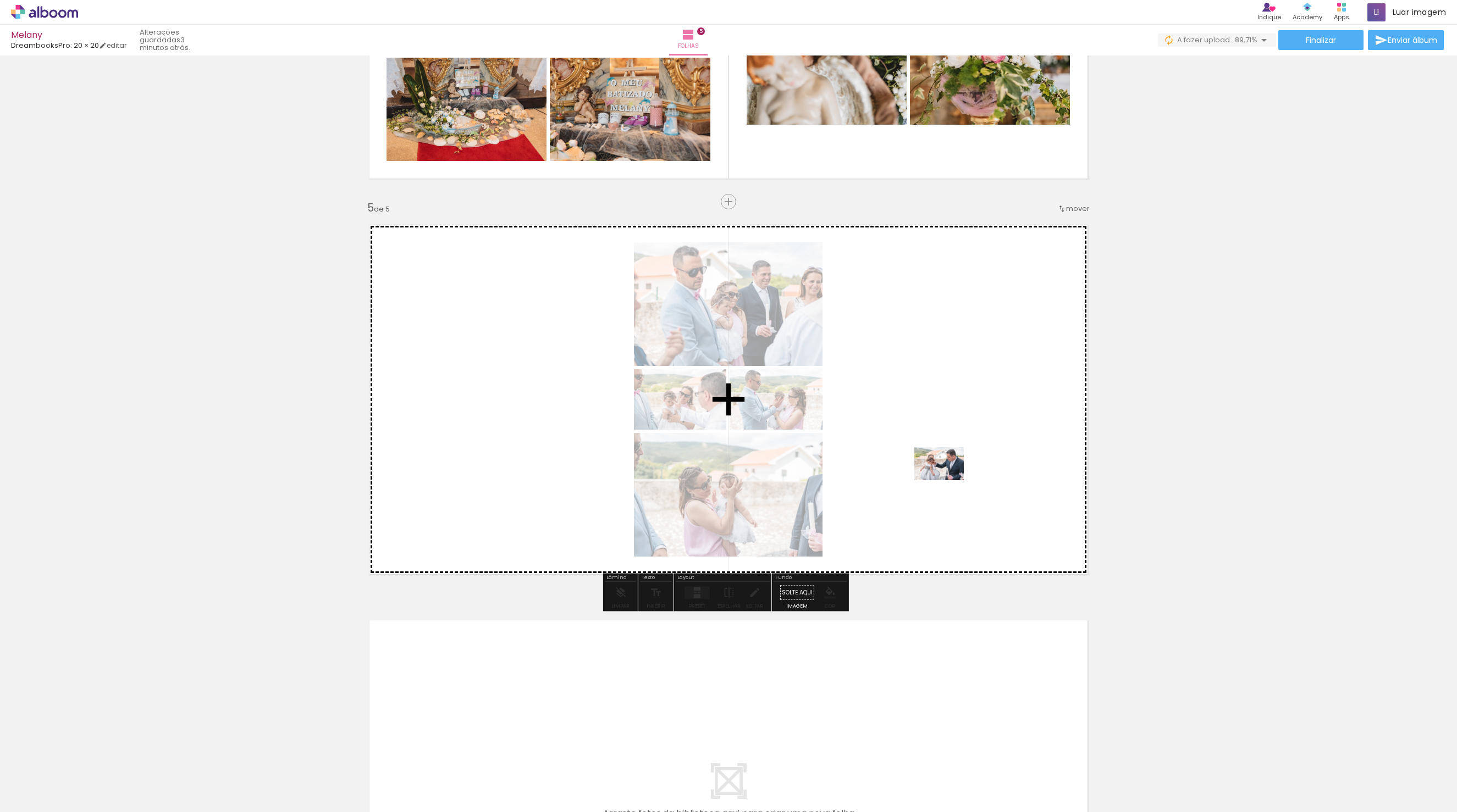
drag, startPoint x: 1254, startPoint y: 782, endPoint x: 947, endPoint y: 480, distance: 430.6
click at [947, 480] on quentale-workspace at bounding box center [728, 406] width 1457 height 812
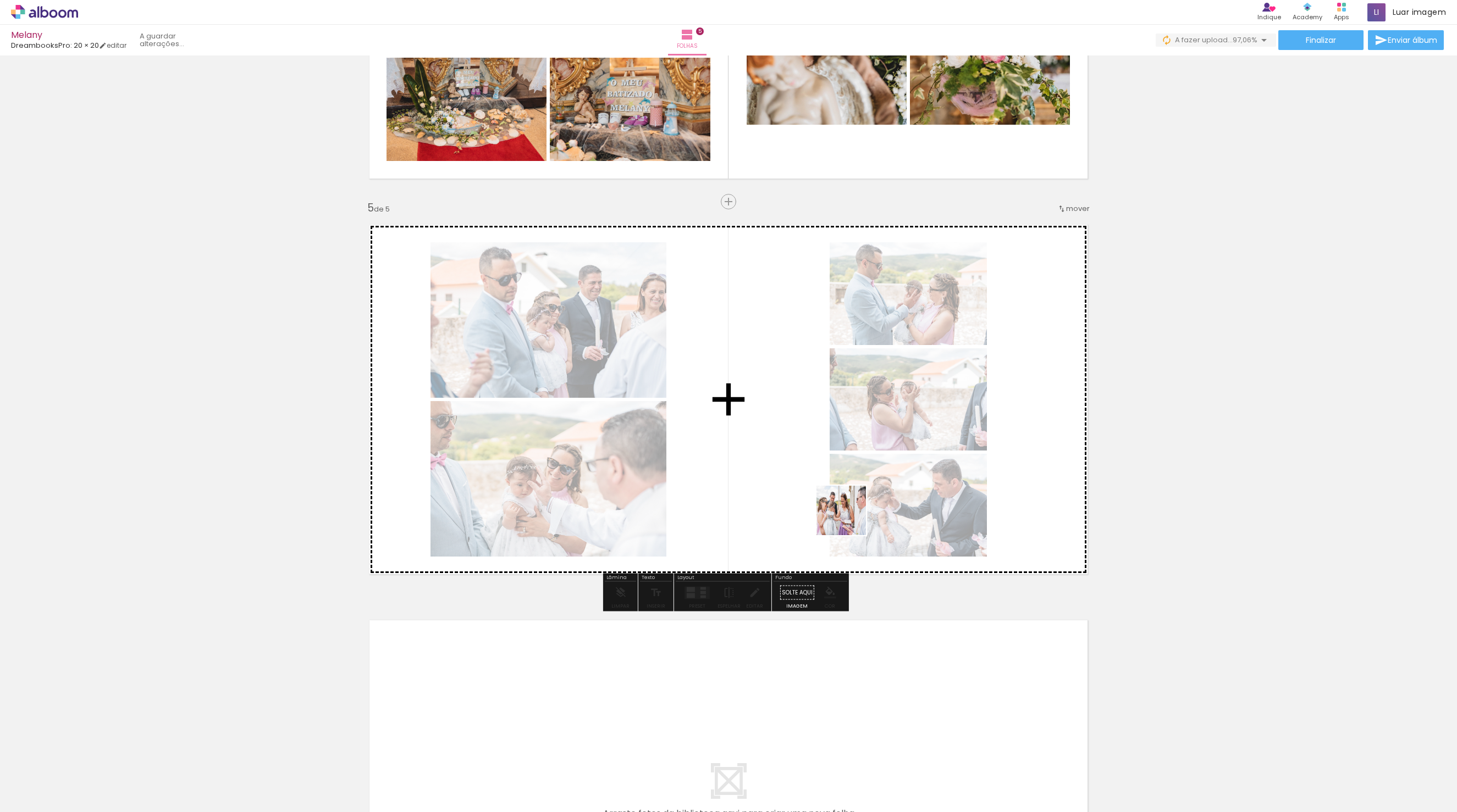
drag, startPoint x: 1300, startPoint y: 791, endPoint x: 791, endPoint y: 483, distance: 594.9
click at [791, 483] on quentale-workspace at bounding box center [728, 406] width 1457 height 812
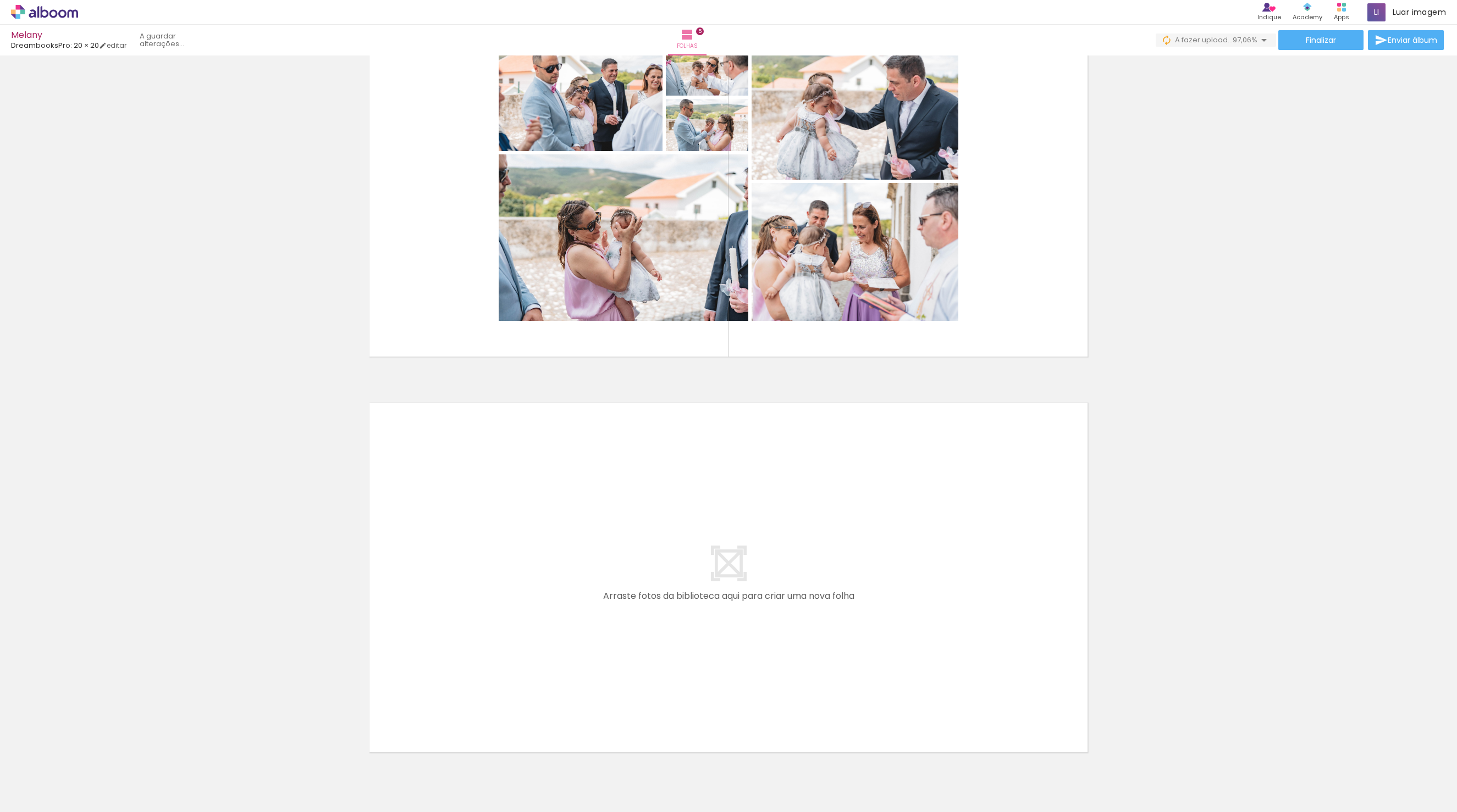
scroll to position [1729, 0]
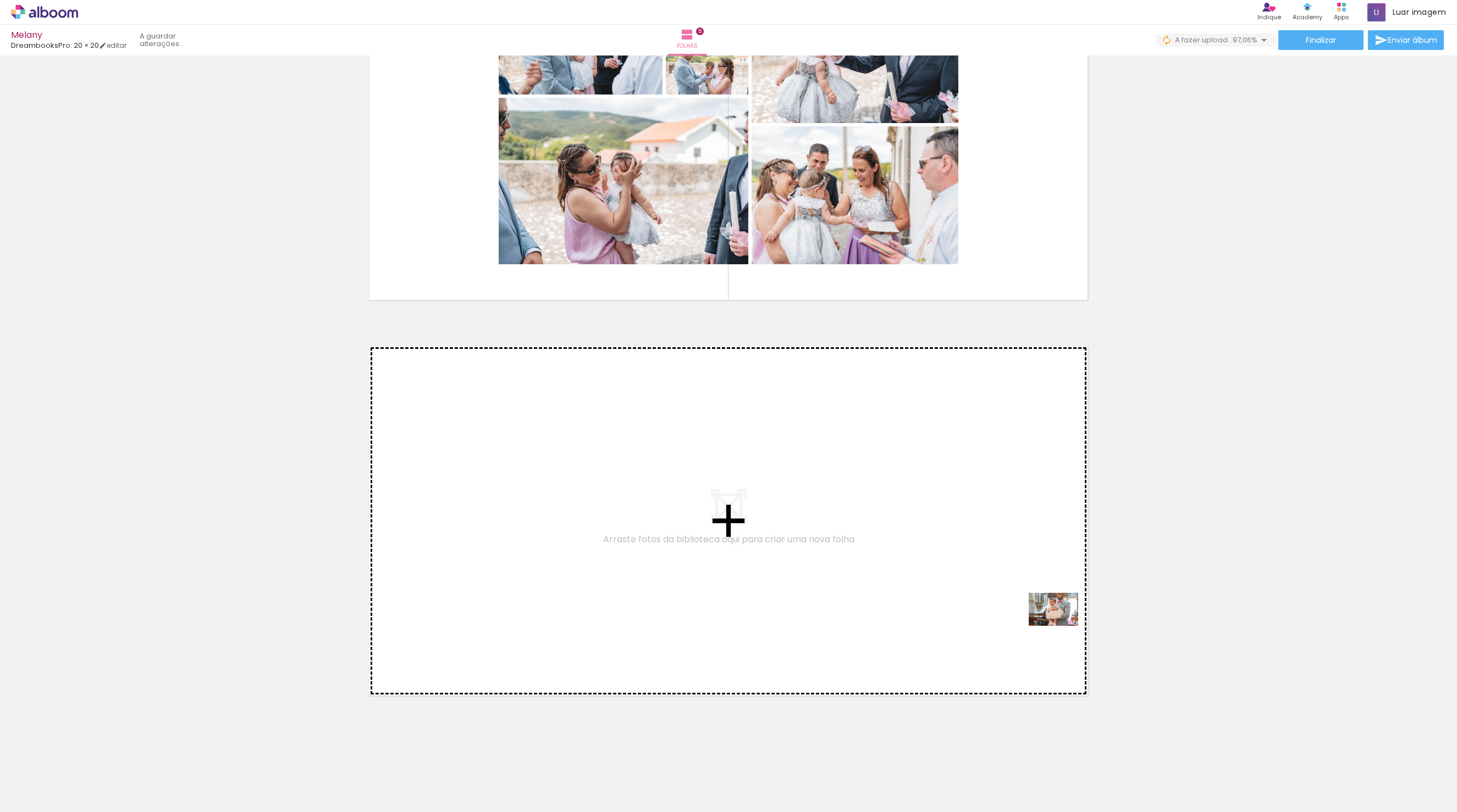
drag, startPoint x: 1336, startPoint y: 756, endPoint x: 779, endPoint y: 536, distance: 598.9
click at [779, 536] on quentale-workspace at bounding box center [728, 406] width 1457 height 812
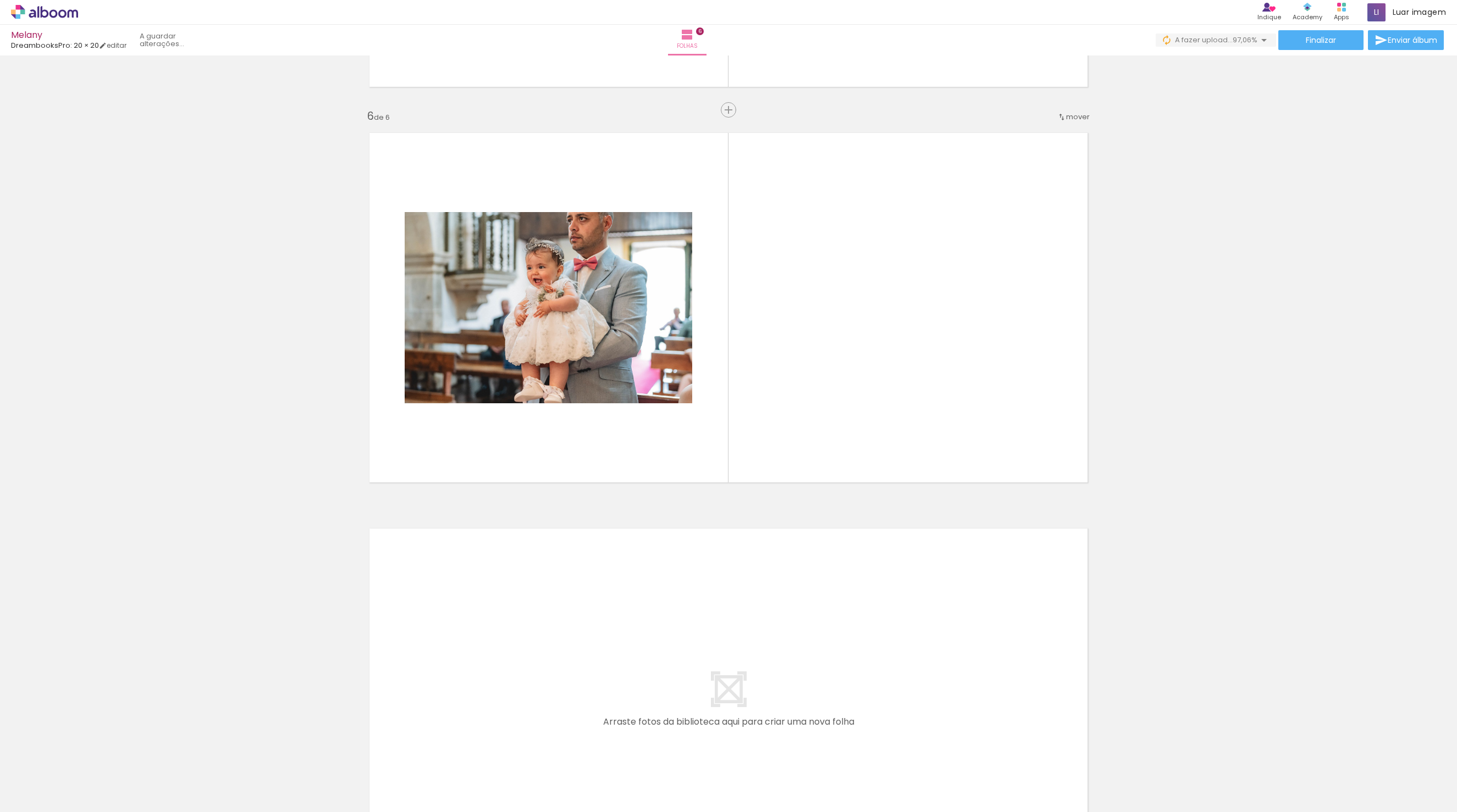
scroll to position [0, 1295]
drag, startPoint x: 805, startPoint y: 809, endPoint x: 941, endPoint y: 813, distance: 136.1
click at [941, 812] on html "link( href="../../bower_components/polymer/polymer.html" rel="import" ) picture…" at bounding box center [728, 406] width 1457 height 812
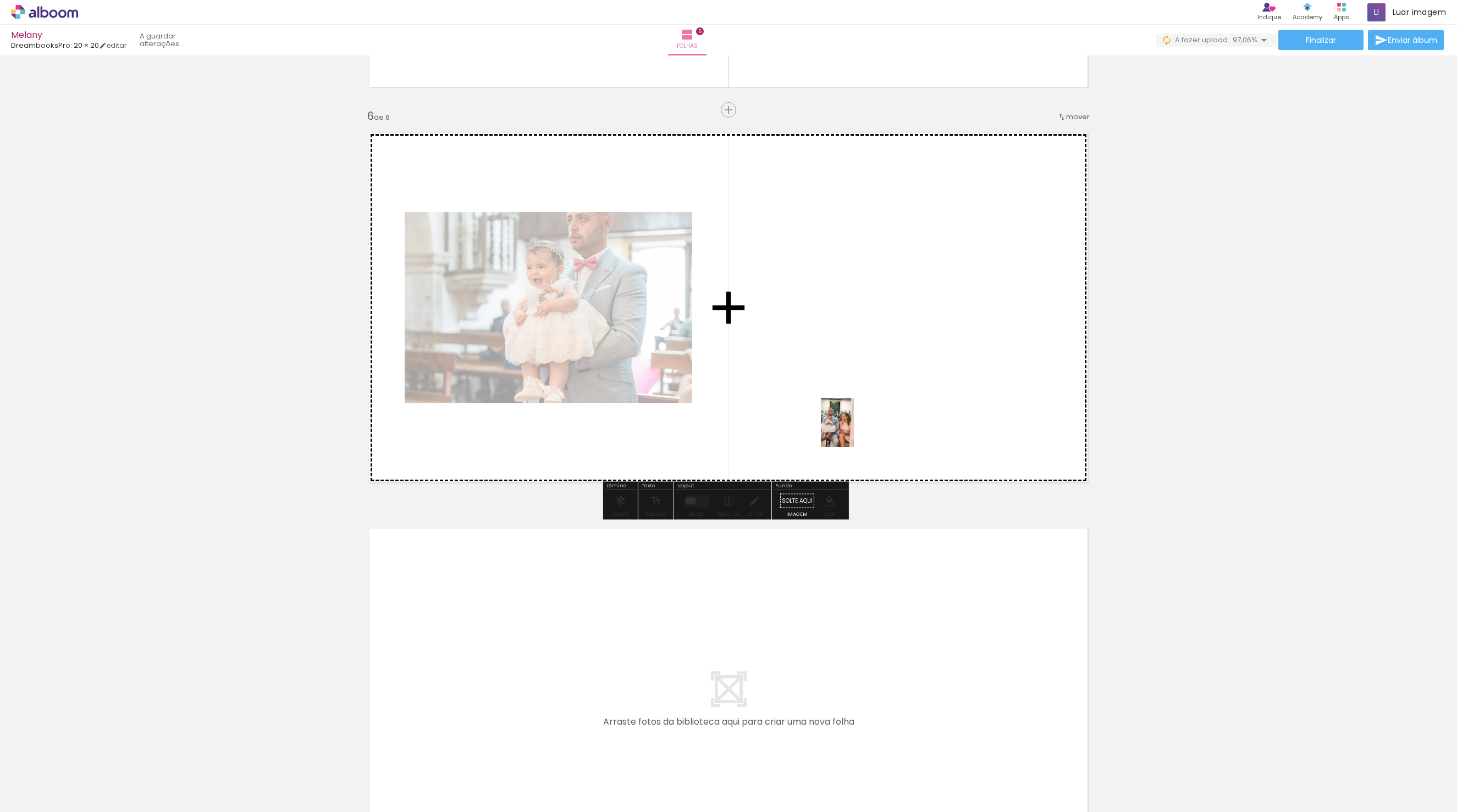
drag, startPoint x: 933, startPoint y: 784, endPoint x: 854, endPoint y: 431, distance: 361.7
click at [854, 431] on quentale-workspace at bounding box center [728, 406] width 1457 height 812
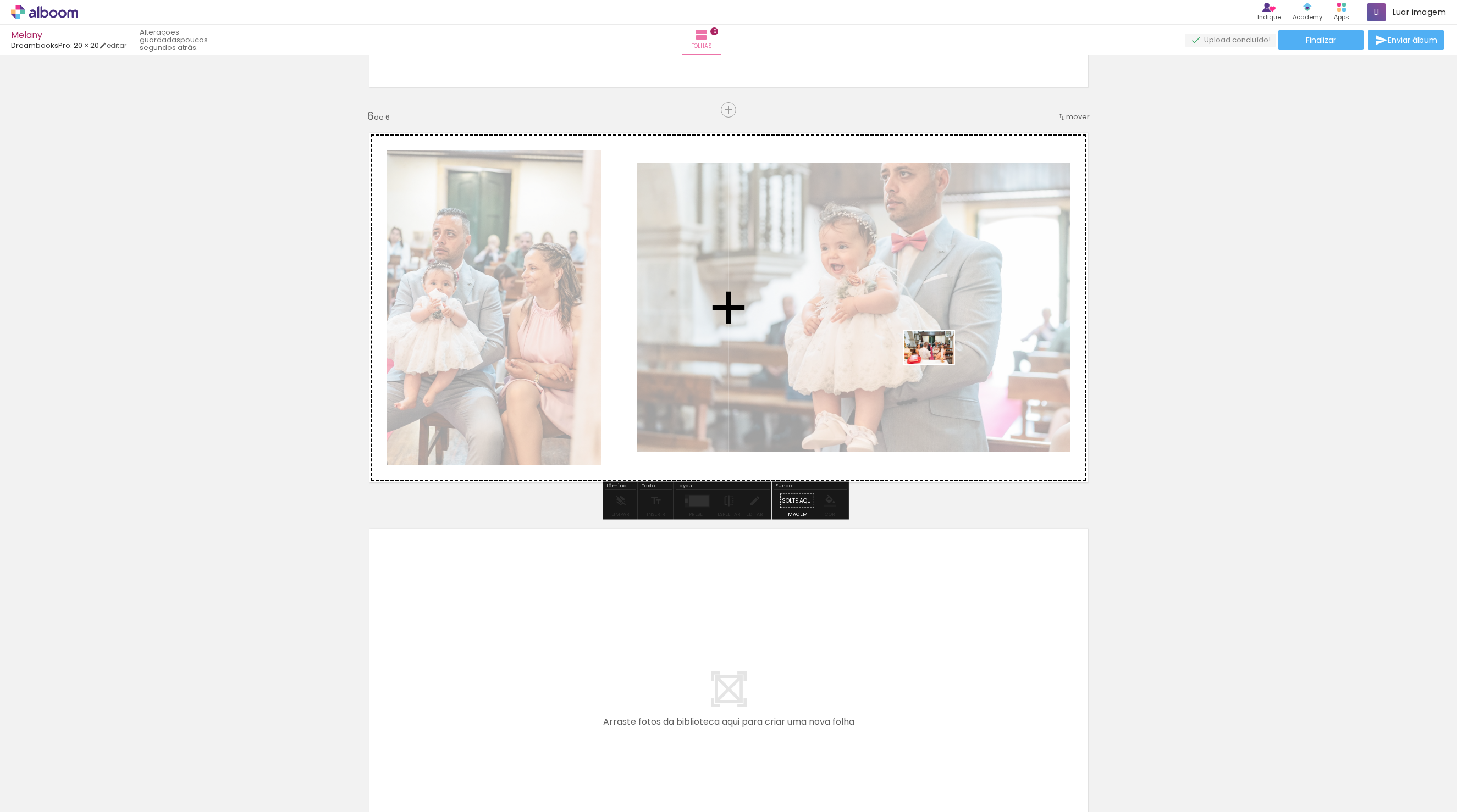
drag, startPoint x: 998, startPoint y: 777, endPoint x: 937, endPoint y: 364, distance: 417.5
click at [937, 364] on quentale-workspace at bounding box center [728, 406] width 1457 height 812
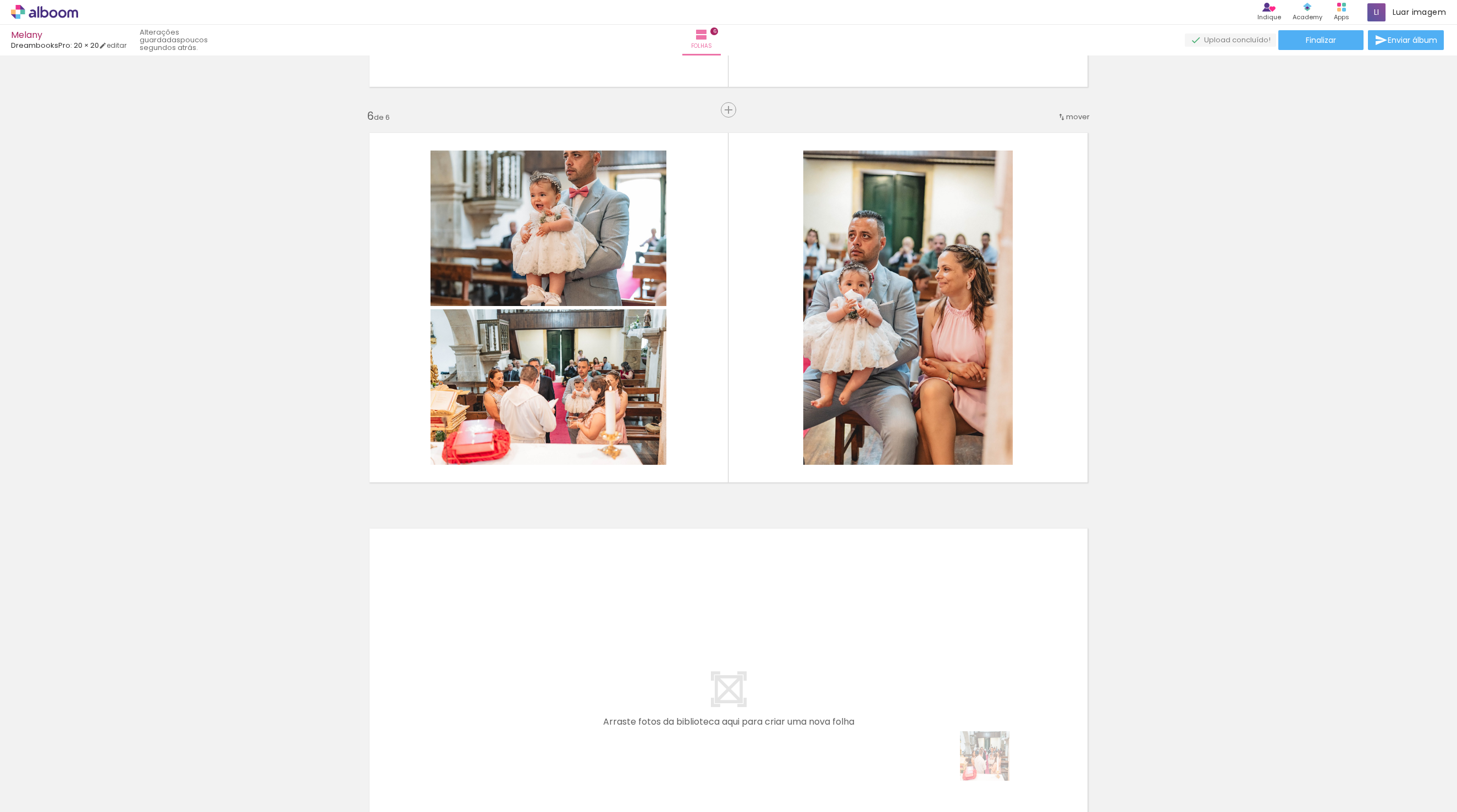
drag, startPoint x: 1008, startPoint y: 783, endPoint x: 869, endPoint y: 653, distance: 190.3
click at [869, 653] on quentale-workspace at bounding box center [728, 406] width 1457 height 812
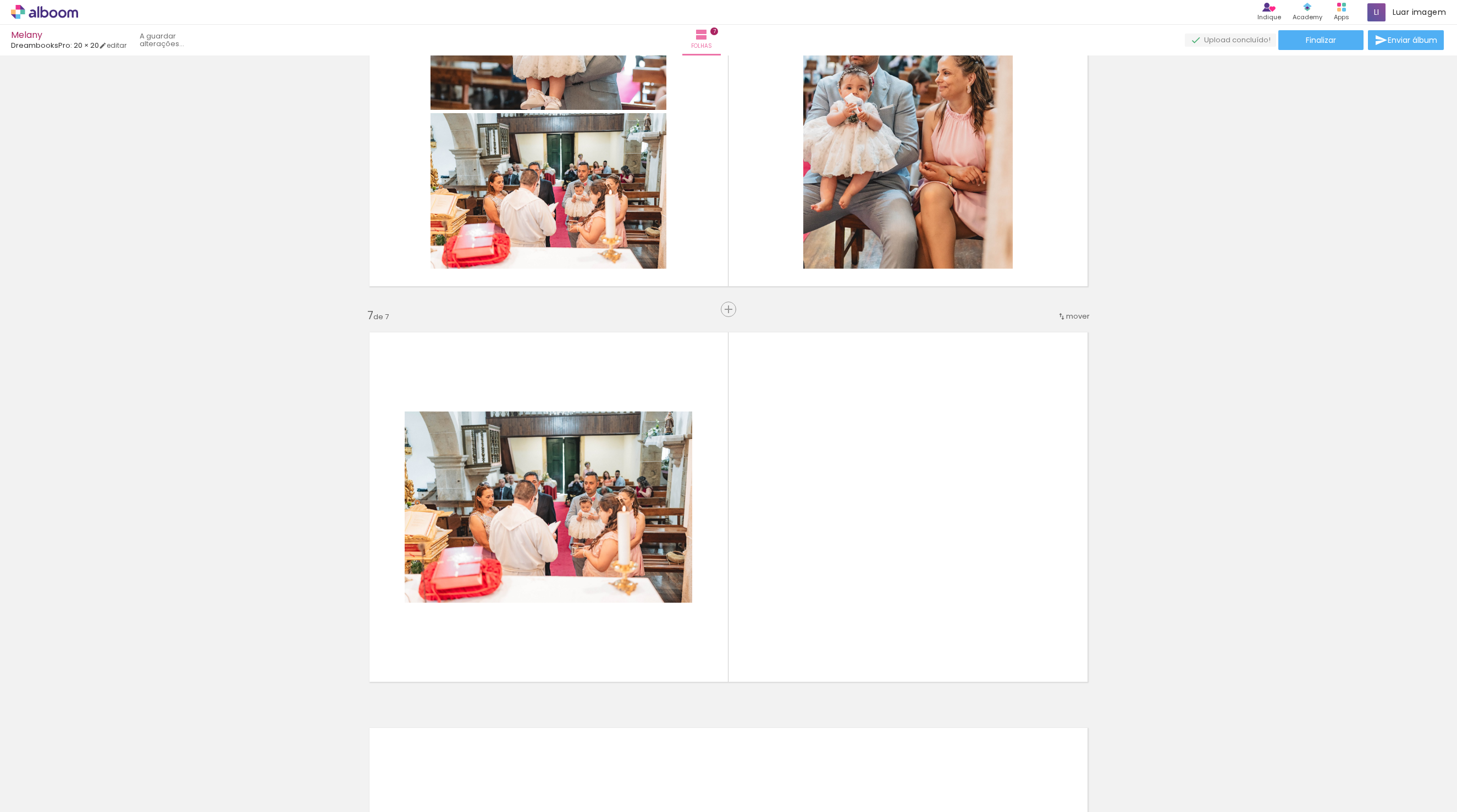
scroll to position [2246, 0]
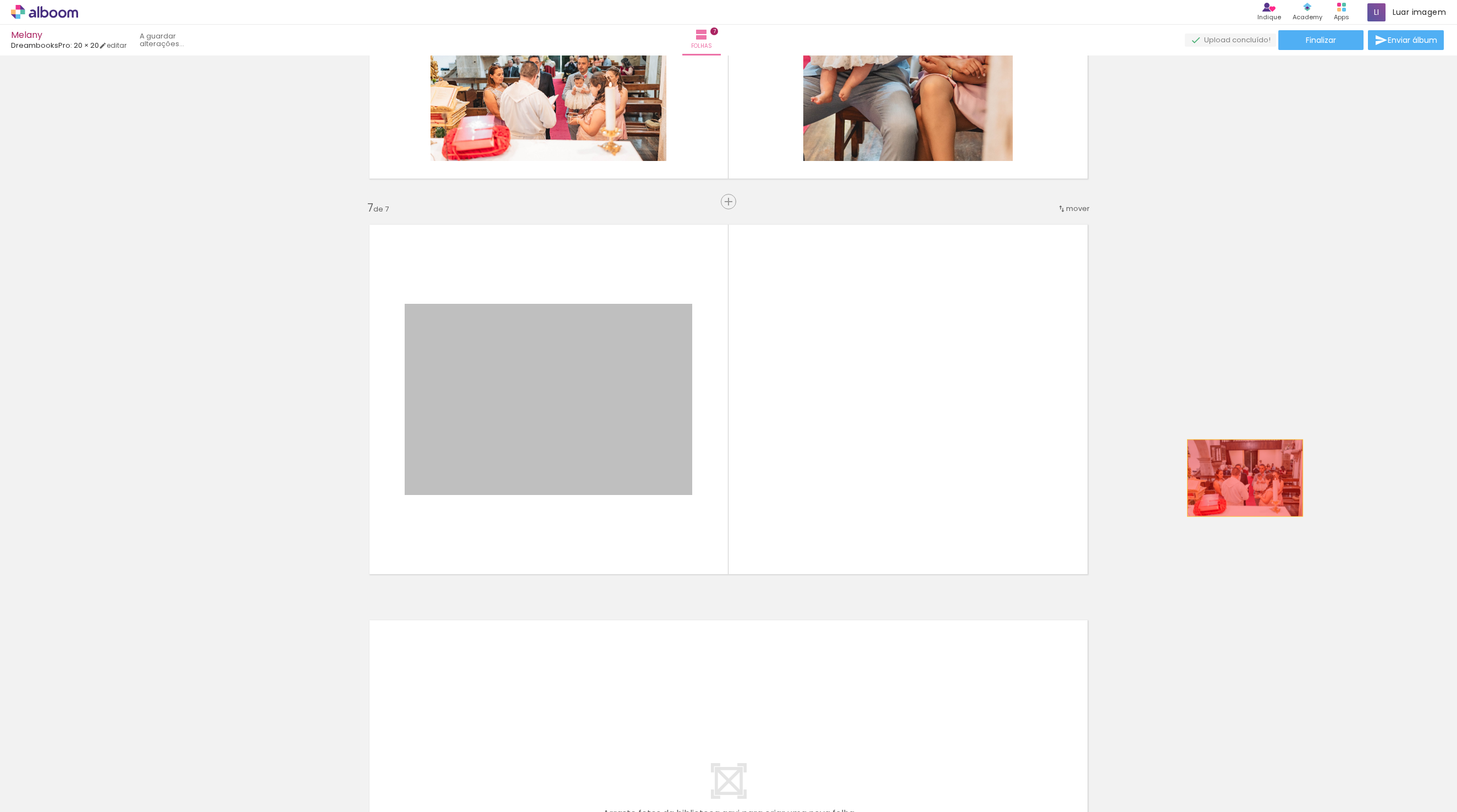
drag, startPoint x: 637, startPoint y: 420, endPoint x: 1250, endPoint y: 478, distance: 615.7
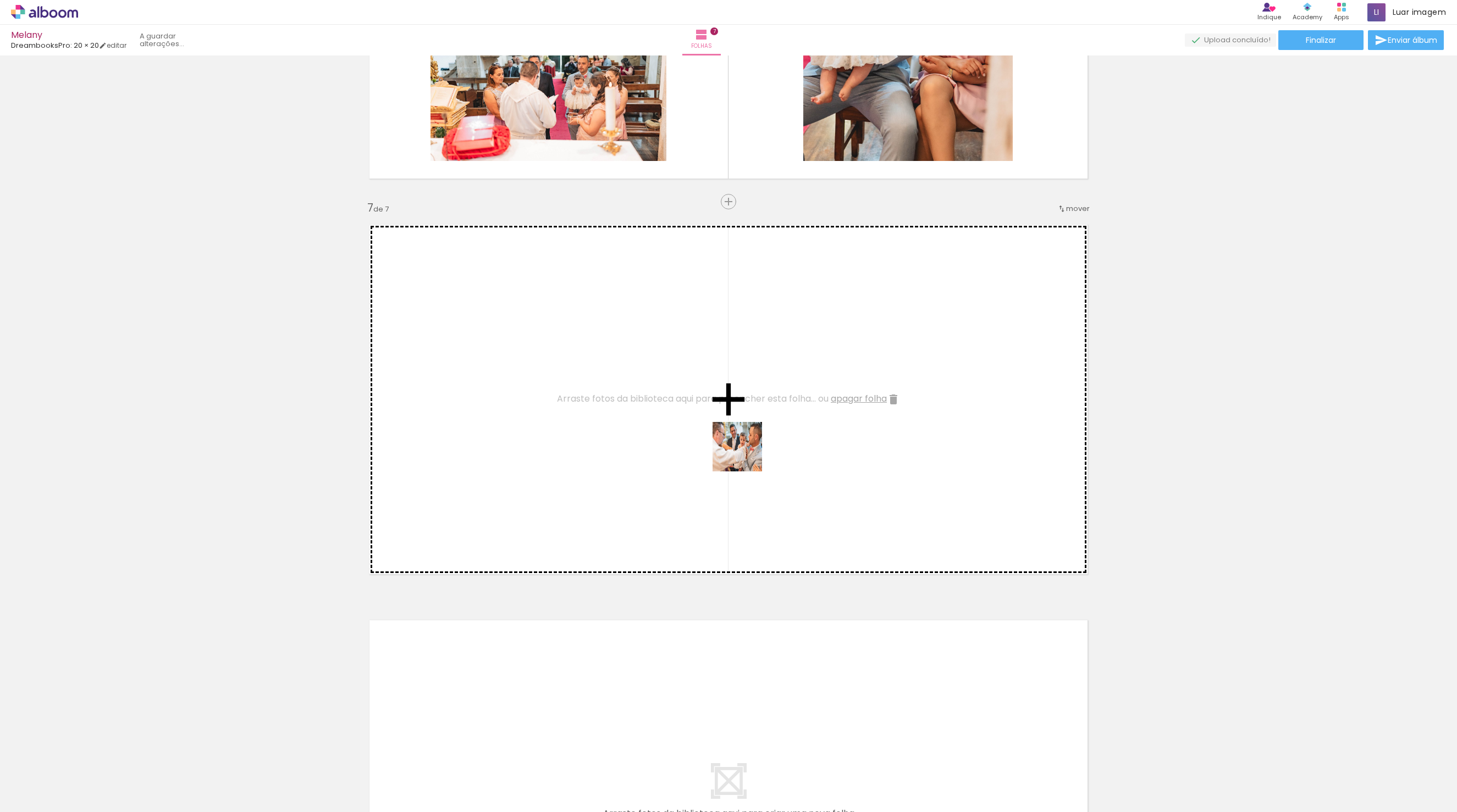
drag, startPoint x: 1073, startPoint y: 785, endPoint x: 686, endPoint y: 409, distance: 539.6
click at [686, 409] on quentale-workspace at bounding box center [728, 406] width 1457 height 812
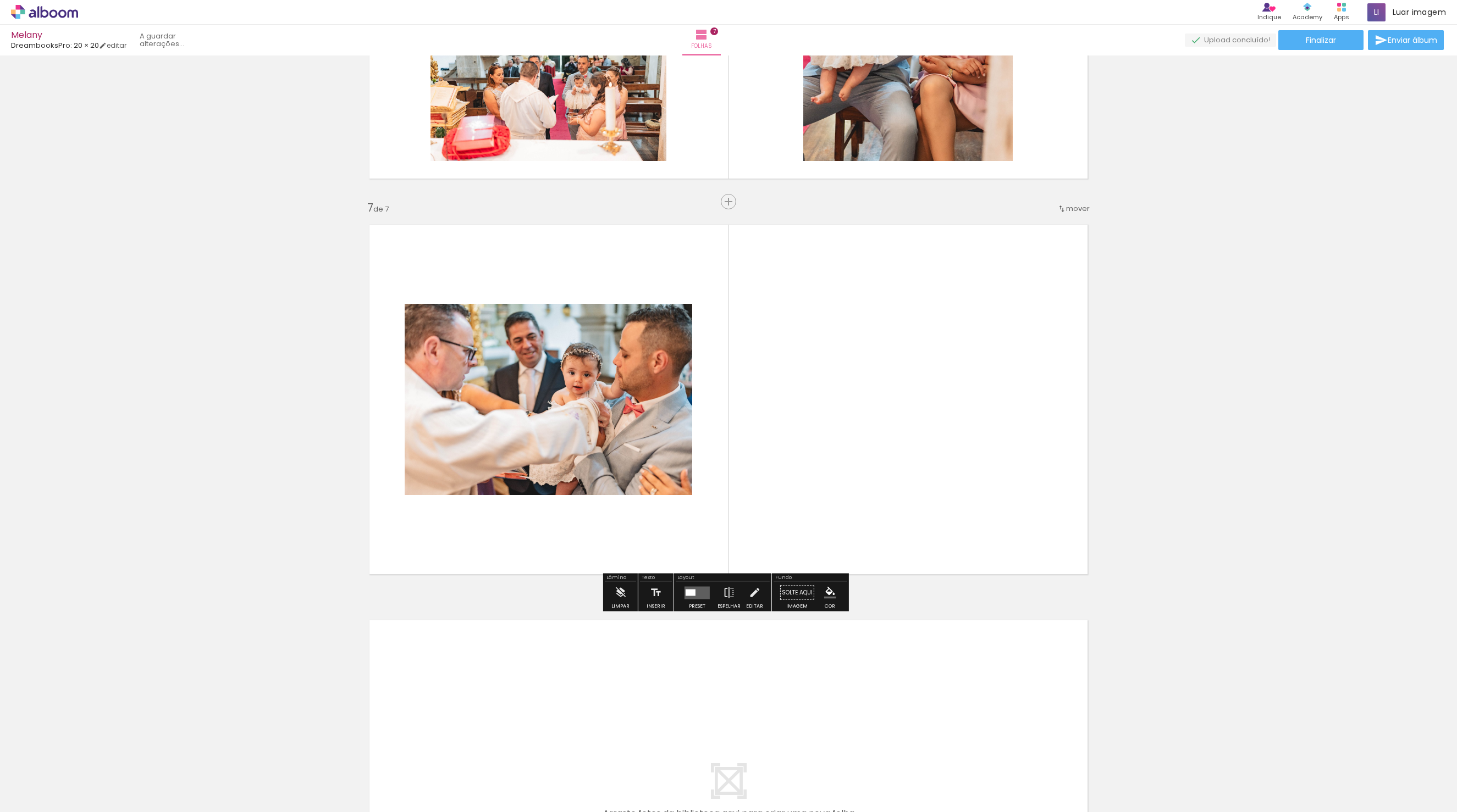
scroll to position [2069, 0]
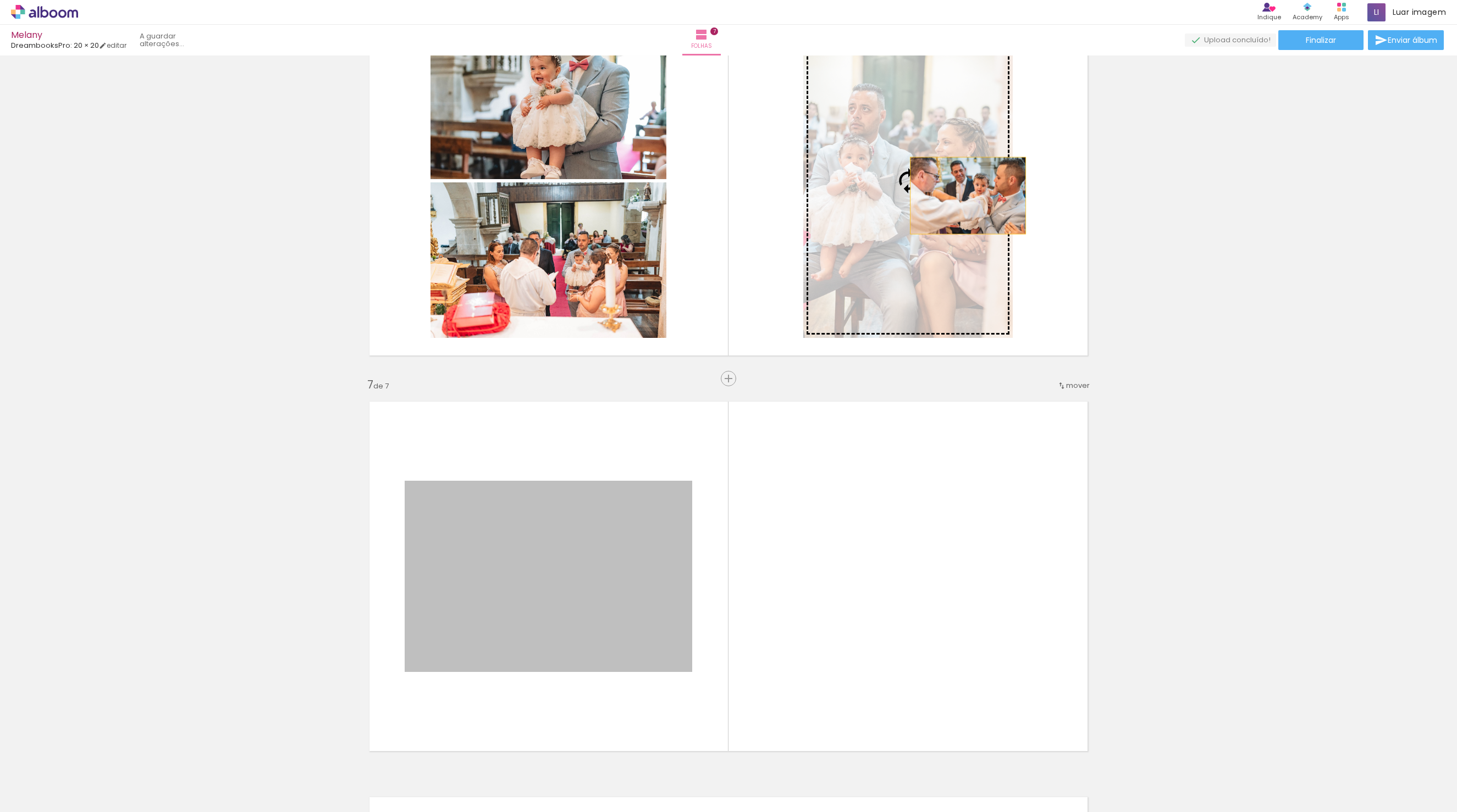
drag, startPoint x: 658, startPoint y: 583, endPoint x: 964, endPoint y: 196, distance: 493.4
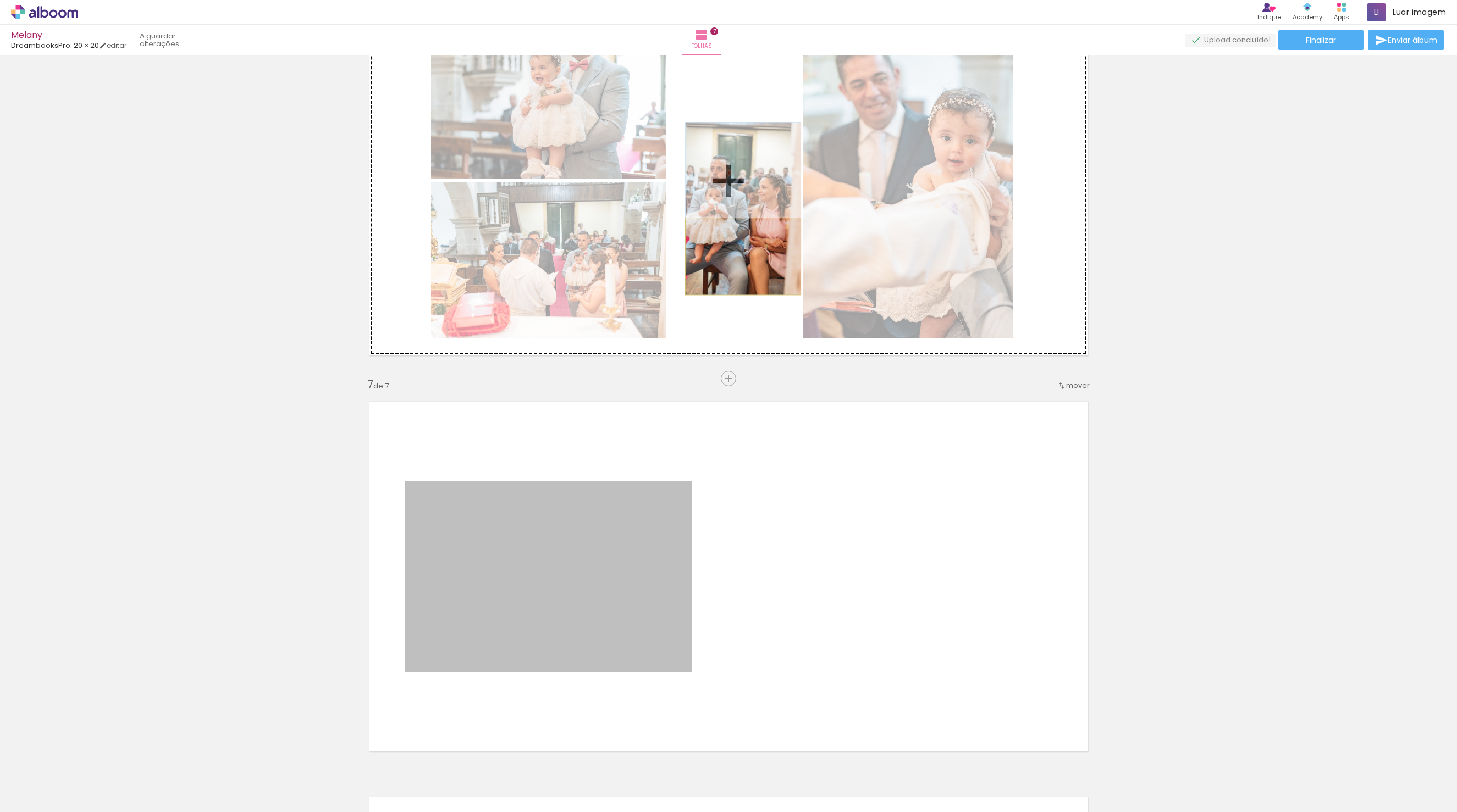
drag, startPoint x: 592, startPoint y: 664, endPoint x: 739, endPoint y: 257, distance: 432.7
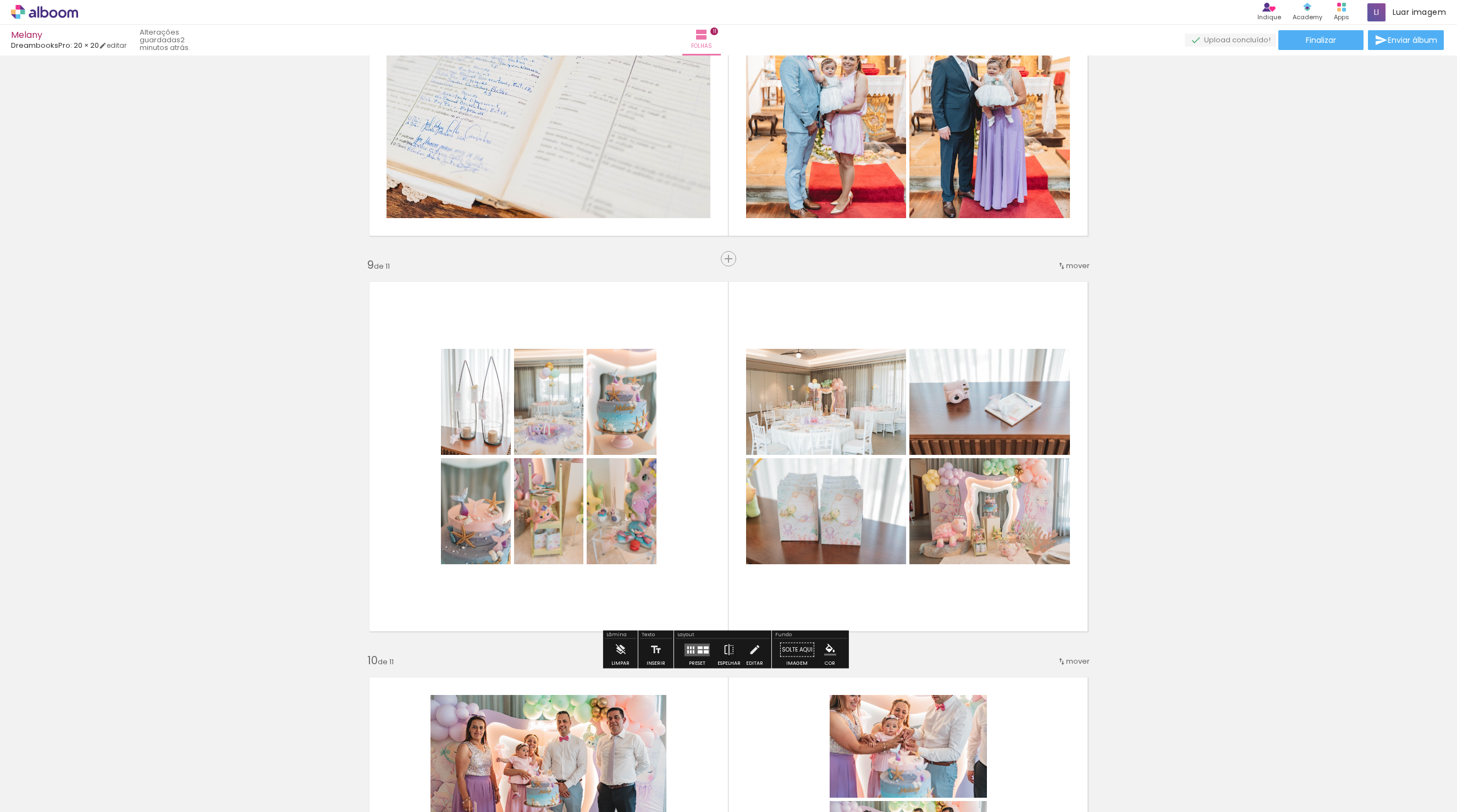
scroll to position [3037, 0]
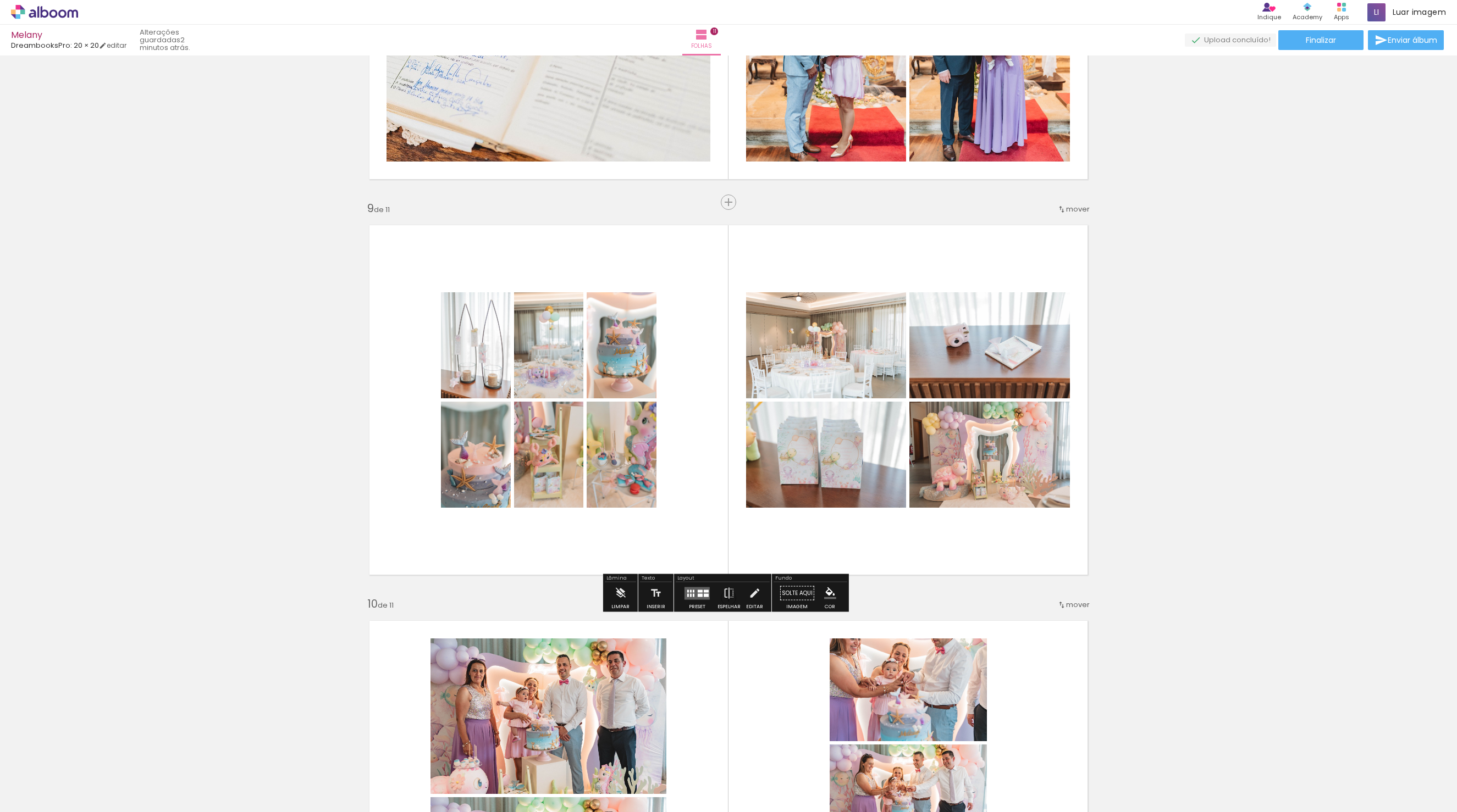
click at [693, 599] on quentale-layouter at bounding box center [696, 594] width 25 height 13
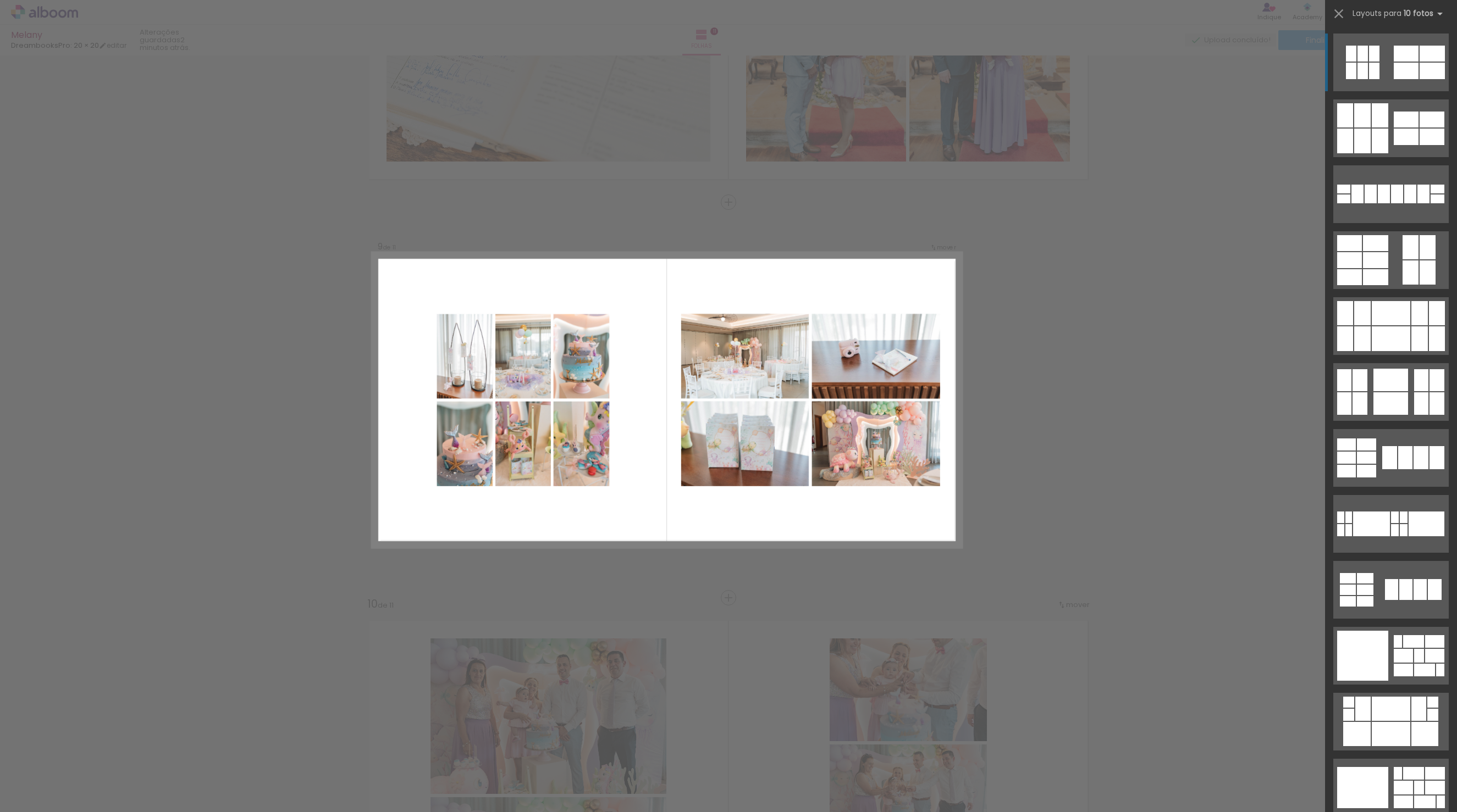
scroll to position [3038, 0]
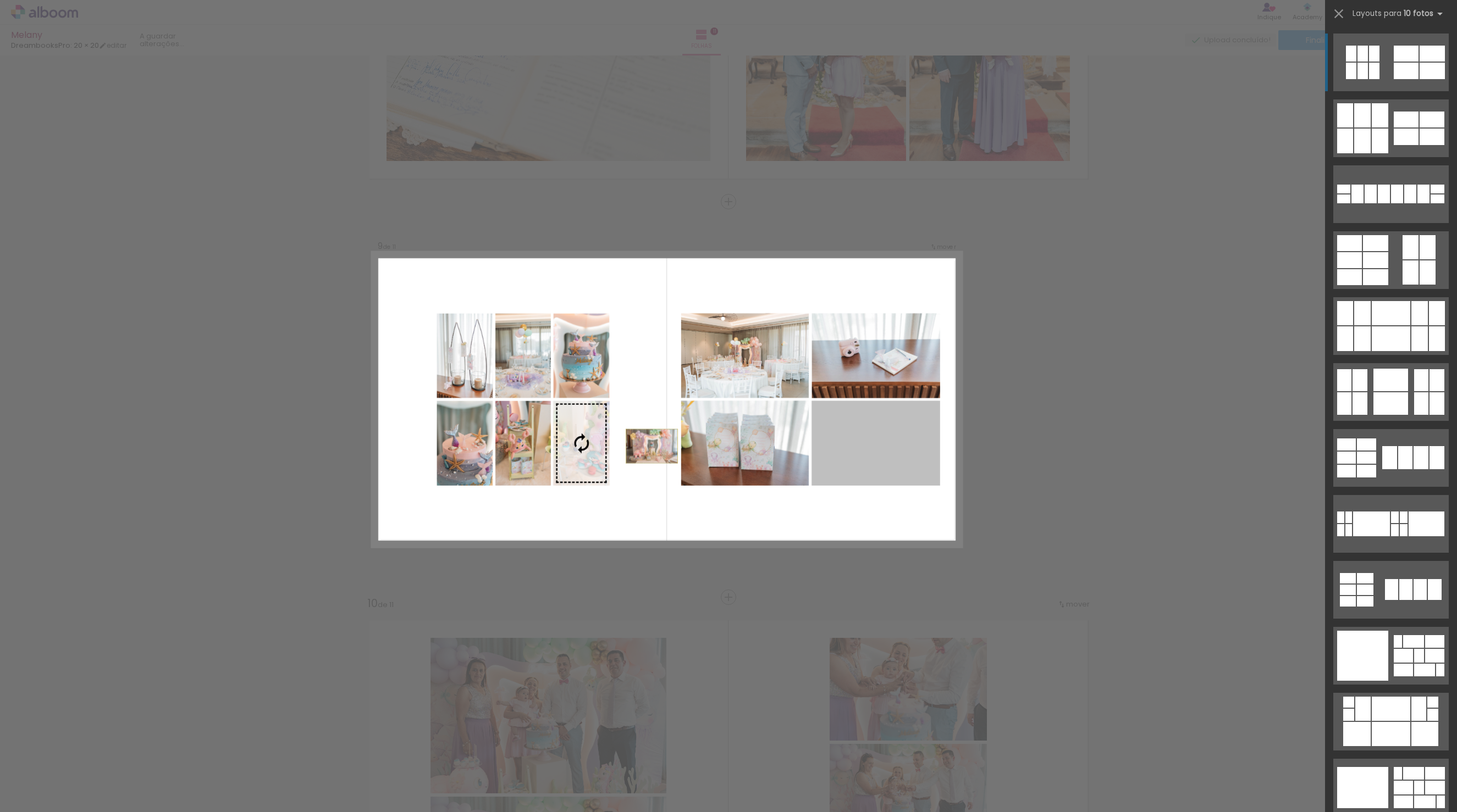
drag, startPoint x: 874, startPoint y: 399, endPoint x: 604, endPoint y: 403, distance: 270.0
click at [0, 0] on slot at bounding box center [0, 0] width 0 height 0
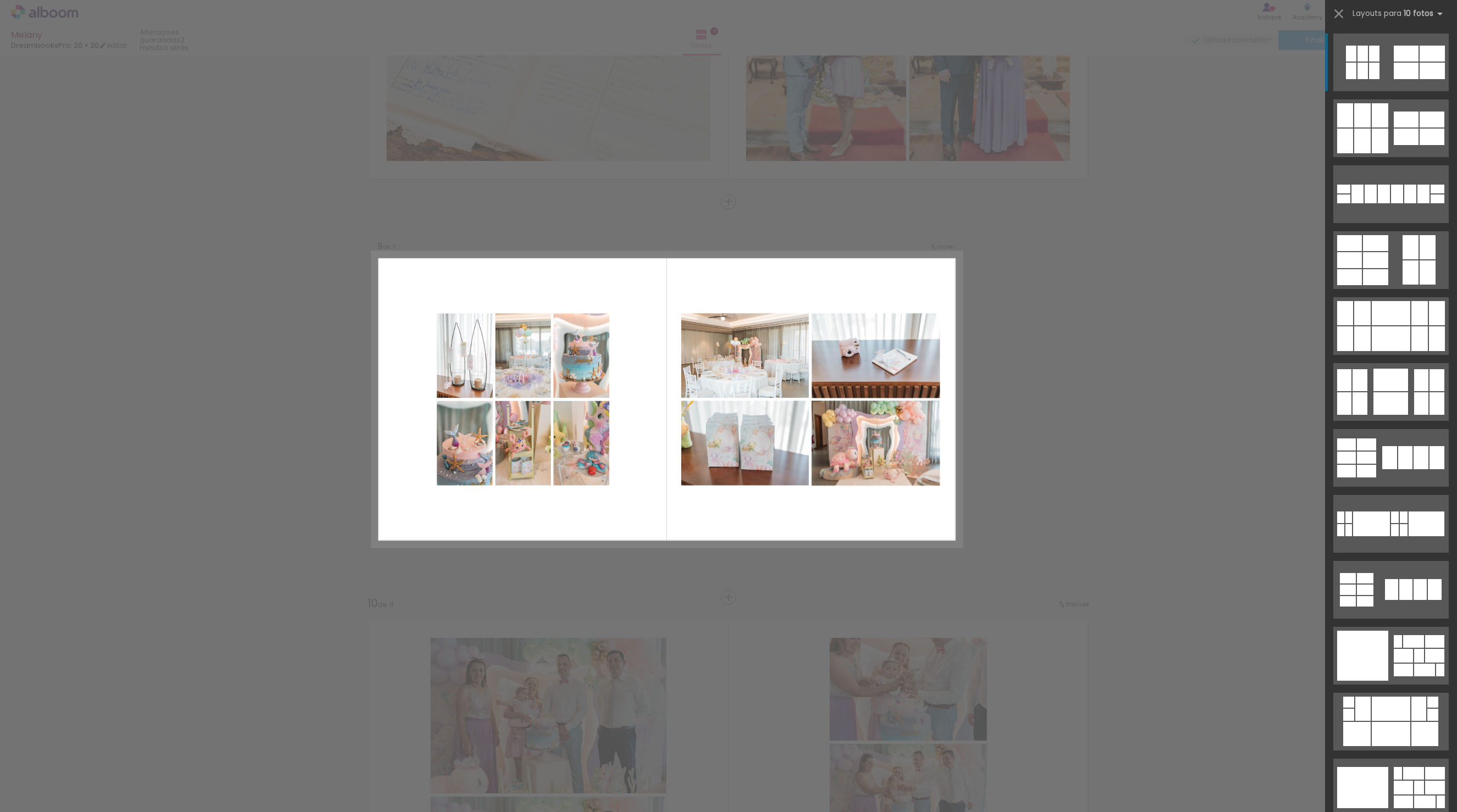
scroll to position [0, 0]
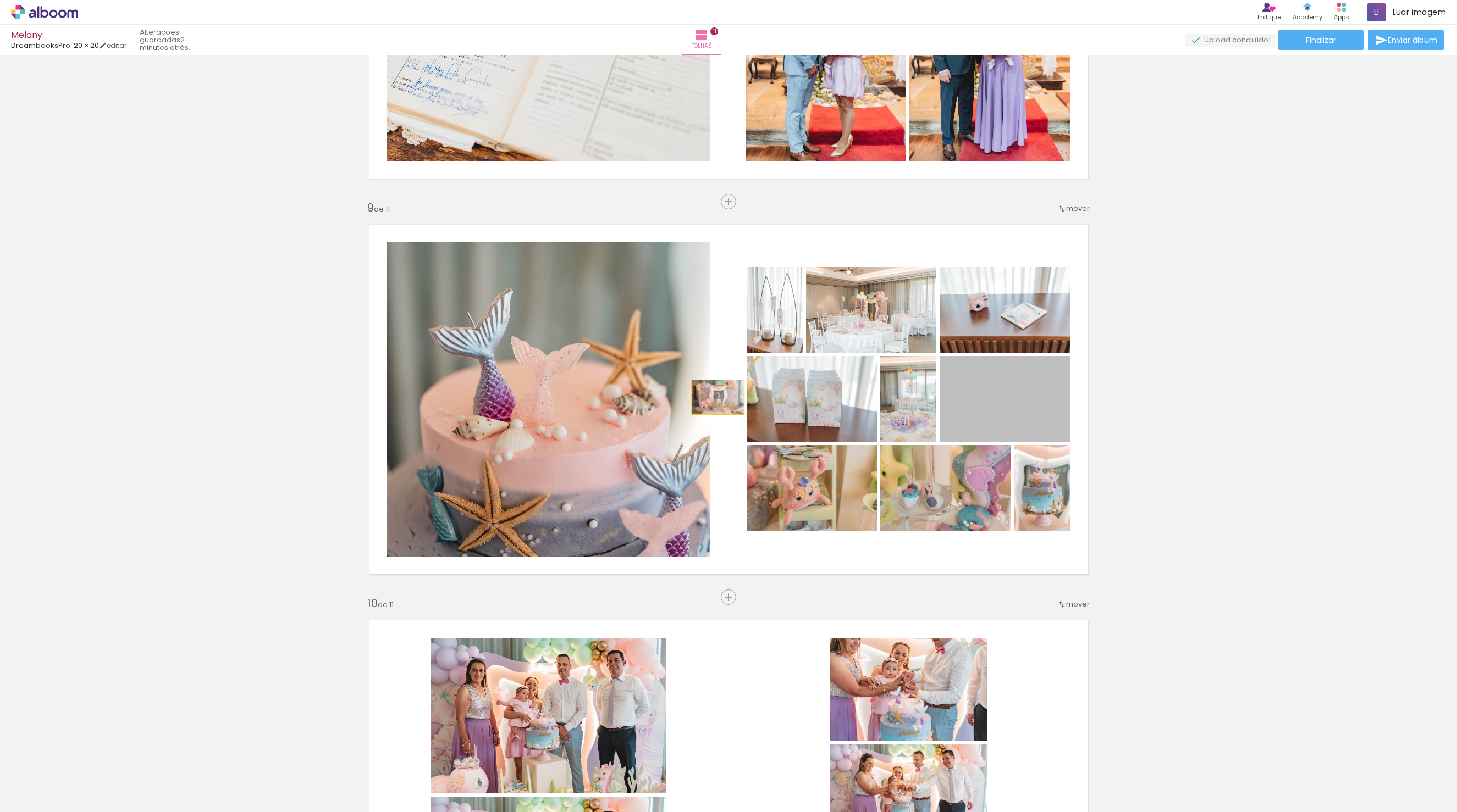
drag, startPoint x: 1000, startPoint y: 410, endPoint x: 619, endPoint y: 392, distance: 381.4
click at [0, 0] on slot at bounding box center [0, 0] width 0 height 0
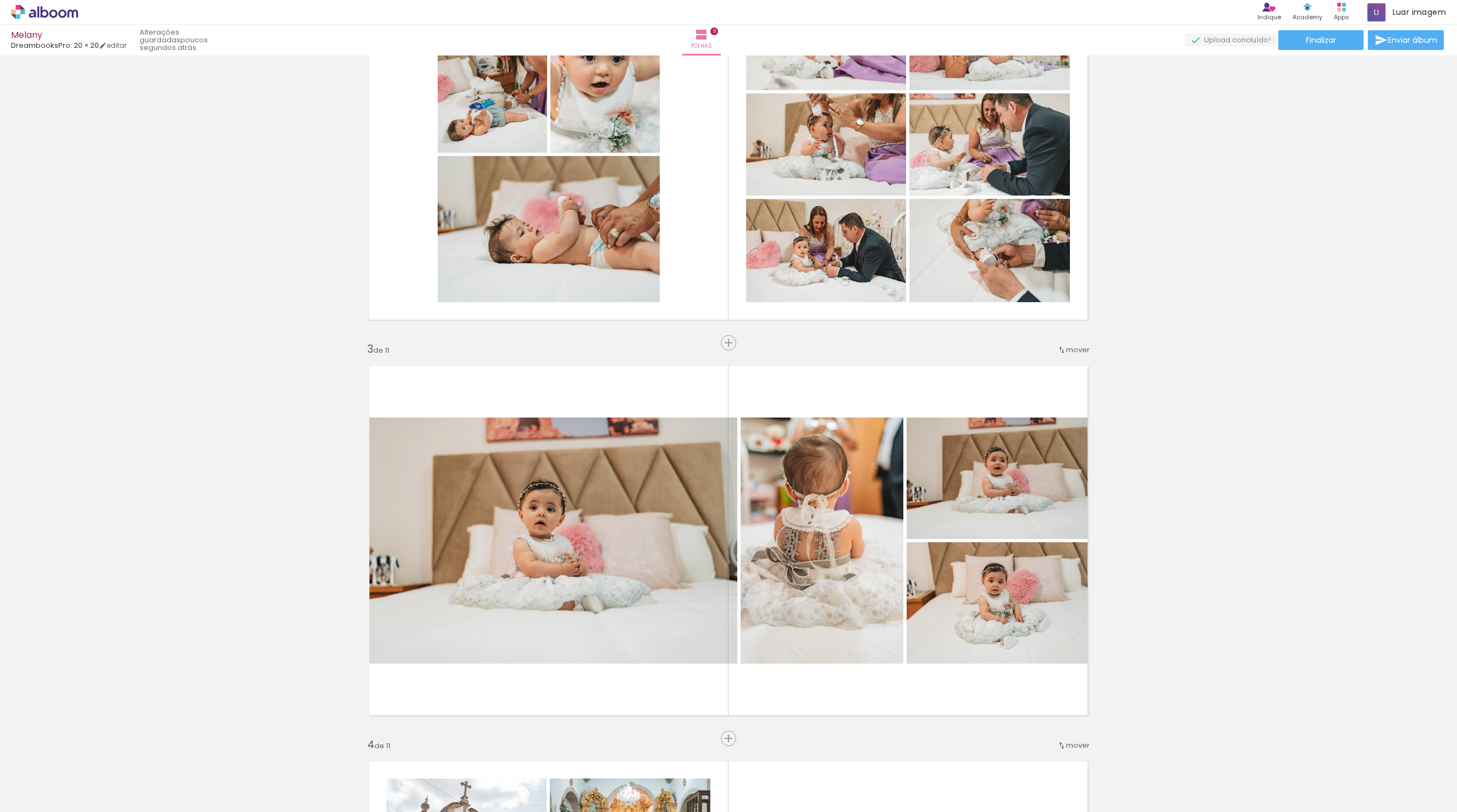
scroll to position [755, 0]
